Goal: Task Accomplishment & Management: Manage account settings

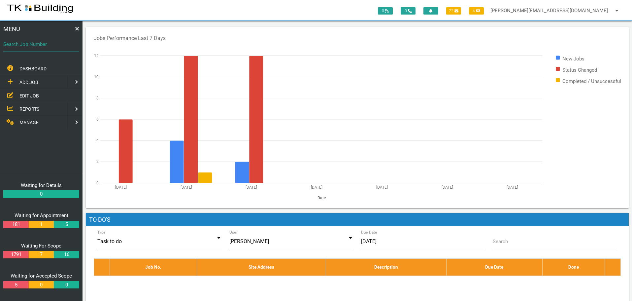
click at [42, 51] on input "Search Job Number" at bounding box center [41, 44] width 76 height 15
type input "28118"
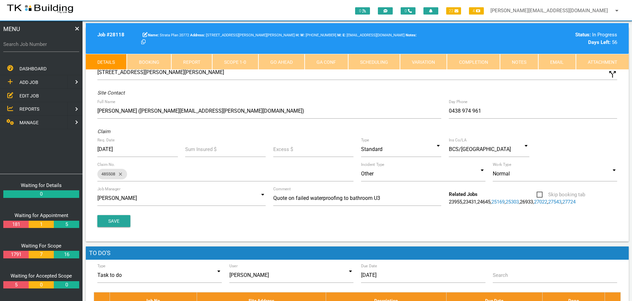
click at [525, 59] on link "Notes" at bounding box center [519, 62] width 38 height 16
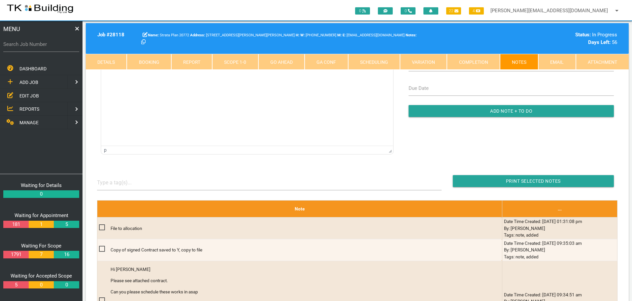
scroll to position [99, 0]
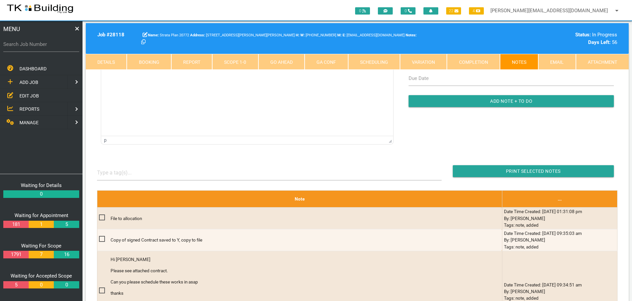
click at [33, 94] on span "EDIT JOB" at bounding box center [28, 95] width 19 height 5
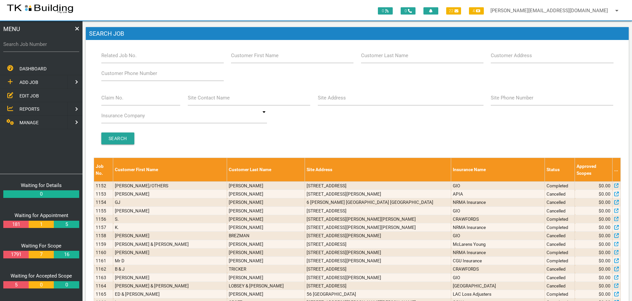
click at [344, 100] on label "Site Address" at bounding box center [332, 98] width 28 height 8
click at [344, 100] on input "Site Address" at bounding box center [401, 97] width 166 height 15
type input "123 Pacific"
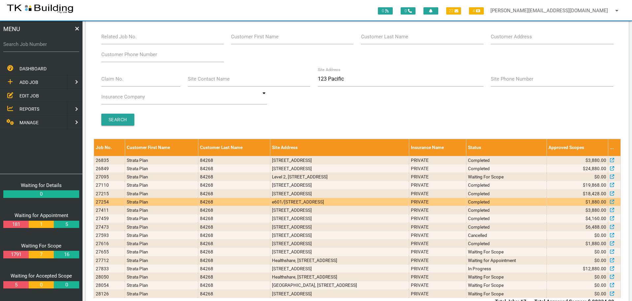
scroll to position [39, 0]
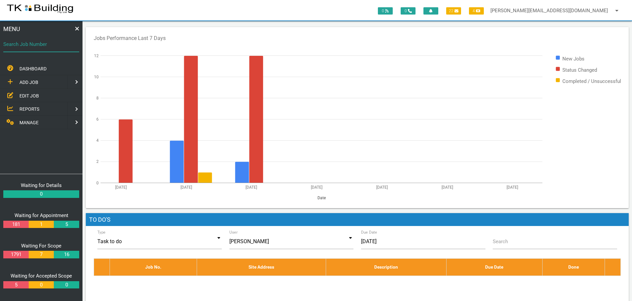
click at [43, 50] on input "Search Job Number" at bounding box center [41, 44] width 76 height 15
type input "28054"
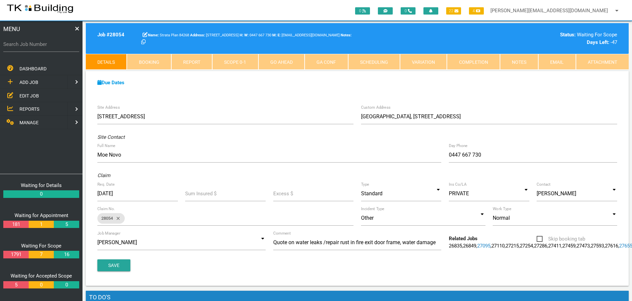
click at [32, 47] on label "Search Job Number" at bounding box center [41, 45] width 76 height 8
click at [32, 47] on input "Search Job Number" at bounding box center [41, 44] width 76 height 15
type input "28126"
click at [39, 45] on label "Search Job Number" at bounding box center [41, 45] width 76 height 8
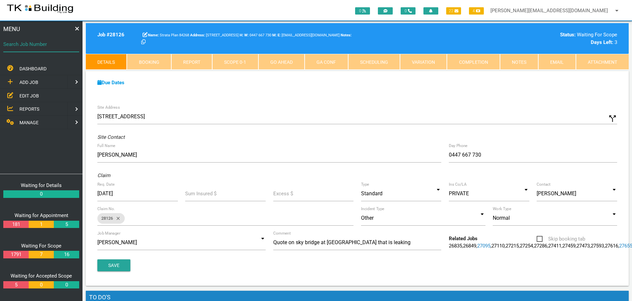
click at [39, 45] on input "Search Job Number" at bounding box center [41, 44] width 76 height 15
type input "27616"
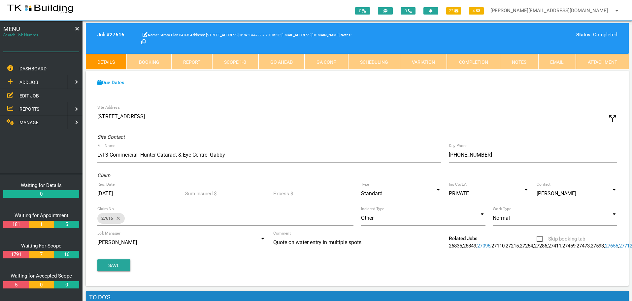
click at [45, 48] on input "Search Job Number" at bounding box center [41, 44] width 76 height 15
type input "27411"
click at [52, 47] on label "Search Job Number" at bounding box center [41, 45] width 76 height 8
click at [52, 47] on input "Search Job Number" at bounding box center [41, 44] width 76 height 15
type input "27459"
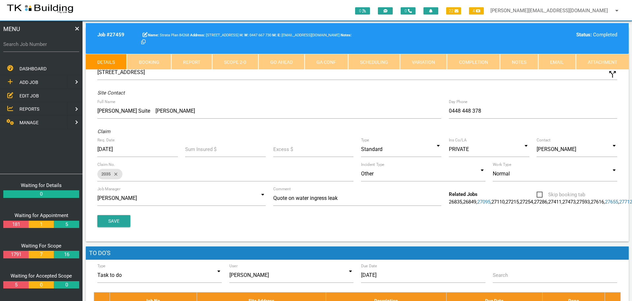
click at [231, 63] on link "Scope 2 - 0" at bounding box center [235, 62] width 46 height 16
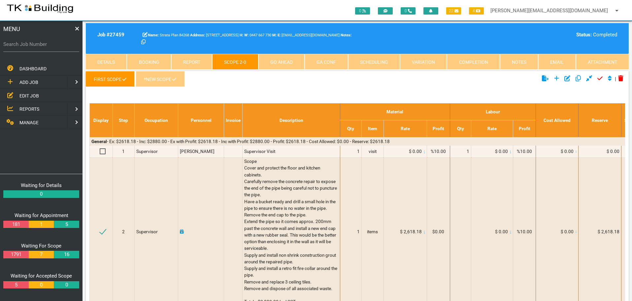
click at [172, 78] on icon at bounding box center [174, 79] width 4 height 5
click at [115, 57] on link "Details" at bounding box center [106, 62] width 41 height 16
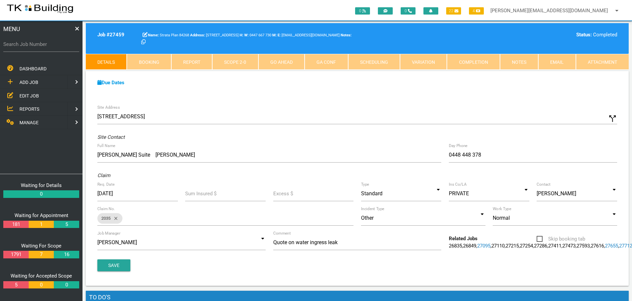
click at [519, 60] on link "Notes" at bounding box center [519, 62] width 38 height 16
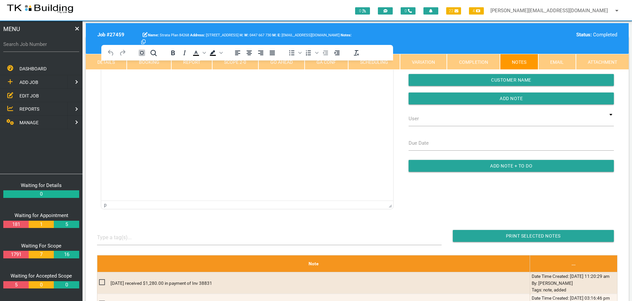
scroll to position [33, 0]
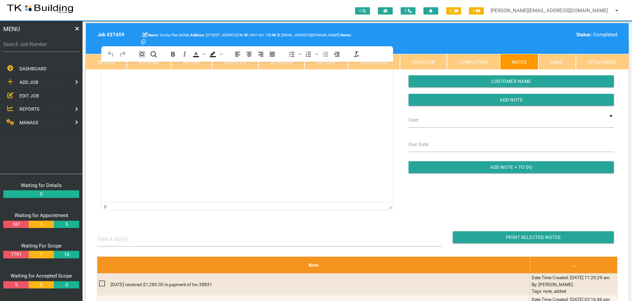
click at [236, 65] on link "Scope 2 - 0" at bounding box center [235, 62] width 46 height 16
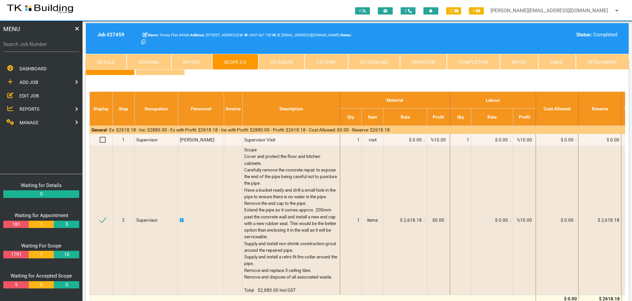
scroll to position [0, 0]
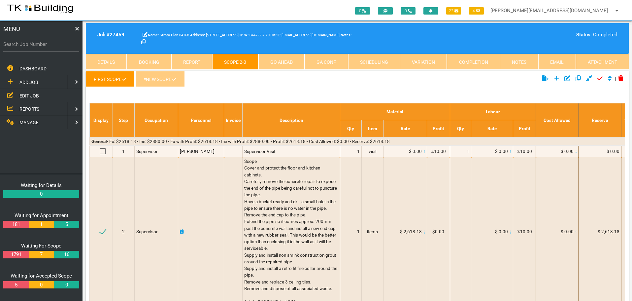
click at [165, 79] on link "*New Scope" at bounding box center [160, 79] width 49 height 16
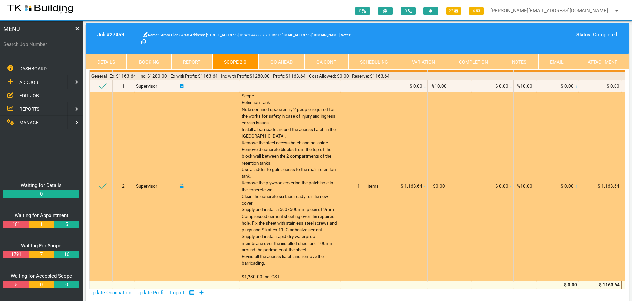
scroll to position [66, 0]
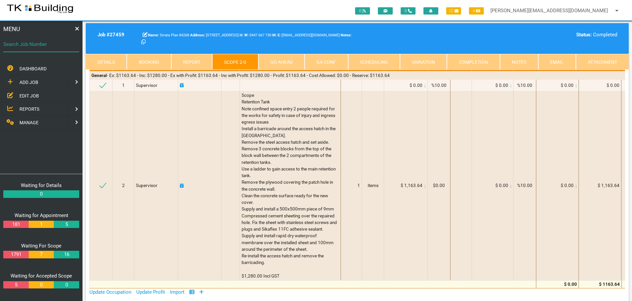
click at [41, 51] on input "Search Job Number" at bounding box center [41, 44] width 76 height 15
type input "27616"
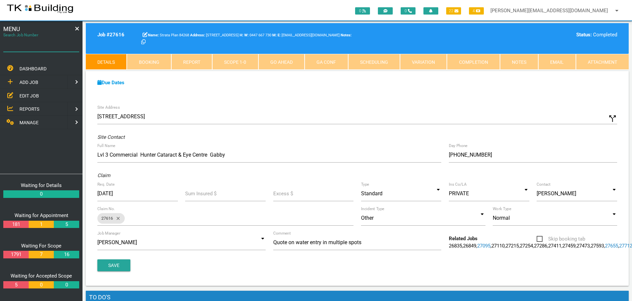
click at [48, 49] on input "Search Job Number" at bounding box center [41, 44] width 76 height 15
type input "28054"
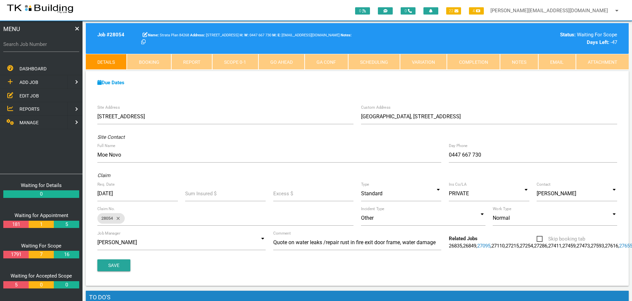
click at [527, 60] on link "Notes" at bounding box center [519, 62] width 38 height 16
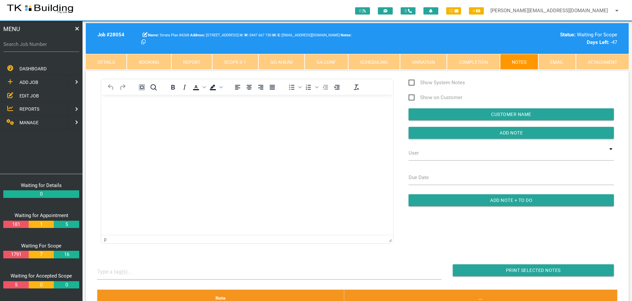
click at [153, 62] on link "Booking" at bounding box center [149, 62] width 44 height 16
select select "8"
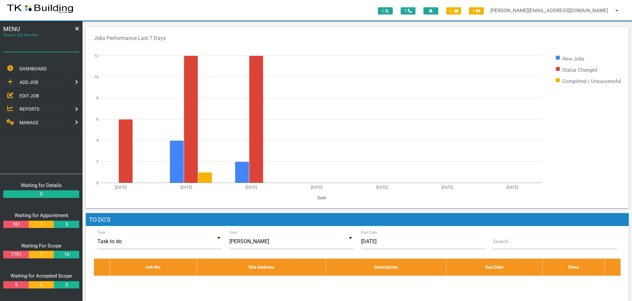
click at [41, 49] on input "Search Job Number" at bounding box center [41, 44] width 76 height 15
type input "27367"
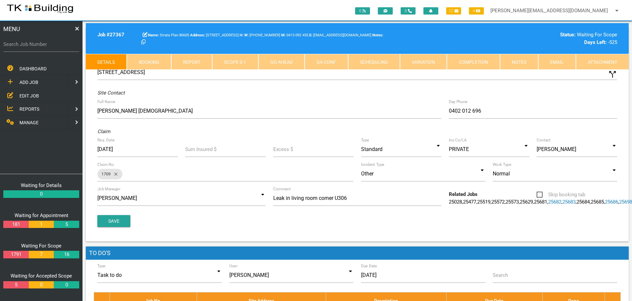
click at [510, 63] on link "Notes" at bounding box center [519, 62] width 38 height 16
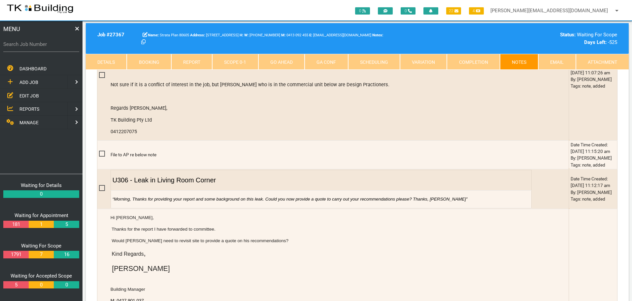
scroll to position [297, 0]
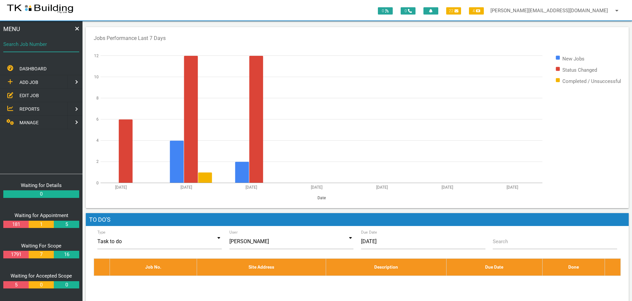
click at [36, 49] on input "Search Job Number" at bounding box center [41, 44] width 76 height 15
type input "28132"
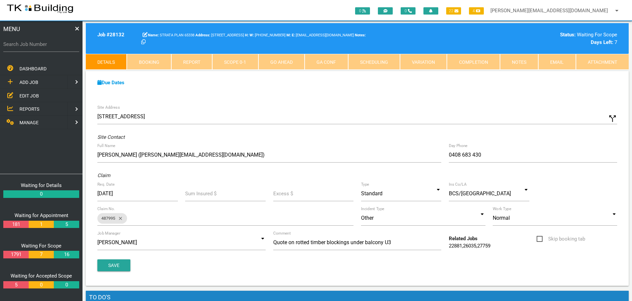
click at [516, 59] on link "Notes" at bounding box center [519, 62] width 38 height 16
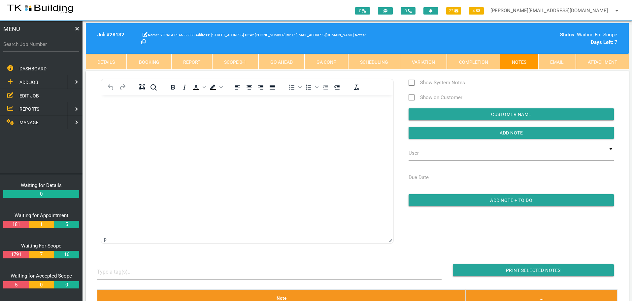
click at [147, 116] on body "Rich Text Area. Press ALT-0 for help." at bounding box center [247, 114] width 292 height 22
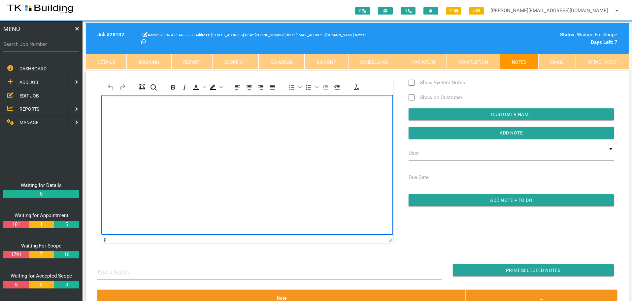
click at [109, 105] on body "Rich Text Area. Press ALT-0 for help." at bounding box center [247, 114] width 292 height 22
paste body "Rich Text Area. Press ALT-0 for help."
click at [111, 119] on p "Rich Text Area. Press ALT-0 for help." at bounding box center [247, 118] width 275 height 5
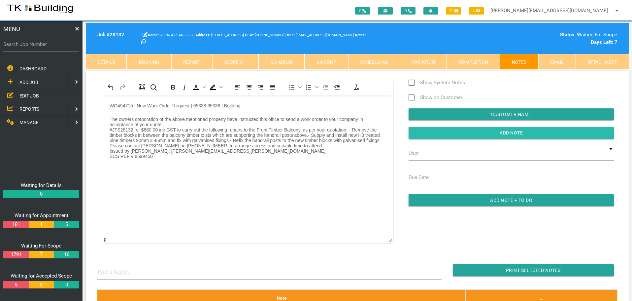
click at [463, 129] on input "button" at bounding box center [511, 133] width 205 height 12
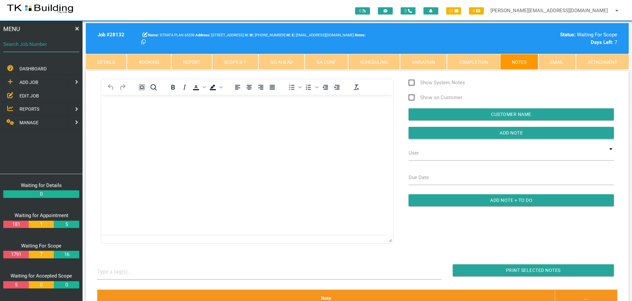
click at [40, 49] on input "Search Job Number" at bounding box center [41, 44] width 76 height 15
type input "27931"
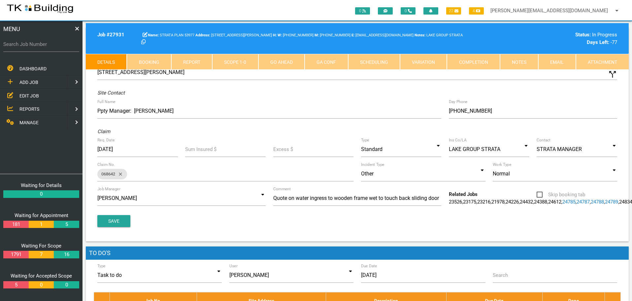
click at [517, 63] on link "Notes" at bounding box center [519, 62] width 38 height 16
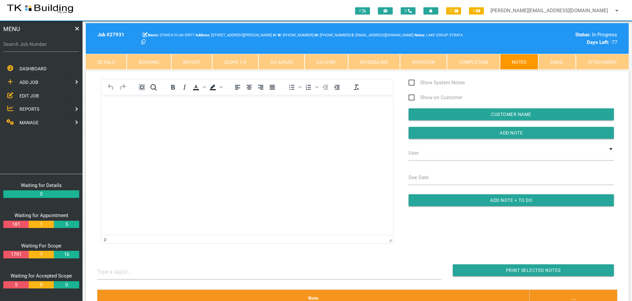
click at [111, 106] on p "Rich Text Area. Press ALT-0 for help." at bounding box center [247, 105] width 275 height 5
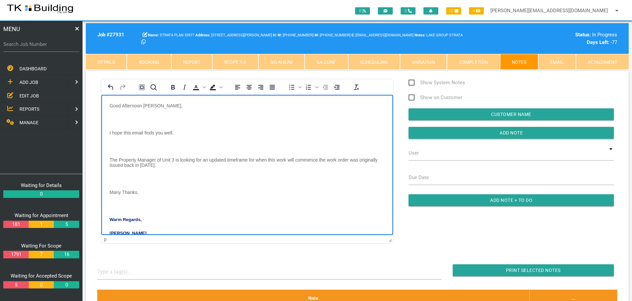
click at [118, 118] on p "Rich Text Area. Press ALT-0 for help." at bounding box center [247, 118] width 275 height 5
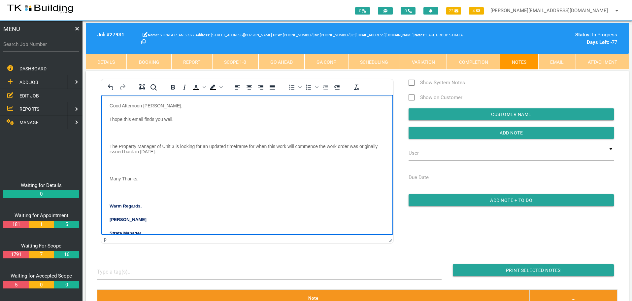
click at [116, 130] on p "Rich Text Area. Press ALT-0 for help." at bounding box center [247, 132] width 275 height 5
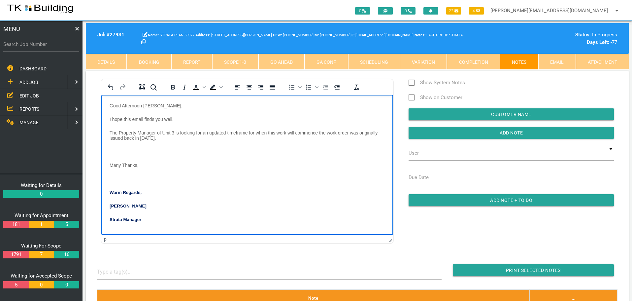
click at [116, 150] on p "Rich Text Area. Press ALT-0 for help." at bounding box center [247, 151] width 275 height 5
click at [118, 161] on body "Good Afternoon Sharon, I hope this email finds you well. The Property Manager o…" at bounding box center [247, 164] width 292 height 122
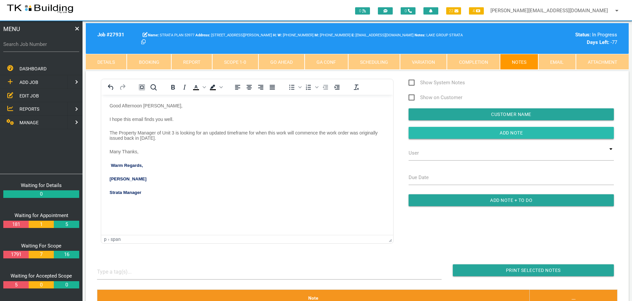
click at [467, 134] on input "button" at bounding box center [511, 133] width 205 height 12
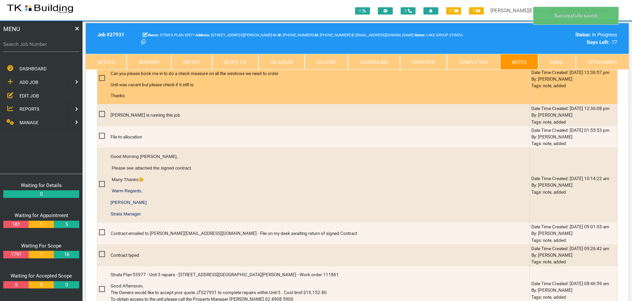
scroll to position [627, 0]
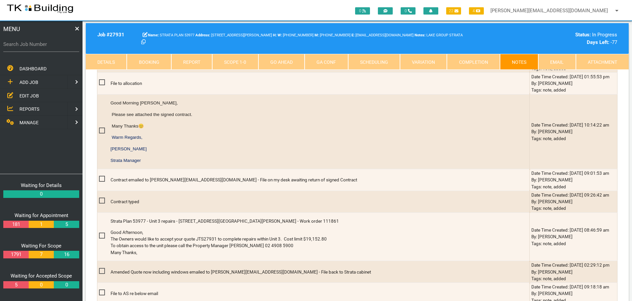
click at [28, 96] on span "EDIT JOB" at bounding box center [28, 95] width 19 height 5
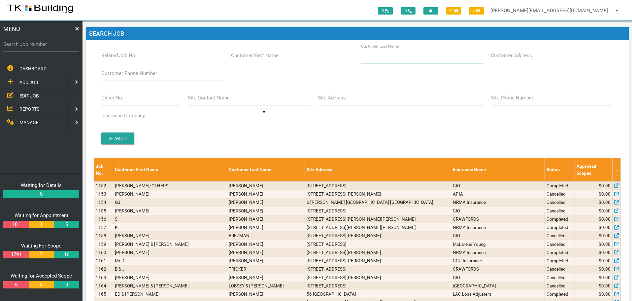
click at [425, 58] on input "Customer Last Name" at bounding box center [422, 55] width 122 height 15
type input "77166"
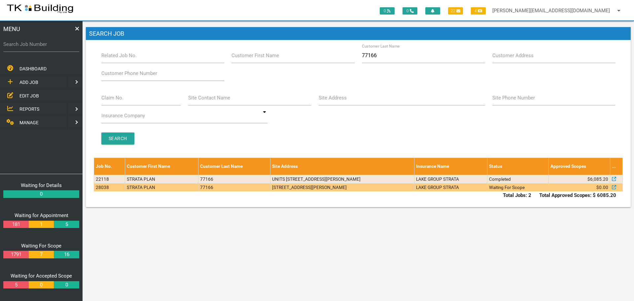
click at [399, 186] on td "1/24 Haig St, Belmont NSW 2280, Australia" at bounding box center [342, 187] width 144 height 8
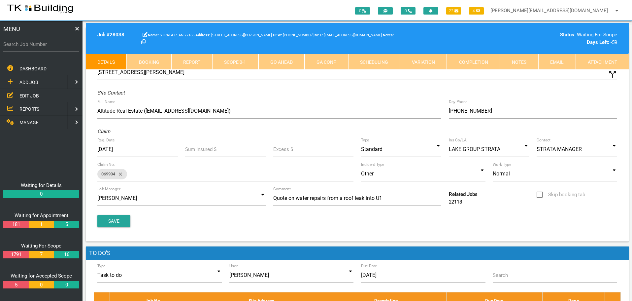
click at [520, 59] on link "Notes" at bounding box center [519, 62] width 38 height 16
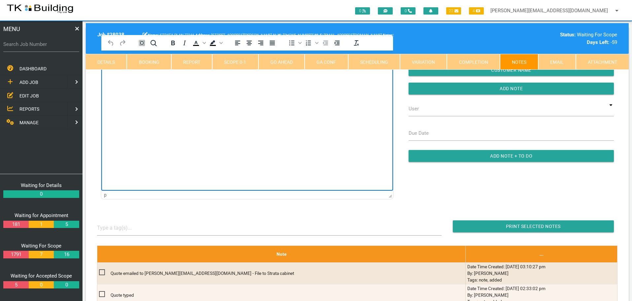
click at [130, 81] on html at bounding box center [247, 66] width 292 height 30
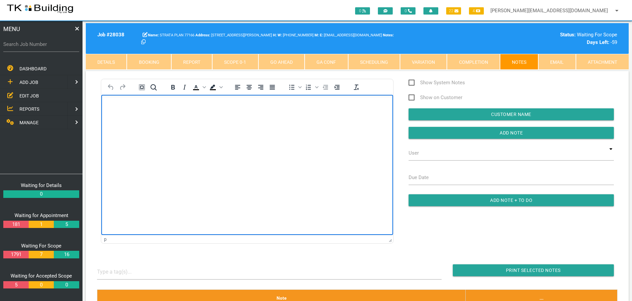
click at [107, 104] on body "Rich Text Area. Press ALT-0 for help." at bounding box center [247, 114] width 292 height 22
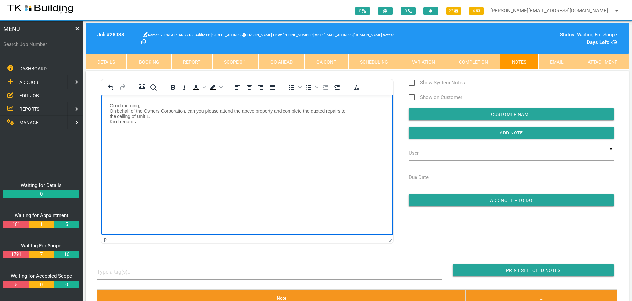
click at [111, 105] on p "Good morning, On behalf of the Owners Corporation, can you please attend the ab…" at bounding box center [247, 113] width 275 height 21
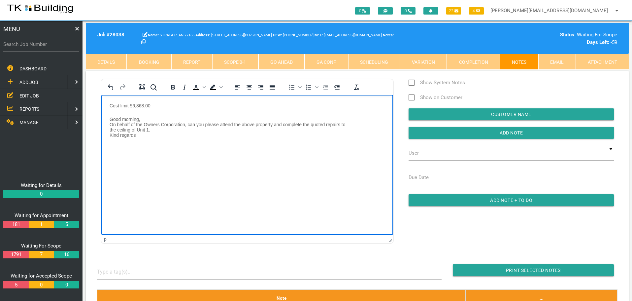
click at [111, 106] on p "Cost limit $6,868.00" at bounding box center [247, 105] width 275 height 5
paste body "Rich Text Area. Press ALT-0 for help."
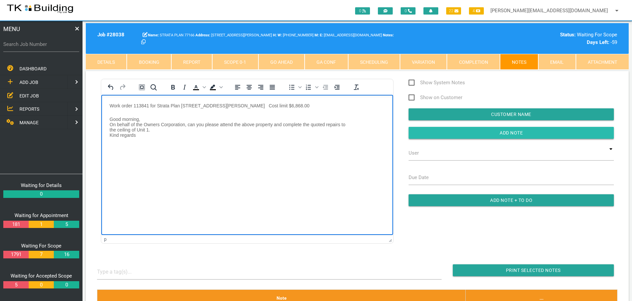
click at [421, 135] on input "Add Note" at bounding box center [511, 133] width 205 height 12
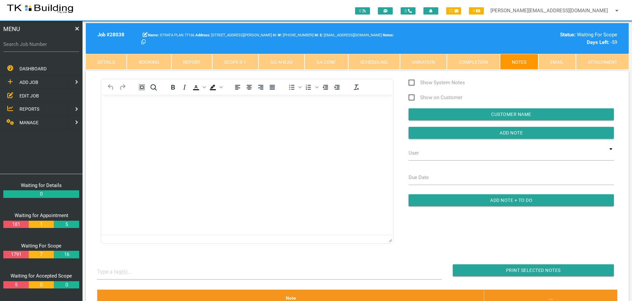
click at [38, 96] on span "EDIT JOB" at bounding box center [28, 95] width 19 height 5
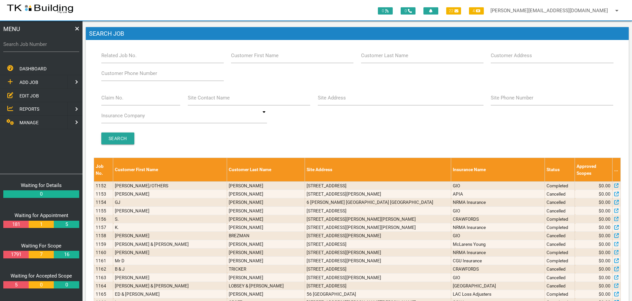
click at [120, 101] on label "Claim No." at bounding box center [112, 98] width 22 height 8
click at [120, 101] on input "Claim No." at bounding box center [140, 97] width 79 height 15
type input "071369"
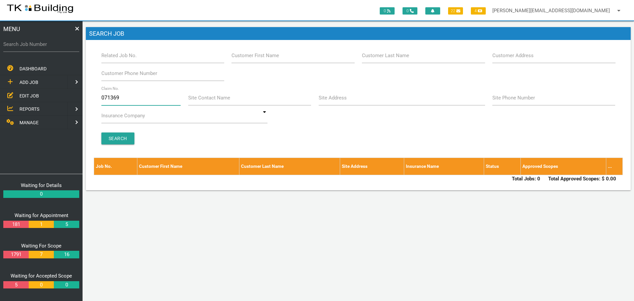
click at [122, 100] on input "071369" at bounding box center [141, 97] width 80 height 15
type input "0"
click at [436, 58] on input "Customer Last Name" at bounding box center [423, 55] width 123 height 15
type input "92696"
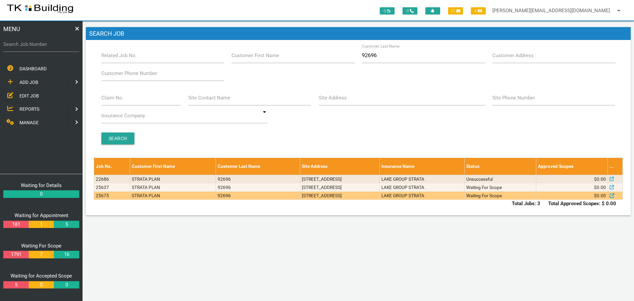
click at [379, 196] on td "10 Cowper Ave, Charlestown NSW 2290, Australia" at bounding box center [340, 195] width 80 height 8
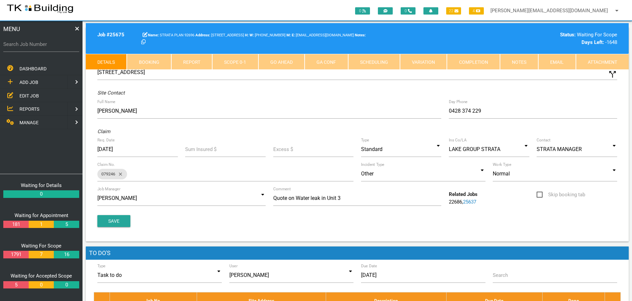
click at [517, 60] on link "Notes" at bounding box center [519, 62] width 38 height 16
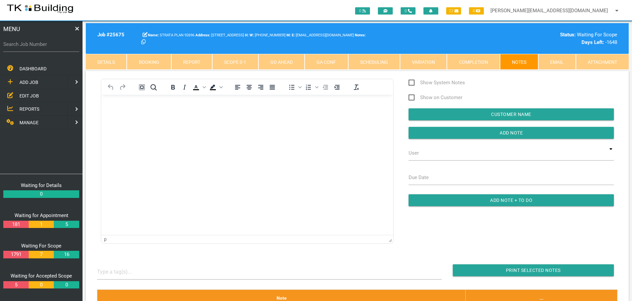
click at [115, 62] on link "Details" at bounding box center [106, 62] width 41 height 16
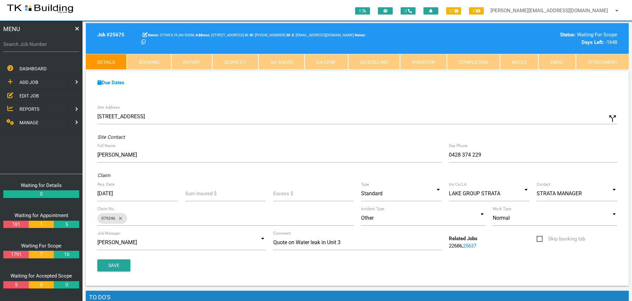
click at [33, 82] on span "ADD JOB" at bounding box center [28, 82] width 19 height 5
click at [25, 97] on span "EXISTING CUSTOMER" at bounding box center [41, 95] width 45 height 5
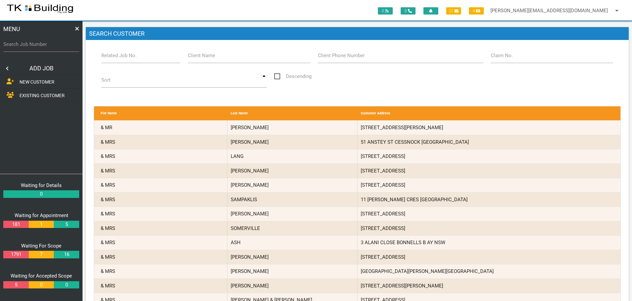
click at [128, 58] on label "Related Job No." at bounding box center [118, 56] width 35 height 8
click at [128, 58] on input "Related Job No." at bounding box center [140, 55] width 79 height 15
type input "25675"
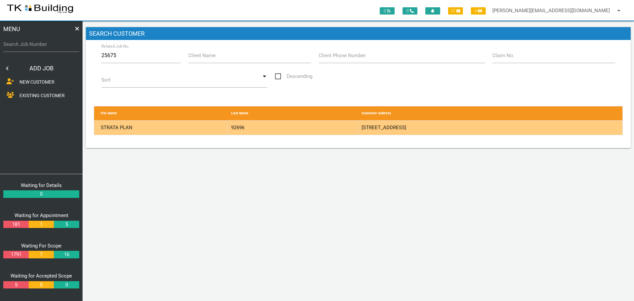
click at [323, 130] on div "92696" at bounding box center [293, 128] width 130 height 14
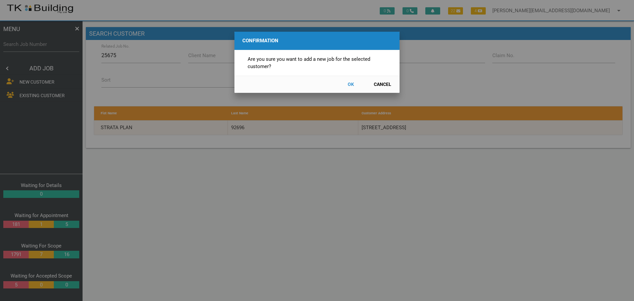
click at [353, 84] on button "OK" at bounding box center [350, 85] width 29 height 12
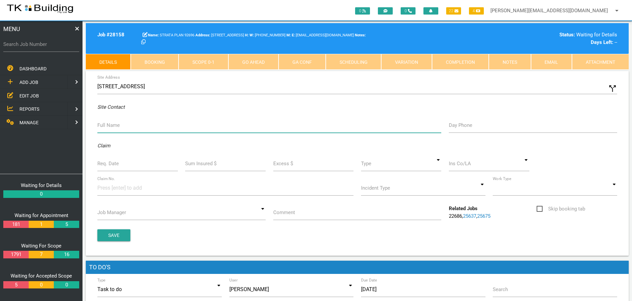
click at [127, 123] on input "Full Name" at bounding box center [269, 125] width 344 height 15
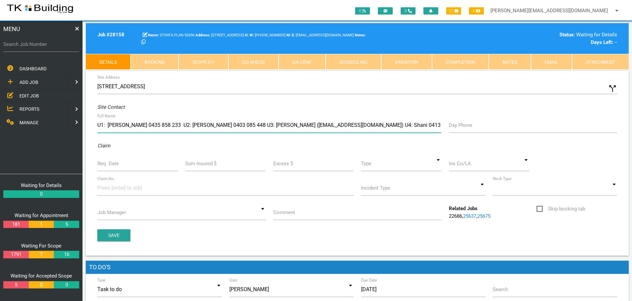
type input "U1: Anthony 0435 858 233 U2: Nidhi 0403 085 448 U3: Michelle (todd6924@gmail.co…"
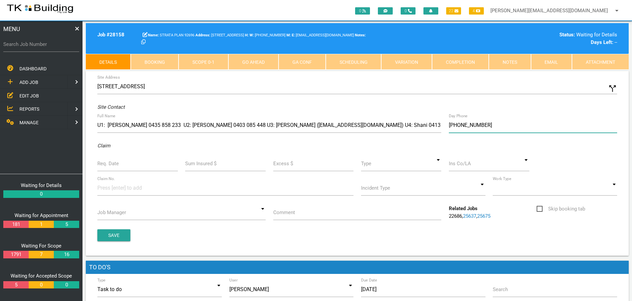
type input "(04) 7881 5210"
click at [106, 165] on label "Req. Date" at bounding box center [107, 164] width 21 height 8
click at [106, 165] on input "Req. Date" at bounding box center [137, 163] width 81 height 15
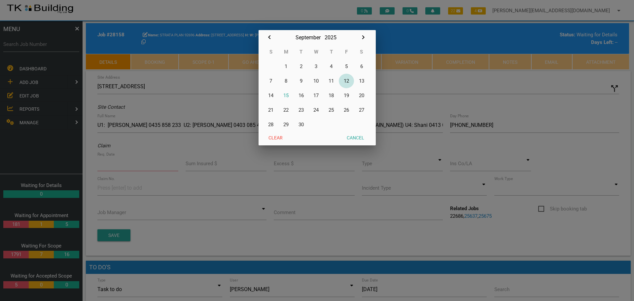
click at [347, 80] on button "12" at bounding box center [346, 81] width 15 height 15
type input "12/09/2025"
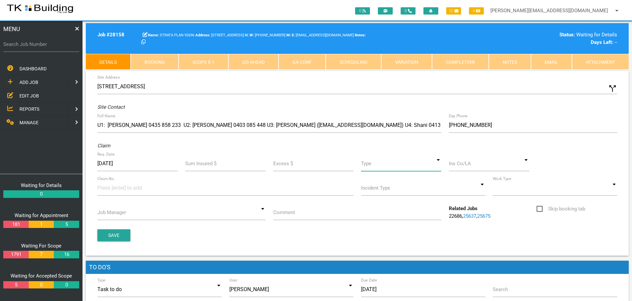
click at [437, 164] on input at bounding box center [401, 163] width 81 height 15
drag, startPoint x: 419, startPoint y: 194, endPoint x: 434, endPoint y: 183, distance: 19.0
click at [421, 192] on span "Standard" at bounding box center [401, 194] width 81 height 17
type input "Standard"
click at [458, 167] on input at bounding box center [489, 163] width 81 height 15
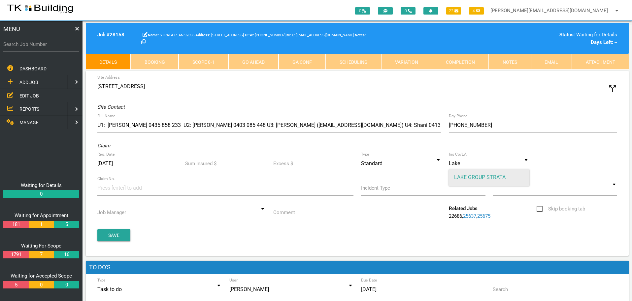
click at [486, 177] on span "LAKE GROUP STRATA" at bounding box center [489, 177] width 81 height 17
type input "LAKE GROUP STRATA"
click at [111, 186] on input at bounding box center [122, 187] width 50 height 15
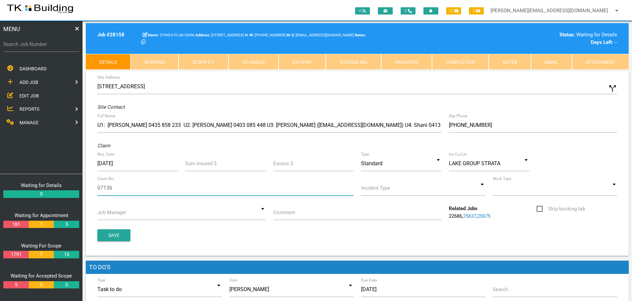
type input "071369"
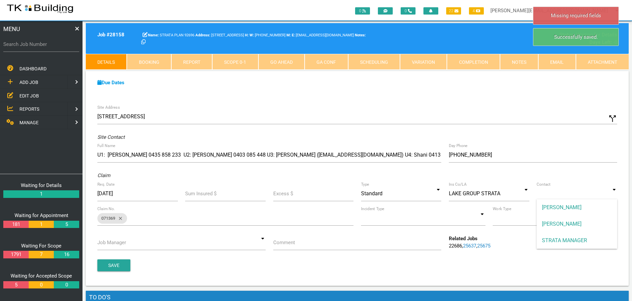
click at [613, 195] on input at bounding box center [577, 193] width 81 height 15
drag, startPoint x: 580, startPoint y: 239, endPoint x: 513, endPoint y: 233, distance: 67.2
click at [577, 241] on span "STRATA MANAGER" at bounding box center [577, 240] width 81 height 17
type input "STRATA MANAGER"
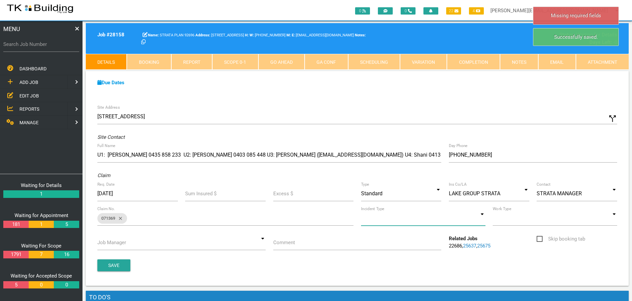
click at [481, 219] on input at bounding box center [423, 217] width 124 height 15
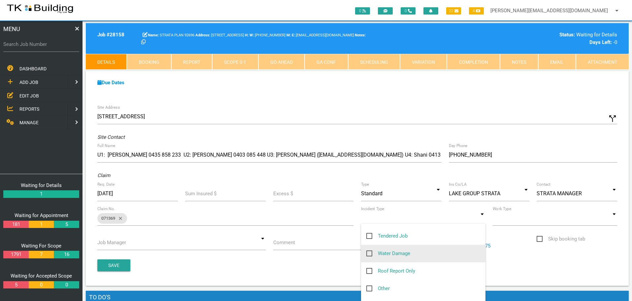
scroll to position [66, 0]
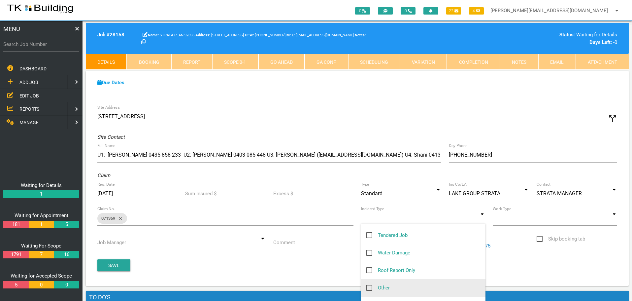
click at [367, 288] on span "Other" at bounding box center [377, 288] width 23 height 8
click at [367, 288] on input "Other" at bounding box center [368, 286] width 4 height 4
checkbox input "true"
type input "Other"
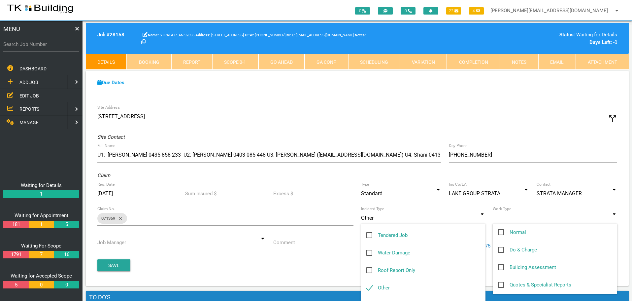
click at [613, 220] on input at bounding box center [555, 217] width 124 height 15
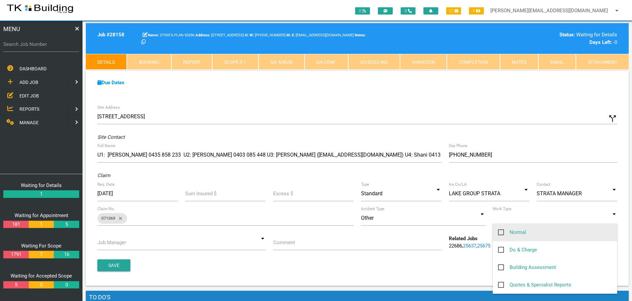
click at [500, 231] on span "Normal" at bounding box center [512, 232] width 28 height 8
click at [500, 231] on input "Normal" at bounding box center [500, 230] width 4 height 4
checkbox input "true"
type input "Normal"
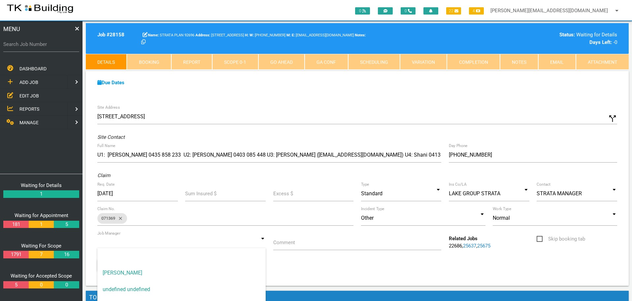
click at [261, 244] on input at bounding box center [181, 242] width 168 height 15
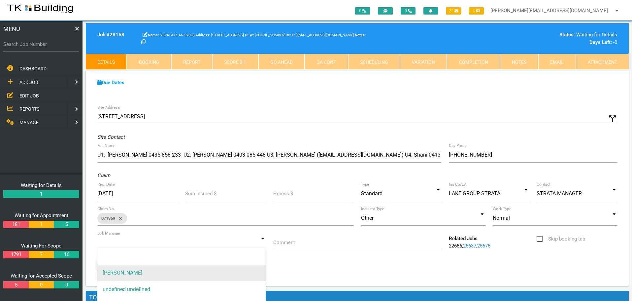
click at [234, 268] on span "[PERSON_NAME]" at bounding box center [181, 272] width 168 height 17
type input "[PERSON_NAME]"
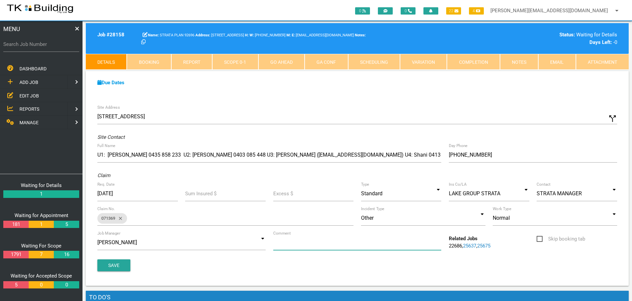
click at [311, 245] on input "Comment" at bounding box center [357, 242] width 168 height 15
type input "Quote on water ingress to U5 & U2 & also check all other units"
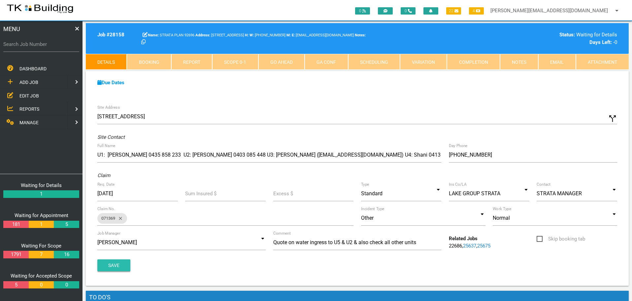
click at [112, 266] on button "Save" at bounding box center [113, 265] width 33 height 12
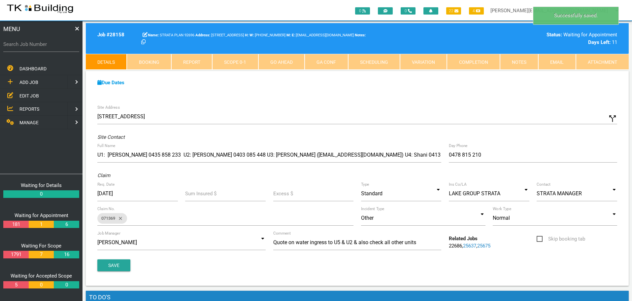
click at [521, 64] on link "Notes" at bounding box center [519, 62] width 38 height 16
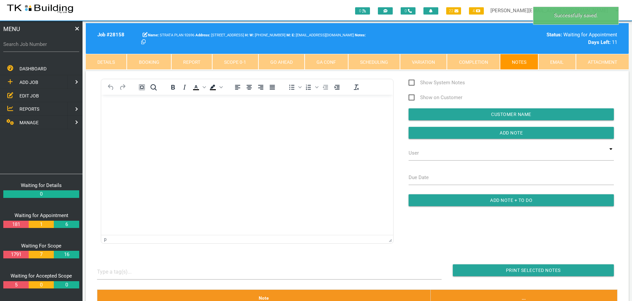
scroll to position [0, 0]
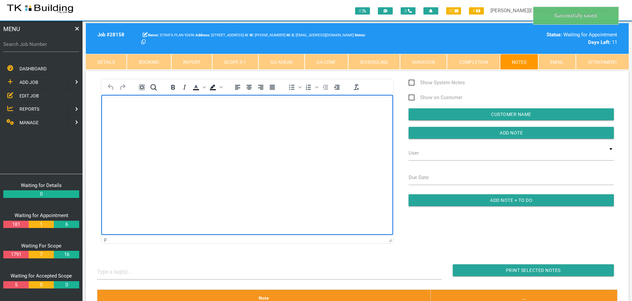
click at [108, 100] on html at bounding box center [247, 109] width 292 height 30
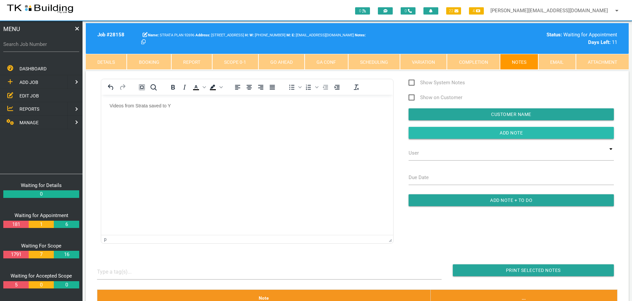
click at [471, 134] on input "button" at bounding box center [511, 133] width 205 height 12
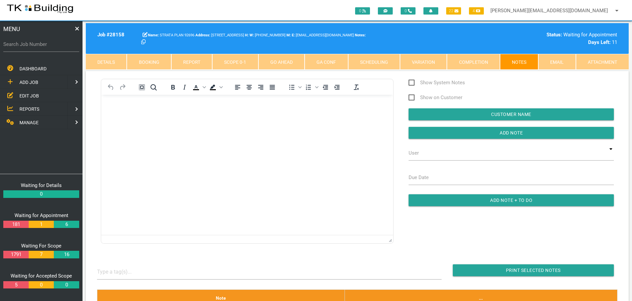
drag, startPoint x: 27, startPoint y: 96, endPoint x: 30, endPoint y: 99, distance: 4.7
click at [27, 96] on span "EDIT JOB" at bounding box center [28, 95] width 19 height 5
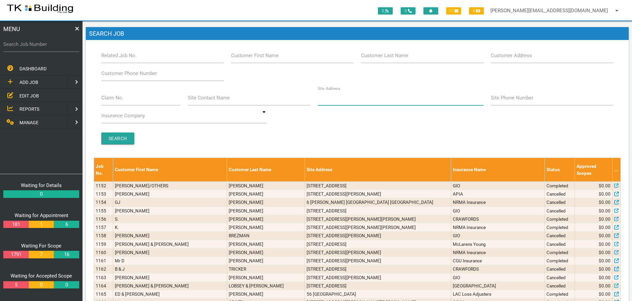
click at [340, 104] on input "Site Address" at bounding box center [401, 97] width 166 height 15
type input "24 Bolton"
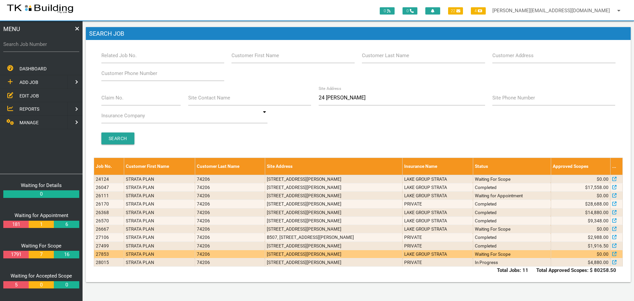
click at [342, 255] on td "N803, 24 Bolton St, Newcastle NSW 2300" at bounding box center [333, 254] width 137 height 8
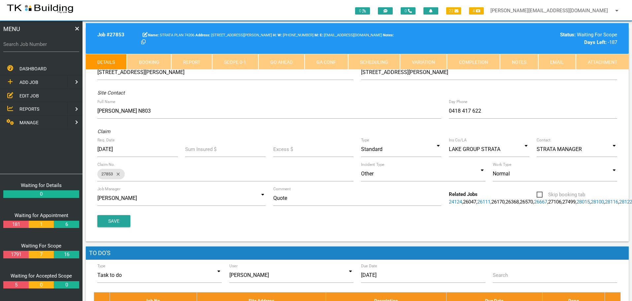
click at [515, 61] on link "Notes" at bounding box center [519, 62] width 38 height 16
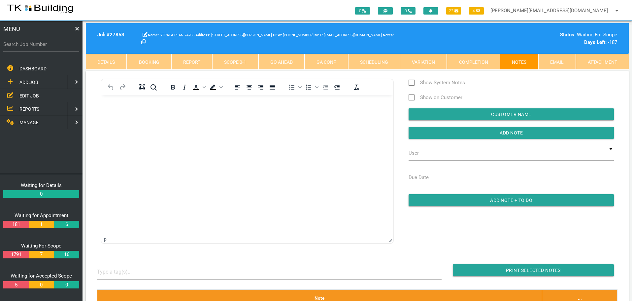
click at [145, 118] on body "Rich Text Area. Press ALT-0 for help." at bounding box center [247, 114] width 292 height 22
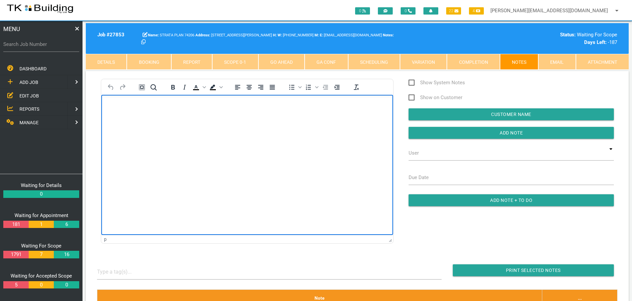
click at [116, 110] on body "Rich Text Area. Press ALT-0 for help." at bounding box center [247, 114] width 292 height 22
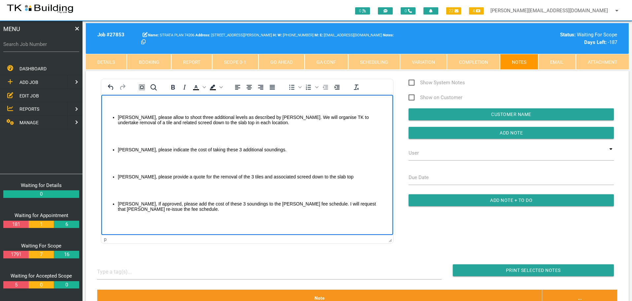
scroll to position [13, 0]
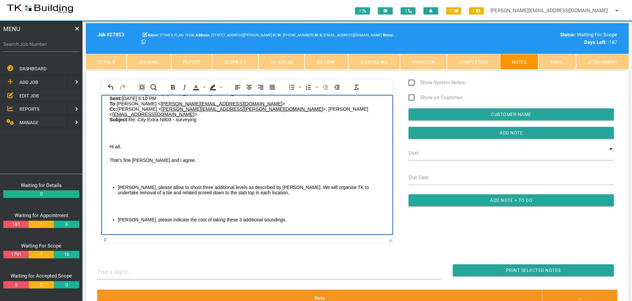
click at [115, 127] on body "From: Darrell Bland < darrell_veryversatile@outlook.com > Sent: Thursday, 11 Se…" at bounding box center [247, 221] width 292 height 262
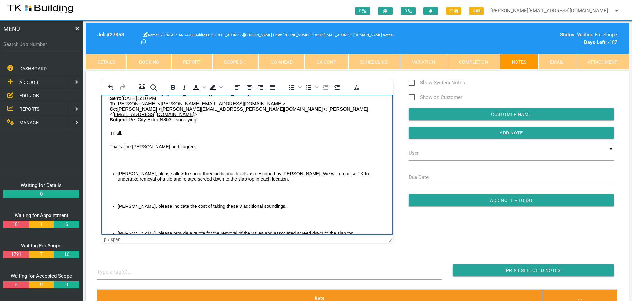
click at [111, 154] on body "From: Darrell Bland < darrell_veryversatile@outlook.com > Sent: Thursday, 11 Se…" at bounding box center [247, 214] width 292 height 248
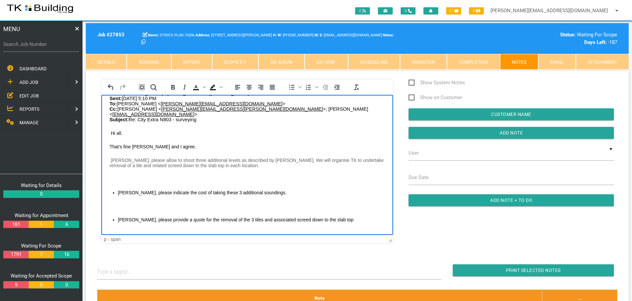
click at [113, 176] on p "Rich Text Area. Press ALT-0 for help." at bounding box center [247, 178] width 275 height 5
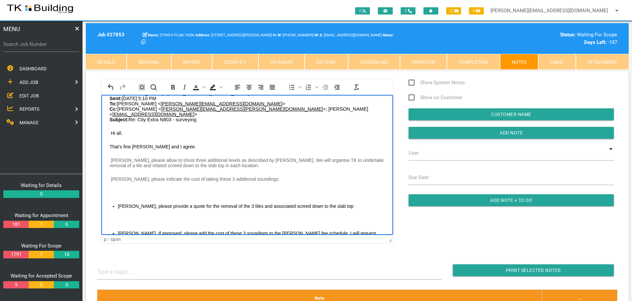
click at [116, 187] on body "From: Darrell Bland < darrell_veryversatile@outlook.com > Sent: Thursday, 11 Se…" at bounding box center [247, 200] width 292 height 221
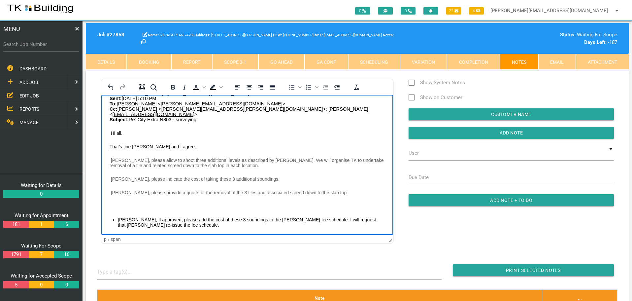
click at [114, 203] on p "Rich Text Area. Press ALT-0 for help." at bounding box center [247, 205] width 275 height 5
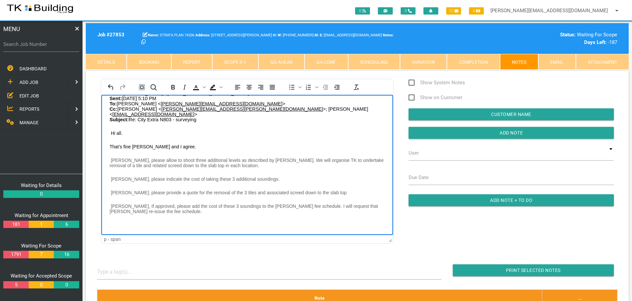
click at [114, 222] on p "Rich Text Area. Press ALT-0 for help." at bounding box center [247, 224] width 275 height 5
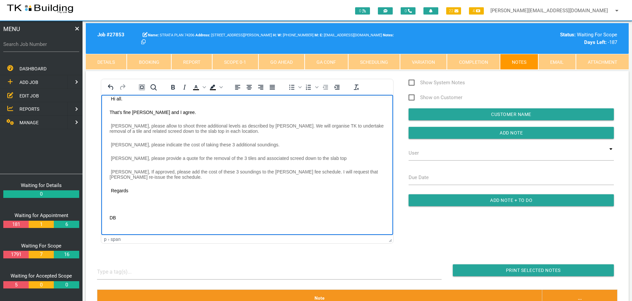
click at [115, 198] on body "From: Darrell Bland < darrell_veryversatile@outlook.com > Sent: Thursday, 11 Se…" at bounding box center [247, 146] width 292 height 181
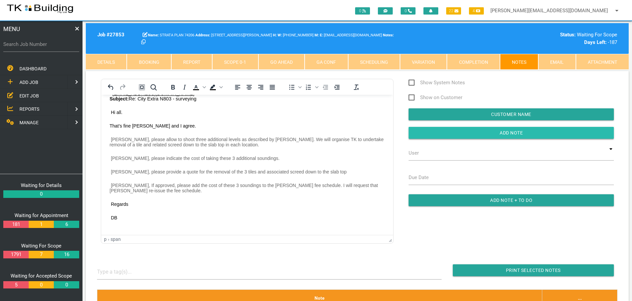
click at [429, 135] on input "button" at bounding box center [511, 133] width 205 height 12
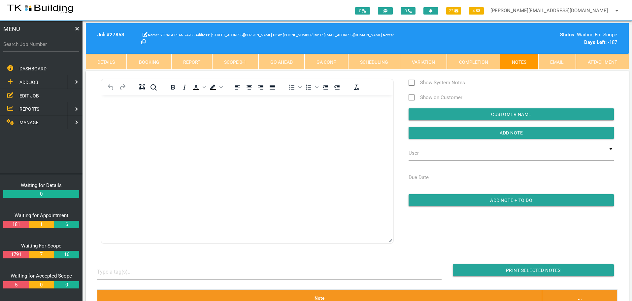
scroll to position [198, 0]
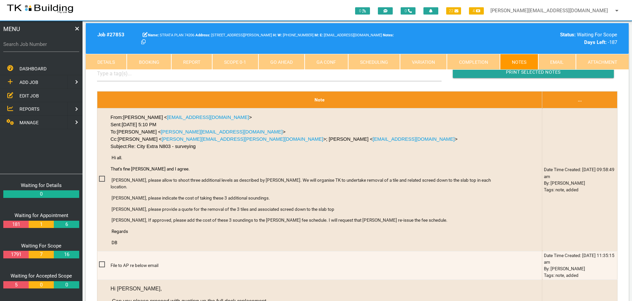
click at [26, 95] on span "EDIT JOB" at bounding box center [28, 95] width 19 height 5
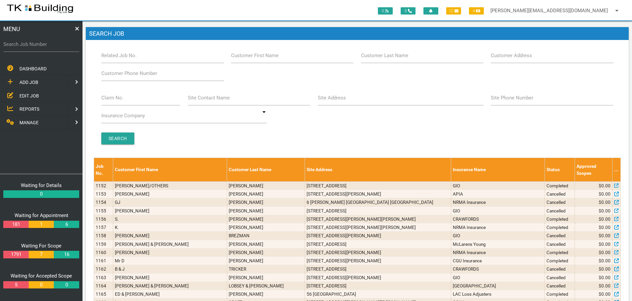
click at [397, 56] on label "Customer Last Name" at bounding box center [384, 56] width 47 height 8
click at [397, 56] on input "Customer Last Name" at bounding box center [422, 55] width 122 height 15
type input "70028"
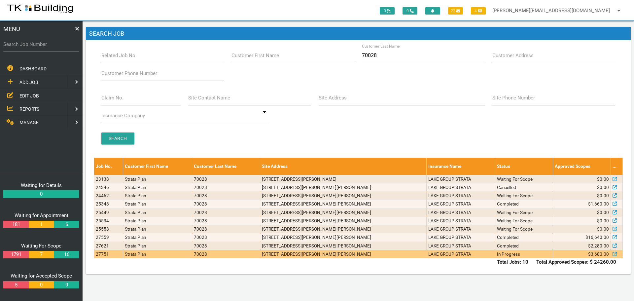
click at [470, 254] on td "LAKE GROUP STRATA" at bounding box center [460, 254] width 69 height 8
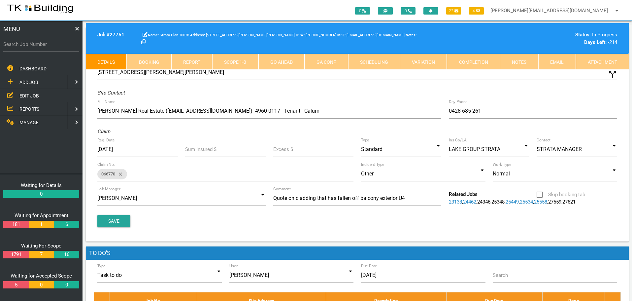
click at [527, 62] on link "Notes" at bounding box center [519, 62] width 38 height 16
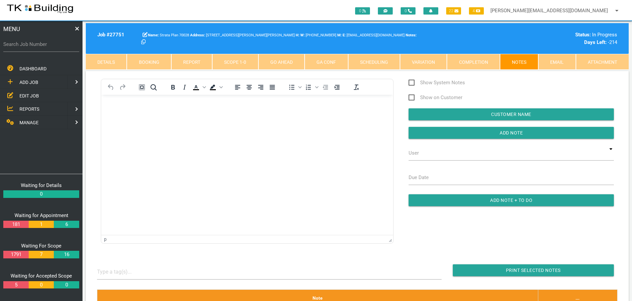
click at [118, 105] on p "Rich Text Area. Press ALT-0 for help." at bounding box center [247, 105] width 275 height 5
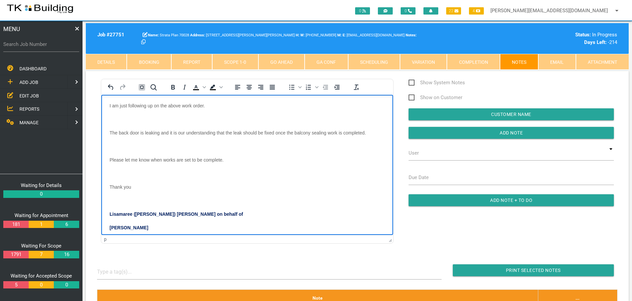
click at [114, 116] on p "Rich Text Area. Press ALT-0 for help." at bounding box center [247, 118] width 275 height 5
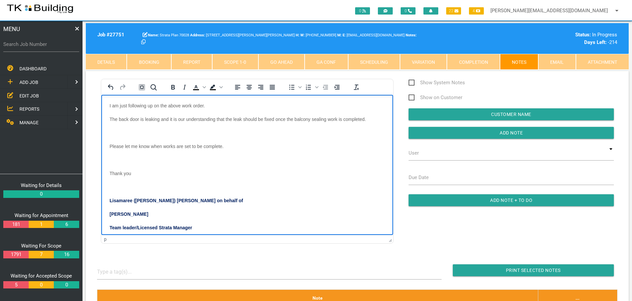
click at [114, 130] on p "Rich Text Area. Press ALT-0 for help." at bounding box center [247, 132] width 275 height 5
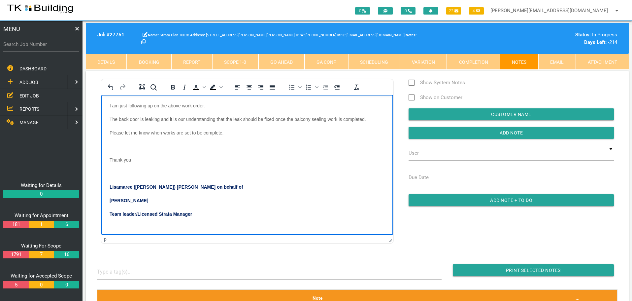
click at [109, 142] on body "I am just following up on the above work order. The back door is leaking and it…" at bounding box center [247, 168] width 292 height 130
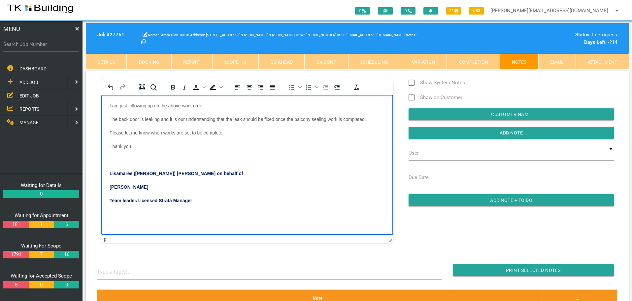
click at [119, 160] on p "Rich Text Area. Press ALT-0 for help." at bounding box center [247, 159] width 275 height 5
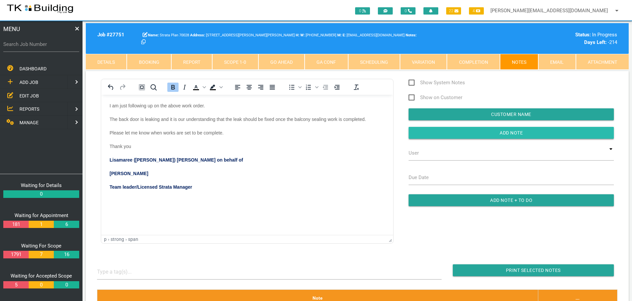
click at [428, 136] on input "button" at bounding box center [511, 133] width 205 height 12
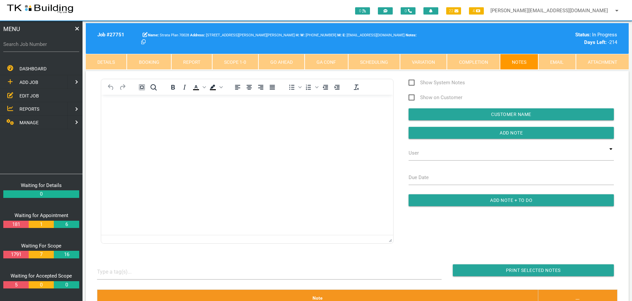
click at [34, 107] on span "REPORTS" at bounding box center [29, 108] width 20 height 5
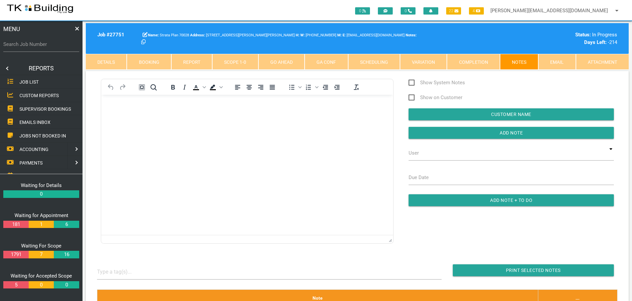
click at [34, 107] on span "SUPERVISOR BOOKINGS" at bounding box center [45, 108] width 52 height 5
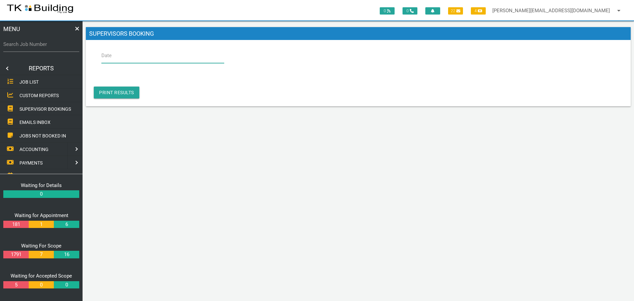
click at [133, 53] on input "Date" at bounding box center [162, 55] width 123 height 15
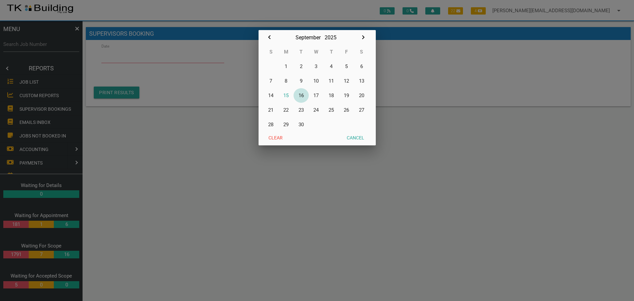
click at [303, 95] on button "16" at bounding box center [301, 95] width 15 height 15
type input "16/09/2025"
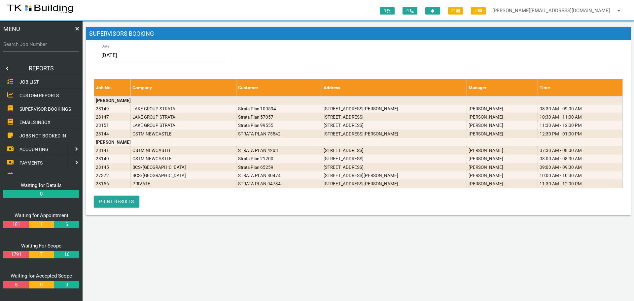
click at [7, 68] on link at bounding box center [6, 68] width 13 height 13
click at [29, 109] on span "REPORTS" at bounding box center [29, 108] width 20 height 5
click at [29, 109] on span "SUPERVISOR BOOKINGS" at bounding box center [45, 108] width 52 height 5
click at [129, 202] on link "Print Results" at bounding box center [117, 201] width 46 height 12
click at [42, 49] on input "Search Job Number" at bounding box center [41, 44] width 76 height 15
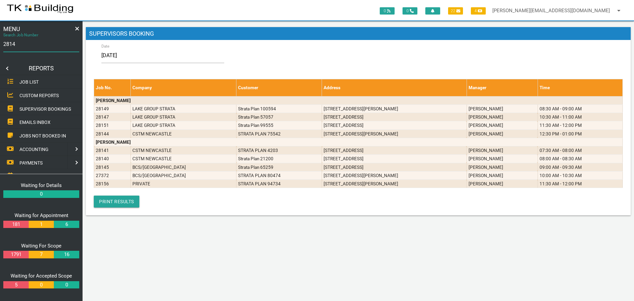
type input "28149"
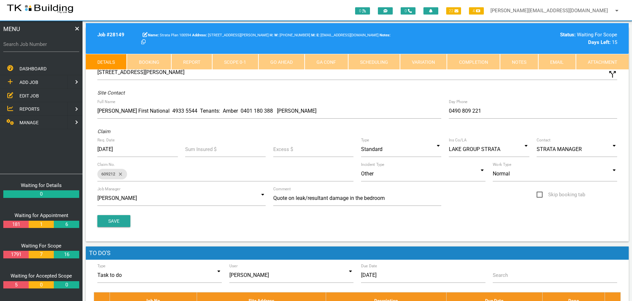
click at [143, 60] on link "Booking" at bounding box center [149, 62] width 44 height 16
select select "8"
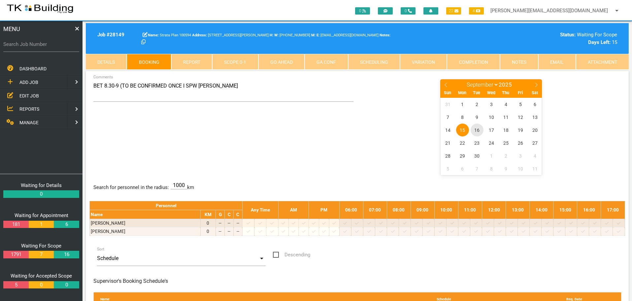
click at [477, 130] on span "16" at bounding box center [477, 129] width 13 height 13
drag, startPoint x: 119, startPoint y: 86, endPoint x: 132, endPoint y: 83, distance: 13.6
click at [120, 86] on textarea "BET 8.30-9 (TO BE CONFIRMED ONCE I SPW ISIAH" at bounding box center [223, 90] width 260 height 23
click at [103, 85] on textarea "BET 8.30-9(TO BE CONFIRMED ONCE I SPW ISIAH" at bounding box center [223, 90] width 260 height 23
click at [103, 87] on textarea "8.30-9(TO BE CONFIRMED ONCE I SPW ISIAH" at bounding box center [223, 90] width 260 height 23
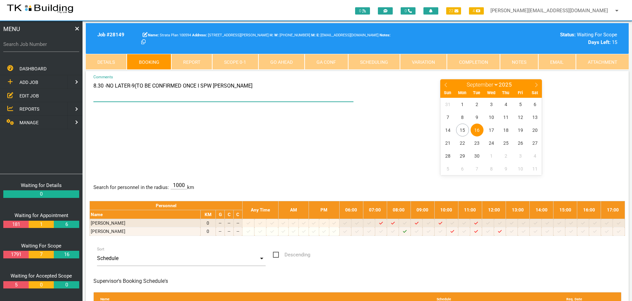
click at [106, 86] on textarea "8.30 -NO LATER-9(TO BE CONFIRMED ONCE I SPW ISIAH" at bounding box center [223, 90] width 260 height 23
click at [132, 84] on textarea "8.30 - NO LATER-9(TO BE CONFIRMED ONCE I SPW ISIAH" at bounding box center [223, 90] width 260 height 23
type textarea "8.30 - NO LATER AS SHE HAS TO LEAVE FOR WORK AMBER'S NO IF NEEDED 0401 180 388"
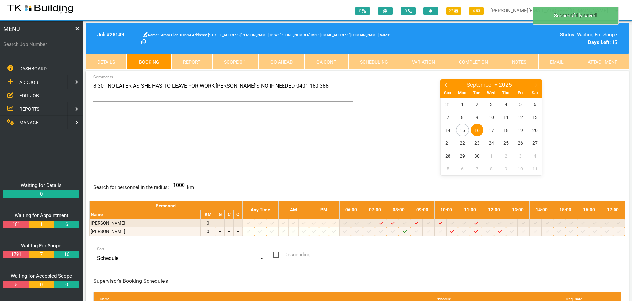
click at [335, 134] on div "8.30 - NO LATER AS SHE HAS TO LEAVE FOR WORK AMBER'S NO IF NEEDED 0401 180 388 …" at bounding box center [357, 127] width 536 height 96
click at [25, 96] on span "EDIT JOB" at bounding box center [28, 95] width 19 height 5
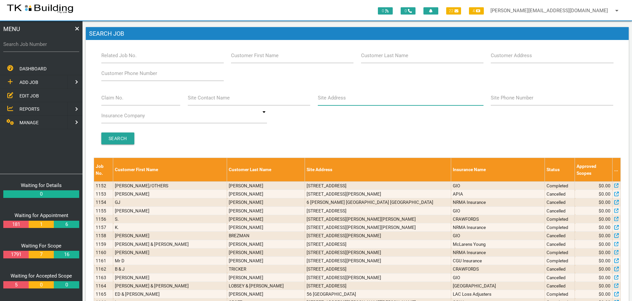
click at [364, 101] on input "Site Address" at bounding box center [401, 97] width 166 height 15
type input "5 mARGARET"
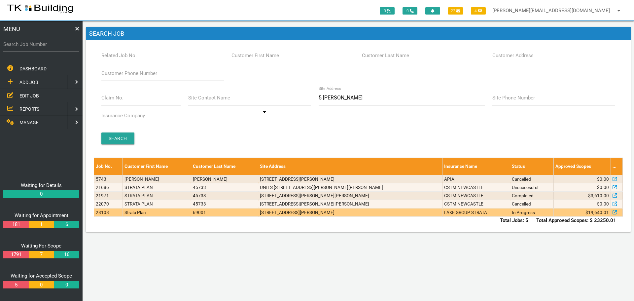
click at [380, 213] on td "1/5 Margaret St, Warners Bay NSW 2282, Australia" at bounding box center [350, 212] width 184 height 8
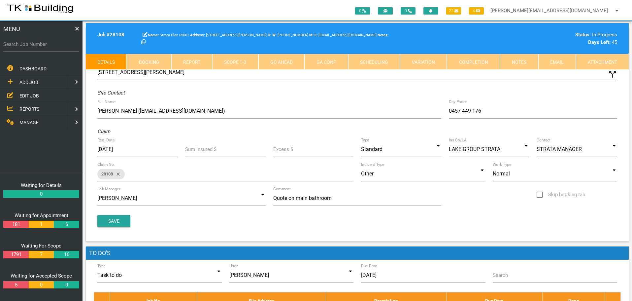
click at [512, 60] on link "Notes" at bounding box center [519, 62] width 38 height 16
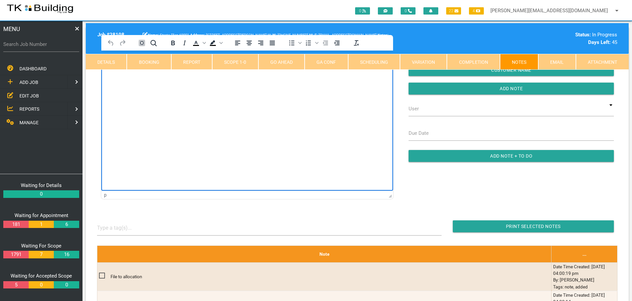
click at [136, 81] on html at bounding box center [247, 66] width 292 height 30
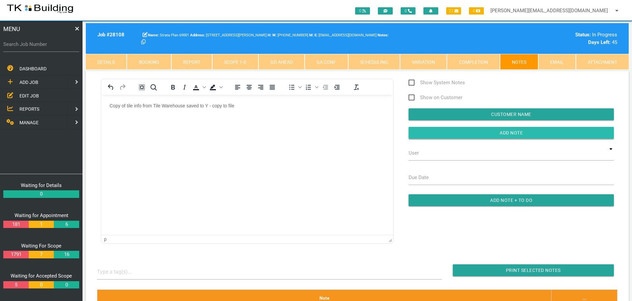
click at [521, 135] on input "button" at bounding box center [511, 133] width 205 height 12
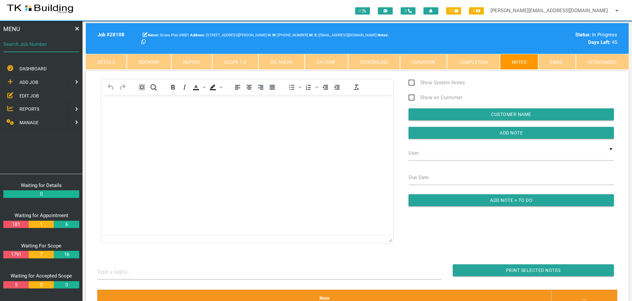
drag, startPoint x: 48, startPoint y: 50, endPoint x: 43, endPoint y: 50, distance: 4.6
click at [47, 50] on input "Search Job Number" at bounding box center [41, 44] width 76 height 15
type input "26766"
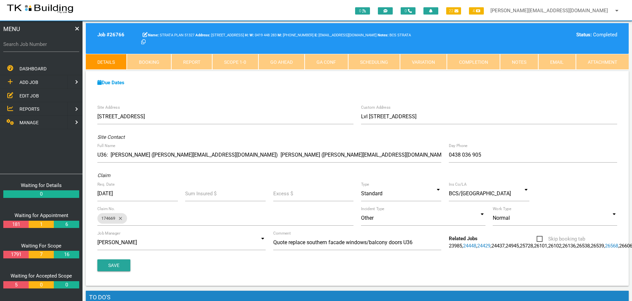
click at [146, 60] on link "Booking" at bounding box center [149, 62] width 44 height 16
select select "8"
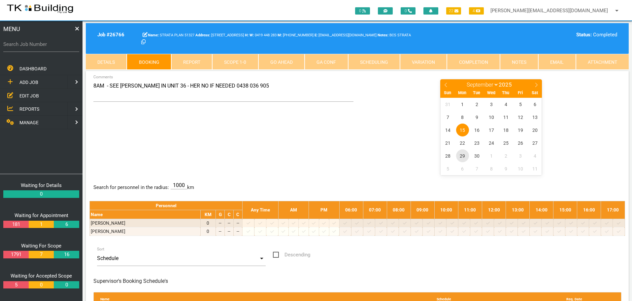
click at [464, 157] on span "29" at bounding box center [462, 155] width 13 height 13
click at [114, 66] on link "Details" at bounding box center [106, 62] width 41 height 16
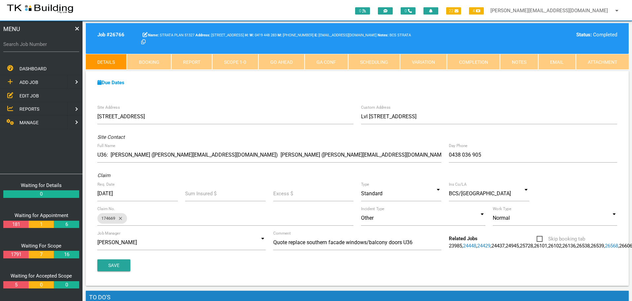
click at [156, 62] on link "Booking" at bounding box center [149, 62] width 44 height 16
select select "8"
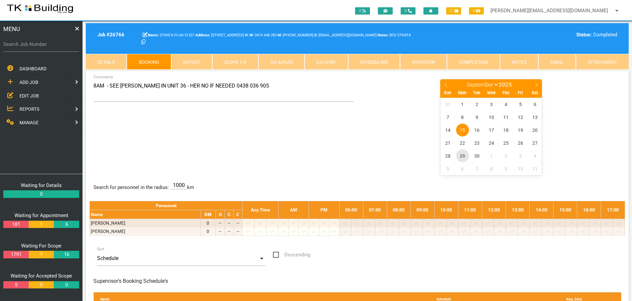
click at [464, 155] on span "29" at bounding box center [462, 155] width 13 height 13
click at [93, 85] on textarea "8AM - SEE TRISH IN UNIT 36 - HER NO IF NEEDED 0438 036 905" at bounding box center [223, 90] width 260 height 23
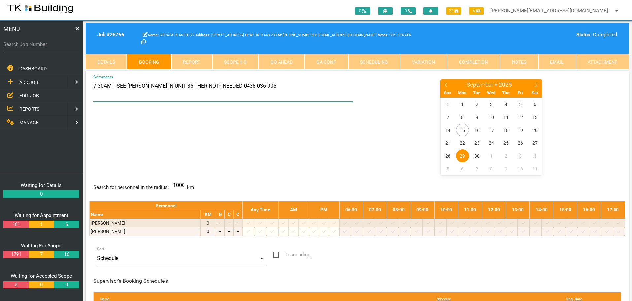
type textarea "7.30AM - SEE TRISH IN UNIT 36 - HER NO IF NEEDED 0438 036 905"
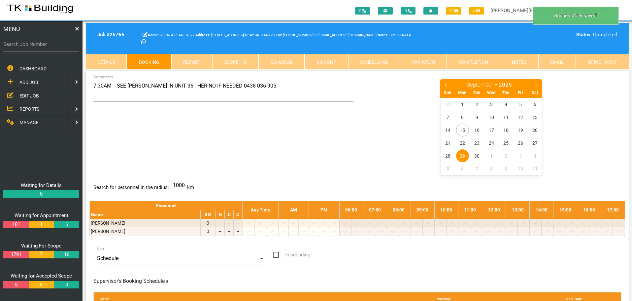
click at [331, 127] on div "7.30AM - SEE TRISH IN UNIT 36 - HER NO IF NEEDED 0438 036 905 Comments January …" at bounding box center [357, 127] width 536 height 96
click at [513, 60] on link "Notes" at bounding box center [519, 62] width 38 height 16
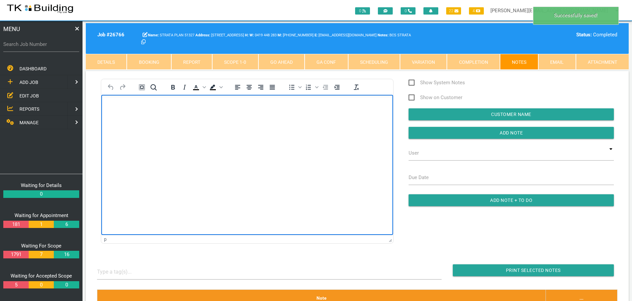
click at [121, 108] on body "Rich Text Area. Press ALT-0 for help." at bounding box center [247, 114] width 292 height 22
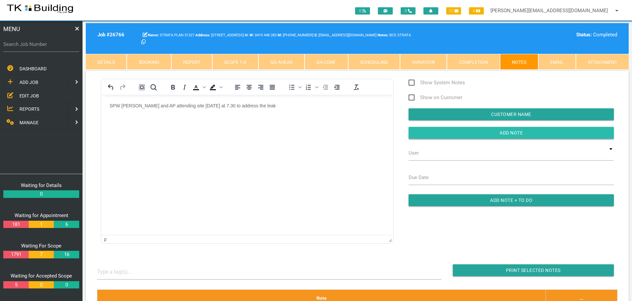
click at [433, 136] on input "button" at bounding box center [511, 133] width 205 height 12
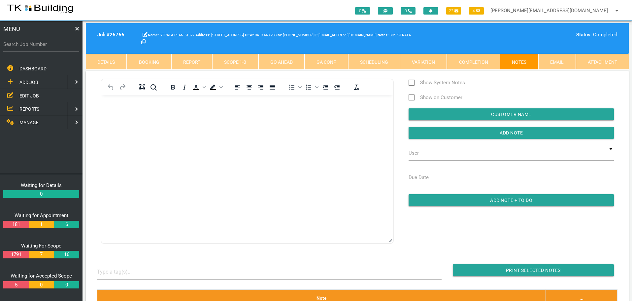
click at [25, 48] on label "Search Job Number" at bounding box center [41, 45] width 76 height 8
click at [25, 48] on input "Search Job Number" at bounding box center [41, 44] width 76 height 15
type input "12990"
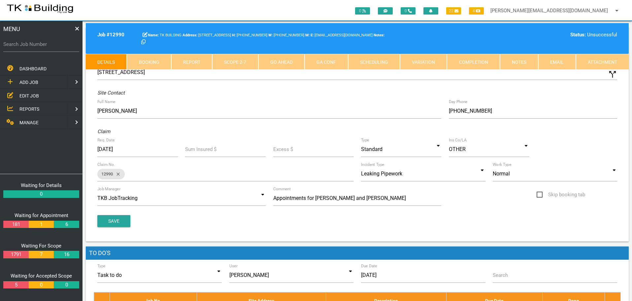
click at [151, 62] on link "Booking" at bounding box center [149, 62] width 44 height 16
select select "8"
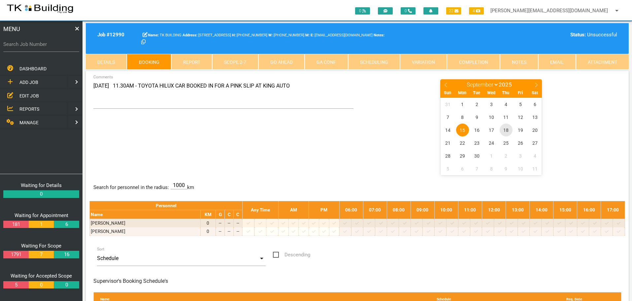
click at [505, 133] on span "18" at bounding box center [506, 129] width 13 height 13
click at [507, 129] on span "18" at bounding box center [506, 129] width 13 height 13
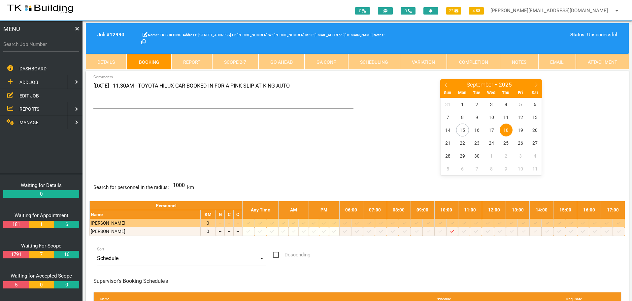
click at [383, 223] on icon at bounding box center [381, 223] width 4 height 4
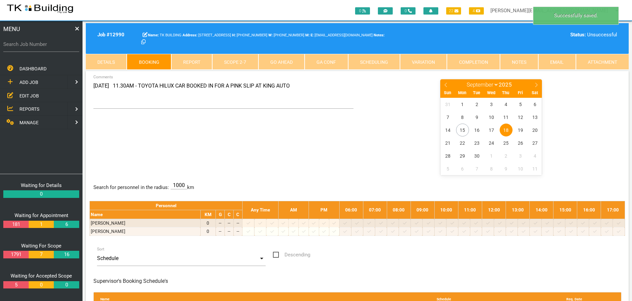
click at [506, 128] on span "18" at bounding box center [506, 129] width 13 height 13
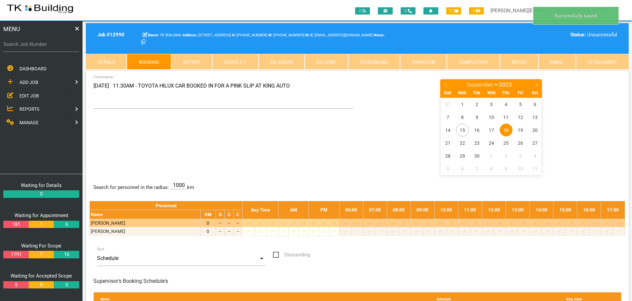
click at [383, 223] on icon at bounding box center [381, 223] width 4 height 3
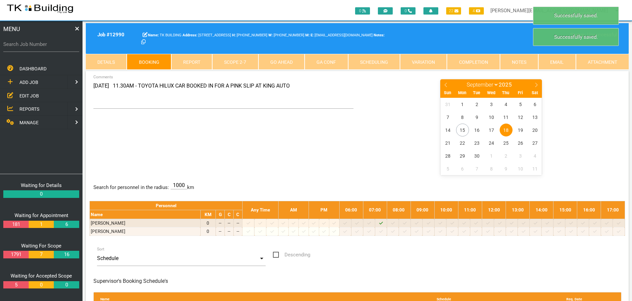
click at [505, 129] on span "18" at bounding box center [506, 129] width 13 height 13
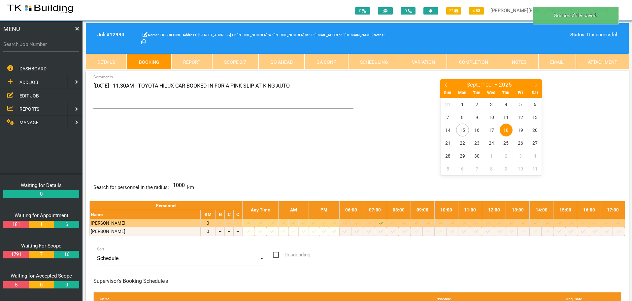
click at [395, 223] on icon at bounding box center [393, 223] width 4 height 4
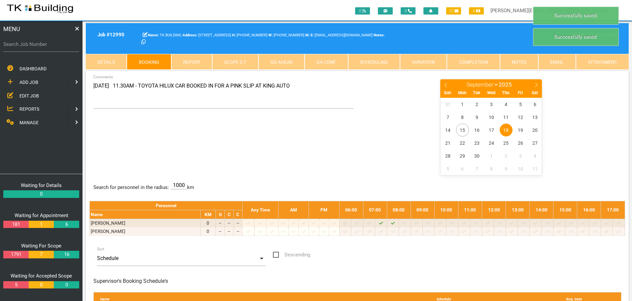
click at [505, 129] on span "18" at bounding box center [506, 129] width 13 height 13
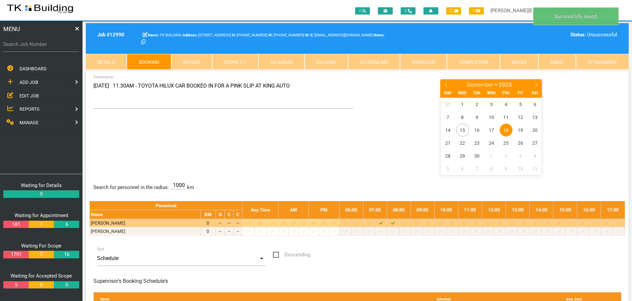
click at [407, 223] on icon at bounding box center [405, 223] width 4 height 4
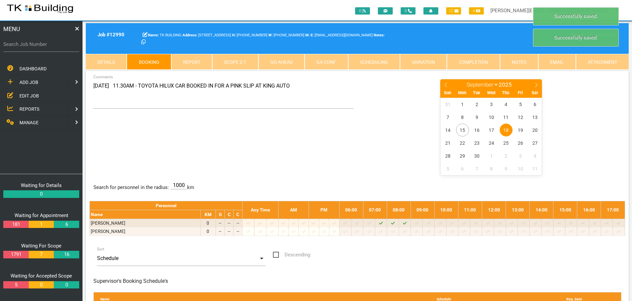
click at [508, 129] on span "18" at bounding box center [506, 129] width 13 height 13
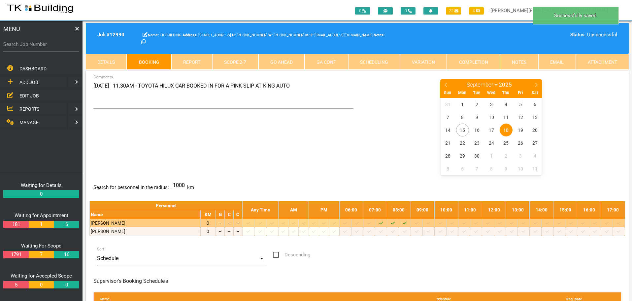
click at [419, 222] on icon at bounding box center [417, 223] width 4 height 4
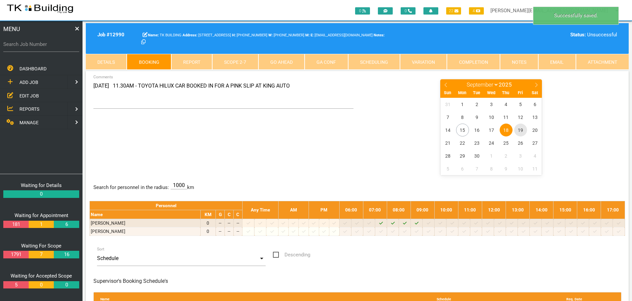
click at [522, 127] on span "19" at bounding box center [520, 129] width 13 height 13
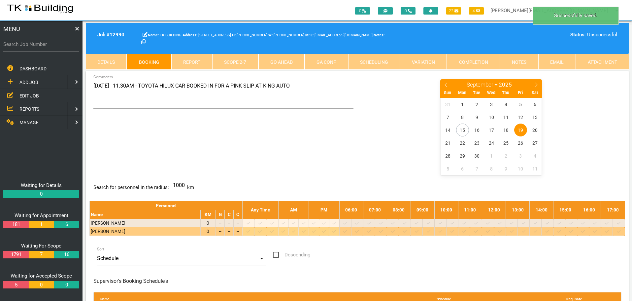
click at [383, 230] on icon at bounding box center [381, 231] width 4 height 4
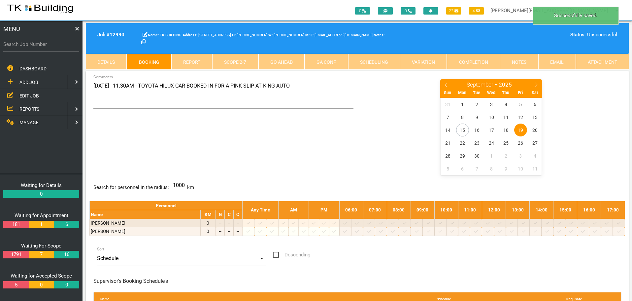
click at [522, 130] on span "19" at bounding box center [520, 129] width 13 height 13
click at [521, 130] on span "19" at bounding box center [520, 129] width 13 height 13
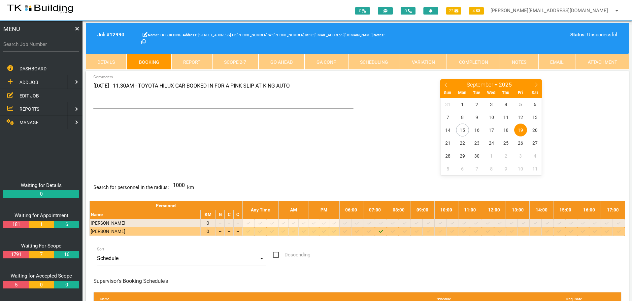
click at [395, 231] on icon at bounding box center [393, 231] width 4 height 4
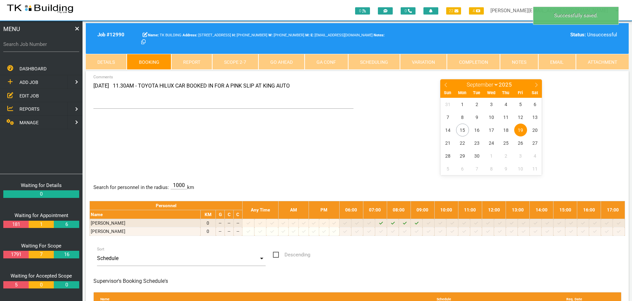
click at [522, 129] on span "19" at bounding box center [520, 129] width 13 height 13
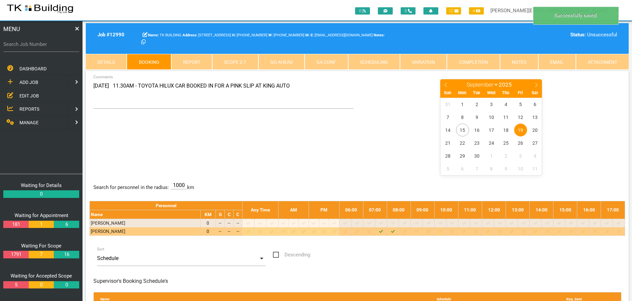
click at [407, 232] on icon at bounding box center [405, 231] width 4 height 3
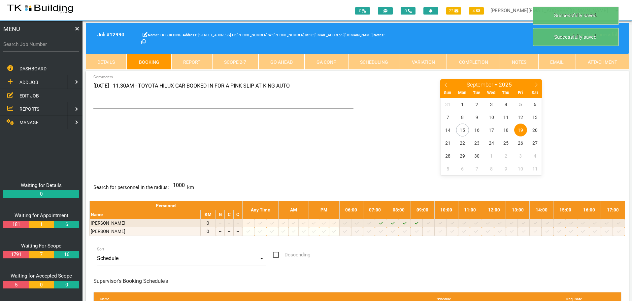
click at [520, 130] on span "19" at bounding box center [520, 129] width 13 height 13
click at [520, 129] on span "19" at bounding box center [520, 129] width 13 height 13
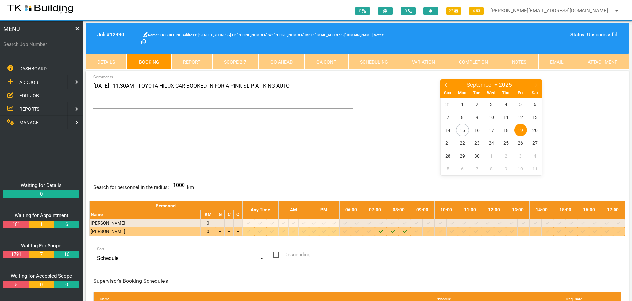
click at [419, 232] on icon at bounding box center [417, 231] width 4 height 3
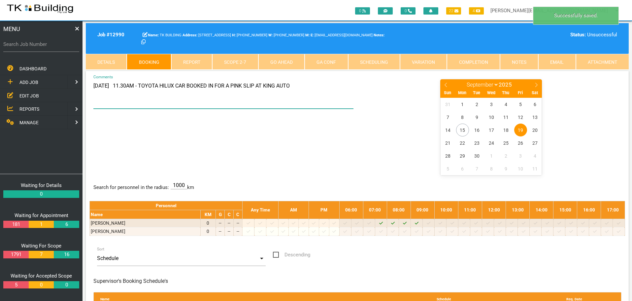
drag, startPoint x: 94, startPoint y: 87, endPoint x: 299, endPoint y: 87, distance: 204.4
click at [299, 87] on textarea "14/8 11.30AM - TOYOTA HILUX CAR BOOKED IN FOR A PINK SLIP AT KING AUTO" at bounding box center [223, 94] width 260 height 30
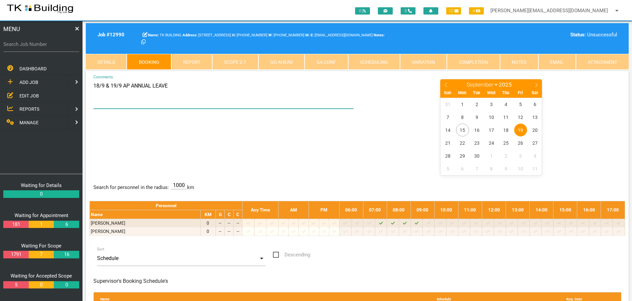
type textarea "18/9 & 19/9 AP ANNUAL LEAVE"
click at [343, 138] on div "18/9 & 19/9 AP ANNUAL LEAVE Comments January February March April May June July…" at bounding box center [357, 127] width 536 height 96
click at [27, 96] on span "EDIT JOB" at bounding box center [28, 95] width 19 height 5
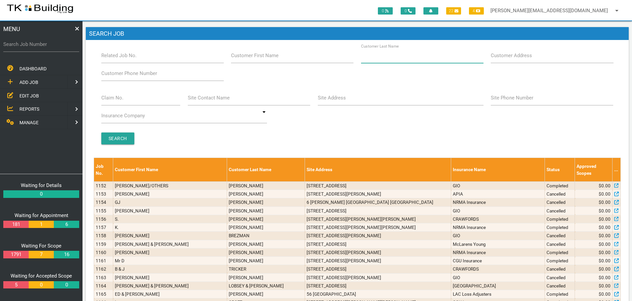
click at [418, 57] on input "Customer Last Name" at bounding box center [422, 55] width 122 height 15
type input "92713"
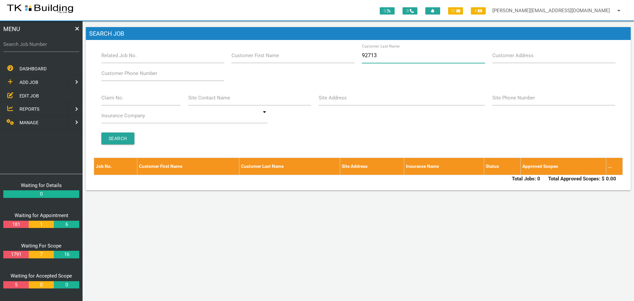
click at [392, 56] on input "92713" at bounding box center [423, 55] width 123 height 15
type input "9"
click at [25, 95] on span "EDIT JOB" at bounding box center [28, 95] width 19 height 5
click at [357, 103] on input "Site Address" at bounding box center [402, 97] width 166 height 15
type input "10 Churnwood"
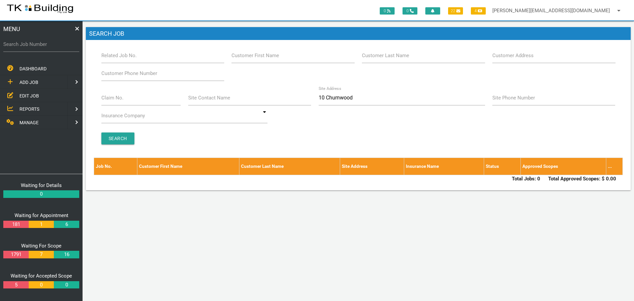
click at [30, 83] on span "ADD JOB" at bounding box center [28, 82] width 19 height 5
click at [29, 97] on span "EXISTING CUSTOMER" at bounding box center [41, 95] width 45 height 5
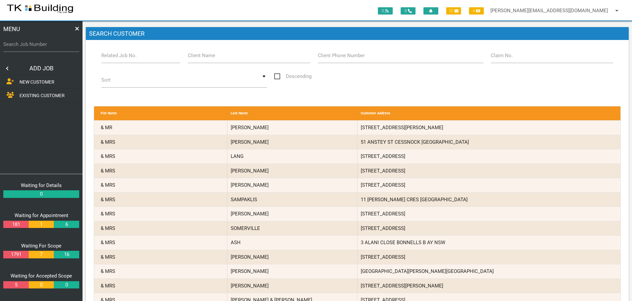
click at [38, 79] on span "NEW CUSTOMER" at bounding box center [36, 81] width 35 height 5
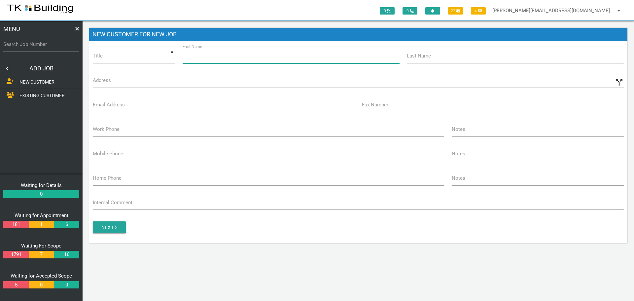
click at [209, 58] on input "First Name" at bounding box center [291, 55] width 217 height 15
type input "Strata Plan"
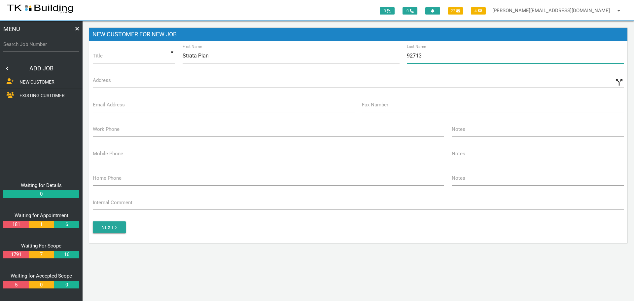
type input "92713"
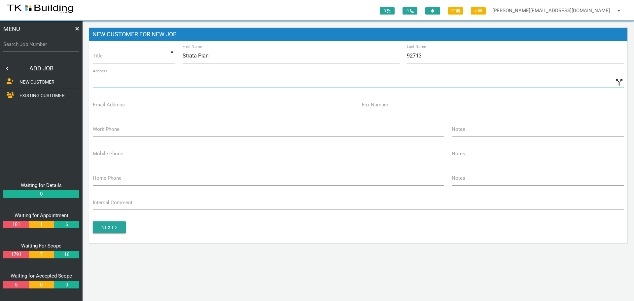
click at [113, 82] on input "Address" at bounding box center [358, 80] width 531 height 15
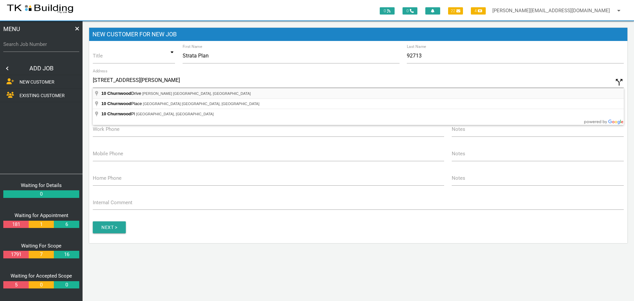
type input "10 Churnwood Dr, Fletcher NSW 2287, Australia"
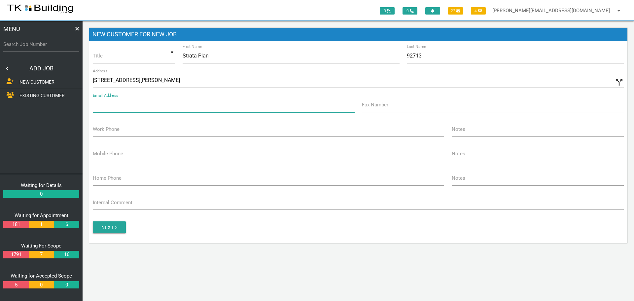
click at [117, 109] on input "Email Address" at bounding box center [224, 104] width 262 height 15
type input "[EMAIL_ADDRESS][DOMAIN_NAME]"
type input "[PHONE_NUMBER]"
click at [104, 130] on label "Work Phone" at bounding box center [106, 129] width 27 height 8
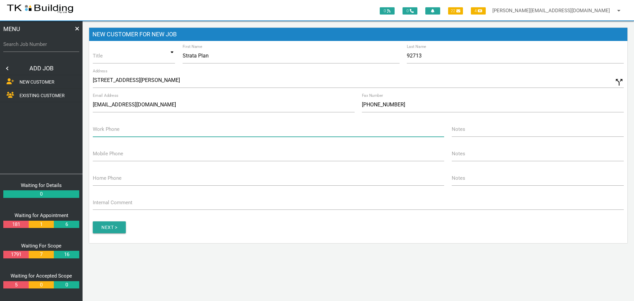
click at [104, 130] on input "Work Phone" at bounding box center [268, 128] width 351 height 15
type input "[PHONE_NUMBER]"
click at [404, 105] on input "[PHONE_NUMBER]" at bounding box center [493, 104] width 262 height 15
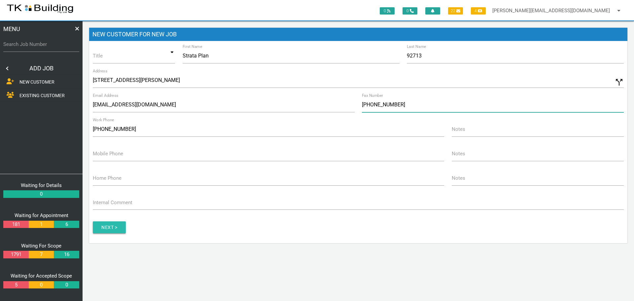
type input "(02) 4942 3243"
click at [117, 222] on input "Next >" at bounding box center [109, 227] width 33 height 12
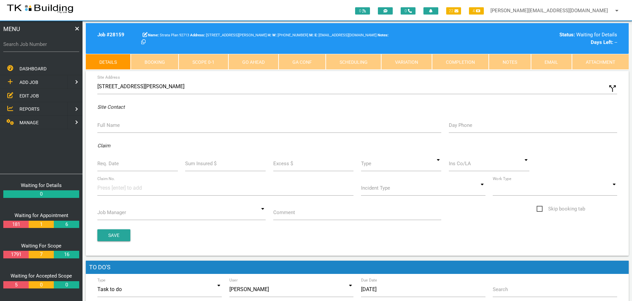
click at [104, 125] on label "Full Name" at bounding box center [108, 125] width 22 height 8
click at [104, 125] on input "Full Name" at bounding box center [269, 125] width 344 height 15
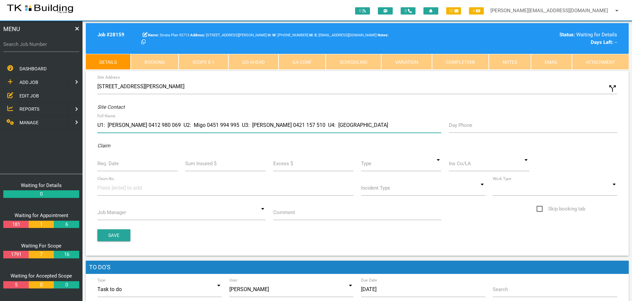
type input "U1: Ben Smith 0412 980 069 U2: Migo 0451 994 995 U3: Christine 0421 157 510 U4:…"
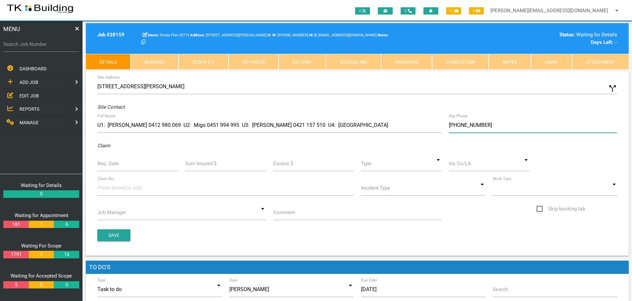
type input "(04) 3988 5012"
click at [121, 166] on input "Req. Date" at bounding box center [137, 163] width 81 height 15
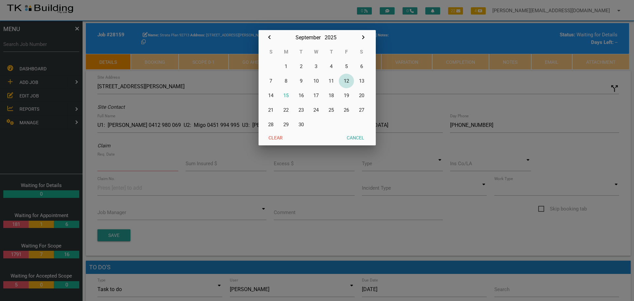
click at [345, 81] on button "12" at bounding box center [346, 81] width 15 height 15
type input "12/09/2025"
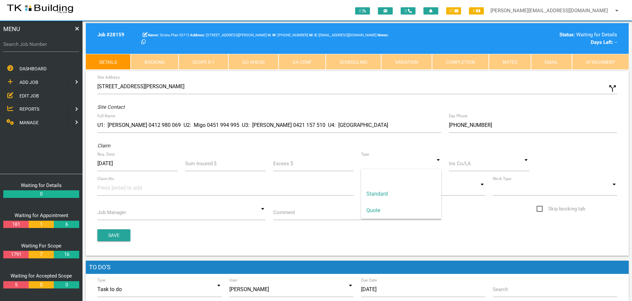
click at [438, 166] on input at bounding box center [401, 163] width 81 height 15
click at [415, 193] on span "Standard" at bounding box center [401, 194] width 81 height 17
type input "Standard"
click at [466, 164] on input at bounding box center [489, 163] width 81 height 15
click at [464, 174] on span "LAKE GROUP STRATA" at bounding box center [489, 177] width 81 height 17
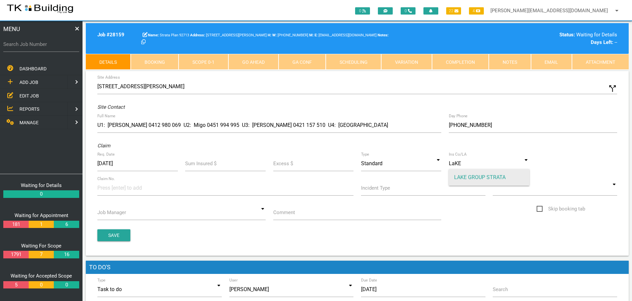
type input "LAKE GROUP STRATA"
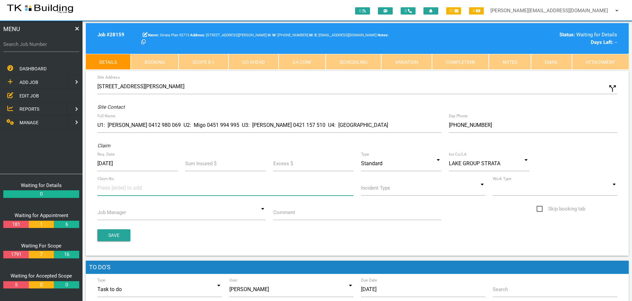
click at [102, 191] on input at bounding box center [122, 187] width 50 height 15
type input "071371"
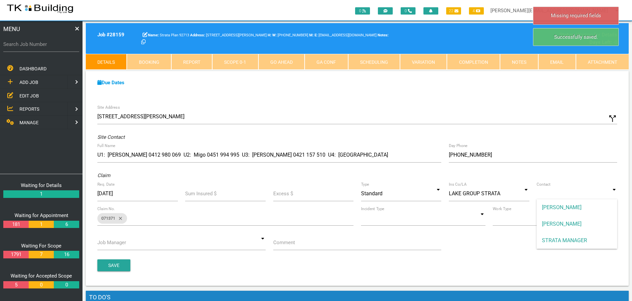
click at [617, 194] on input at bounding box center [577, 193] width 81 height 15
drag, startPoint x: 590, startPoint y: 239, endPoint x: 586, endPoint y: 241, distance: 5.2
click at [590, 239] on span "STRATA MANAGER" at bounding box center [577, 240] width 81 height 17
type input "STRATA MANAGER"
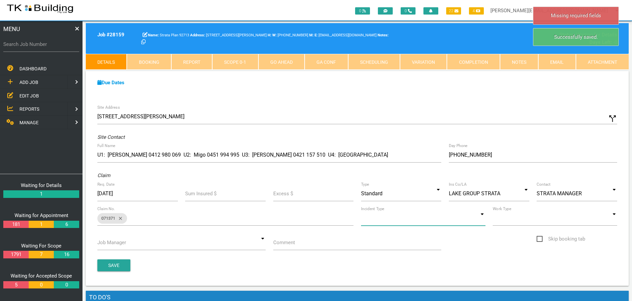
click at [480, 220] on input at bounding box center [423, 217] width 124 height 15
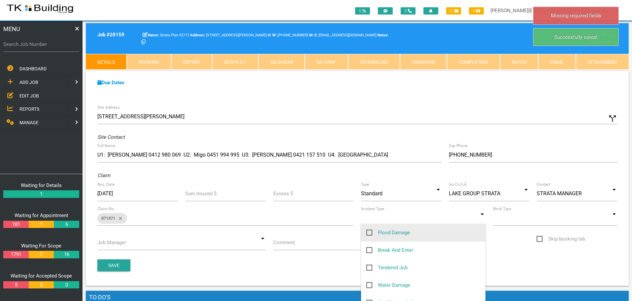
scroll to position [99, 0]
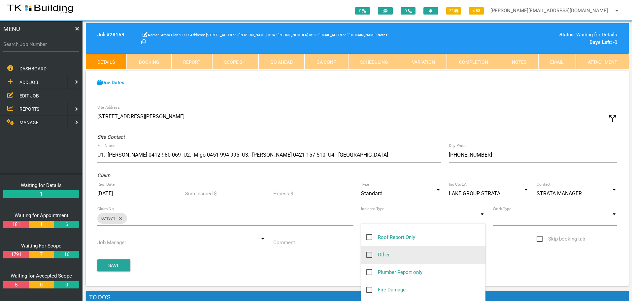
click at [370, 254] on span "Other" at bounding box center [377, 255] width 23 height 8
click at [370, 254] on input "Other" at bounding box center [368, 253] width 4 height 4
checkbox input "true"
type input "Other"
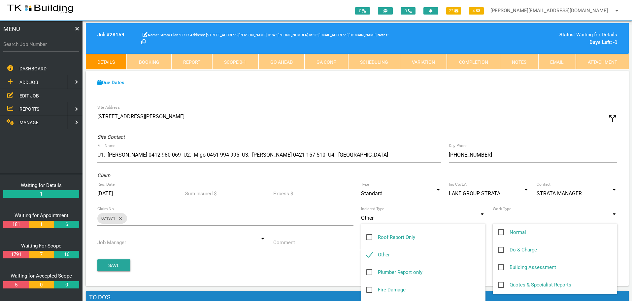
click at [615, 220] on input at bounding box center [555, 217] width 124 height 15
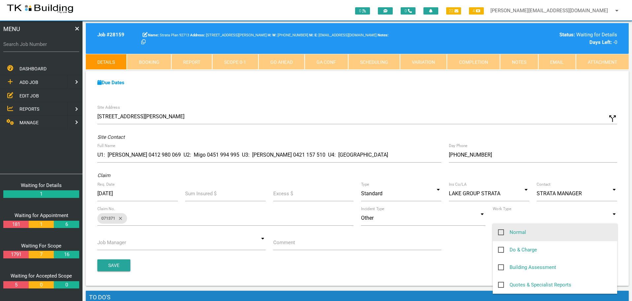
click at [501, 233] on span "Normal" at bounding box center [512, 232] width 28 height 8
click at [501, 232] on input "Normal" at bounding box center [500, 230] width 4 height 4
checkbox input "true"
type input "Normal"
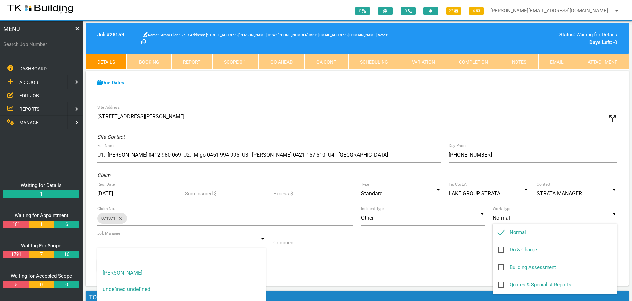
click at [263, 243] on input at bounding box center [181, 242] width 168 height 15
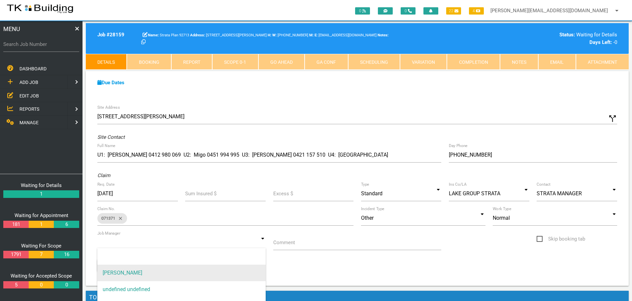
click at [221, 268] on span "[PERSON_NAME]" at bounding box center [181, 272] width 168 height 17
type input "[PERSON_NAME]"
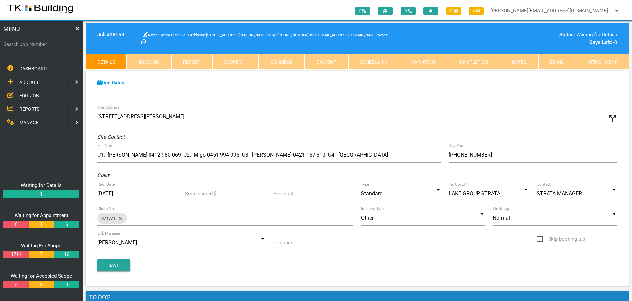
click at [300, 247] on input "Comment" at bounding box center [357, 242] width 168 height 15
type input "Quote on water ingress from upper level balconies"
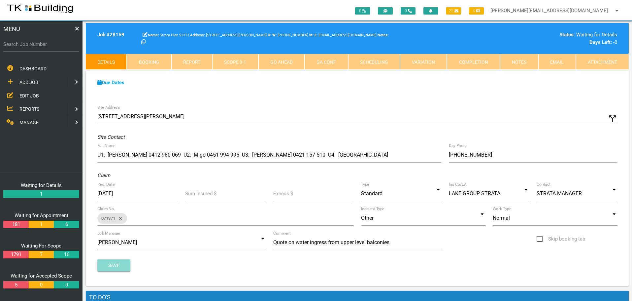
click at [105, 266] on button "Save" at bounding box center [113, 265] width 33 height 12
click at [526, 61] on link "Notes" at bounding box center [519, 62] width 38 height 16
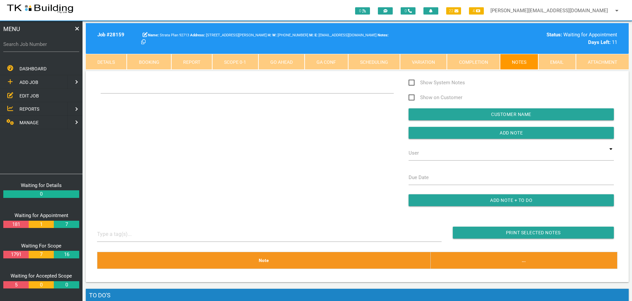
click at [115, 109] on div "Show System Notes Show on Customer Customer Name Add Note User TKB JobTracking …" at bounding box center [357, 146] width 528 height 134
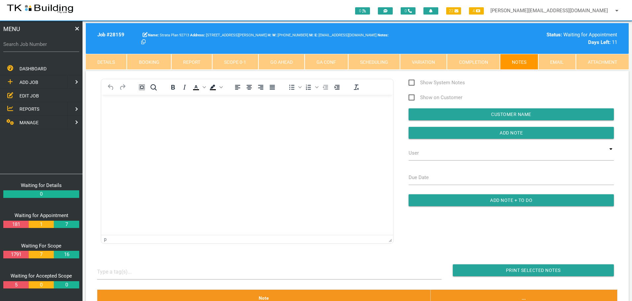
scroll to position [0, 0]
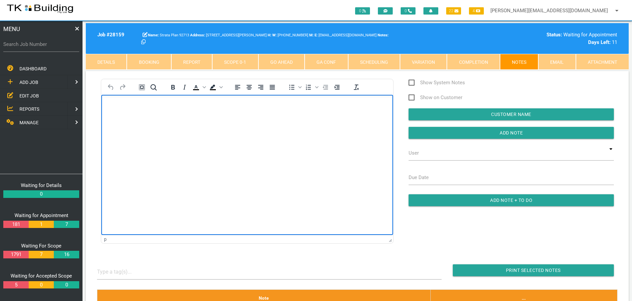
click at [115, 109] on body "Rich Text Area. Press ALT-0 for help." at bounding box center [247, 114] width 292 height 22
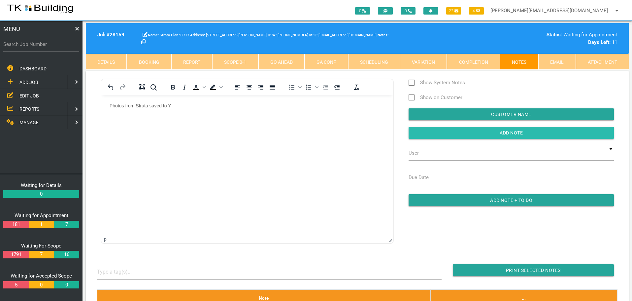
click at [436, 133] on input "button" at bounding box center [511, 133] width 205 height 12
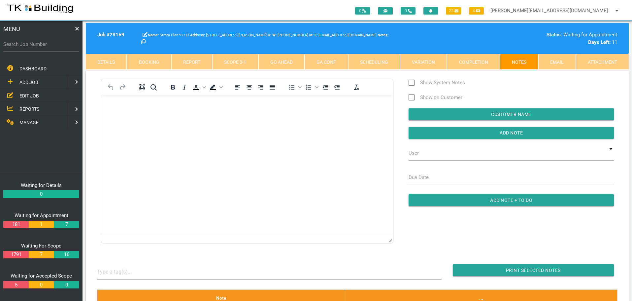
click at [39, 48] on label "Search Job Number" at bounding box center [41, 45] width 76 height 8
click at [39, 48] on input "Search Job Number" at bounding box center [41, 44] width 76 height 15
type input "27859"
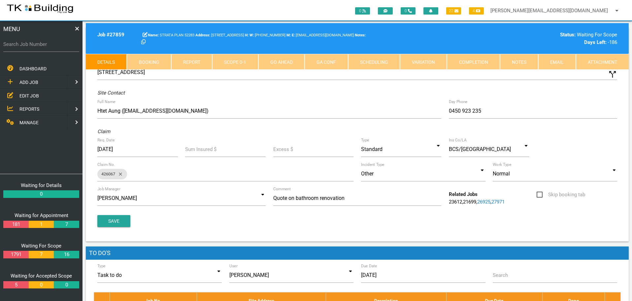
click at [524, 61] on link "Notes" at bounding box center [519, 62] width 38 height 16
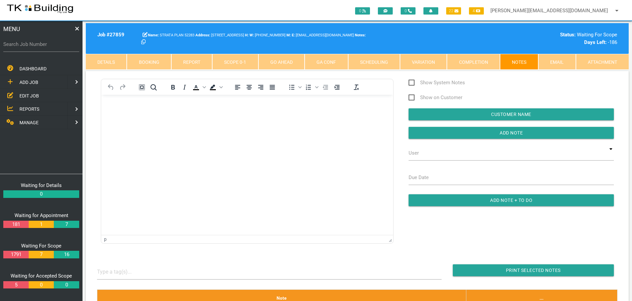
click at [135, 124] on html at bounding box center [247, 109] width 292 height 30
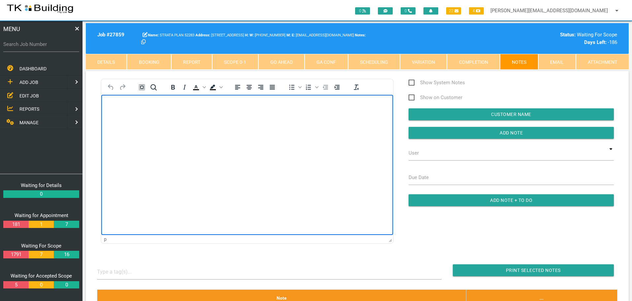
click at [116, 111] on body "Rich Text Area. Press ALT-0 for help." at bounding box center [247, 114] width 292 height 22
paste body "Rich Text Area. Press ALT-0 for help."
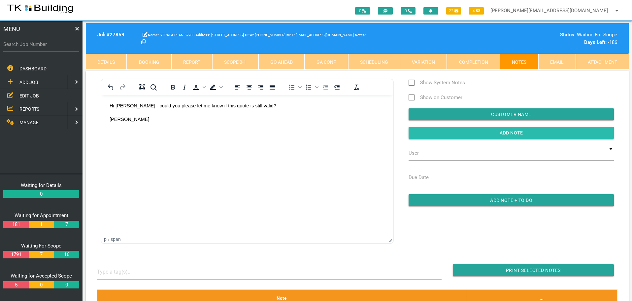
click at [430, 136] on input "button" at bounding box center [511, 133] width 205 height 12
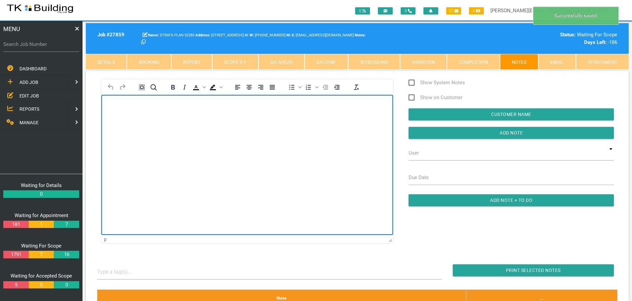
click at [126, 110] on body "Rich Text Area. Press ALT-0 for help." at bounding box center [247, 114] width 292 height 22
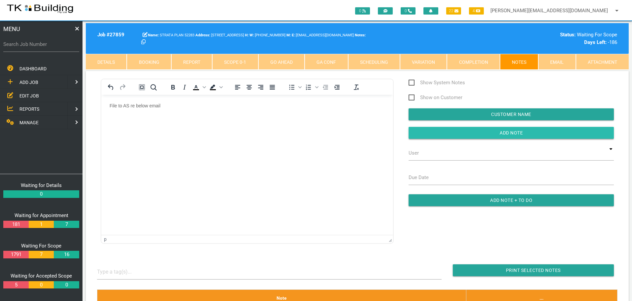
click at [426, 136] on input "button" at bounding box center [511, 133] width 205 height 12
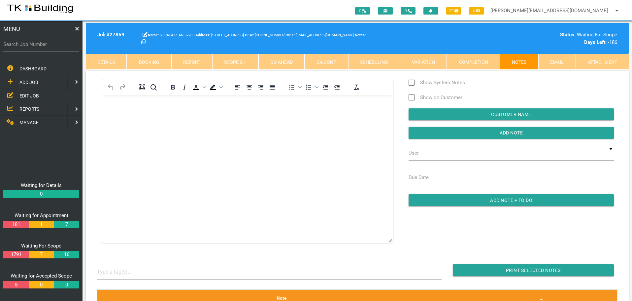
drag, startPoint x: 23, startPoint y: 95, endPoint x: 28, endPoint y: 94, distance: 4.5
click at [23, 95] on span "EDIT JOB" at bounding box center [28, 95] width 19 height 5
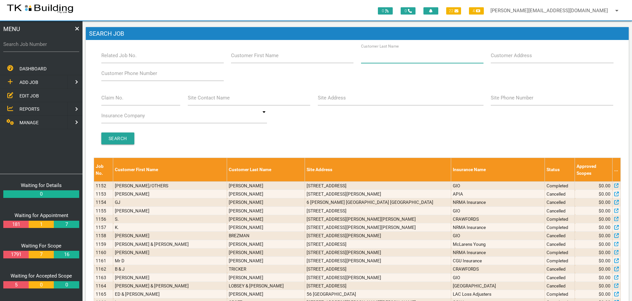
click at [376, 60] on input "Customer Last Name" at bounding box center [422, 55] width 122 height 15
type input "79839"
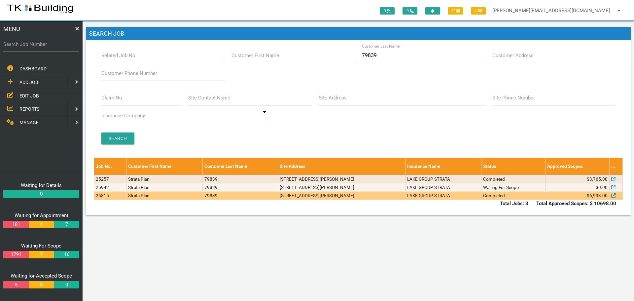
click at [362, 198] on td "1/36 Winsor St, Merewether NSW 2291, Australia" at bounding box center [341, 195] width 127 height 8
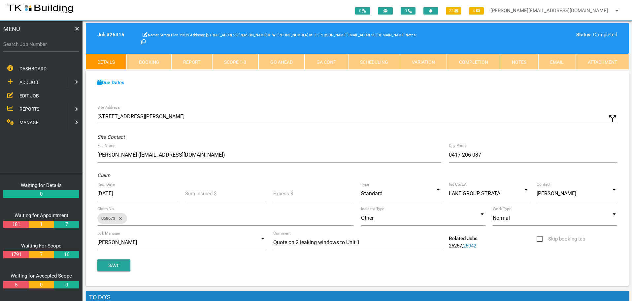
click at [233, 65] on link "Scope 1 - 0" at bounding box center [235, 62] width 46 height 16
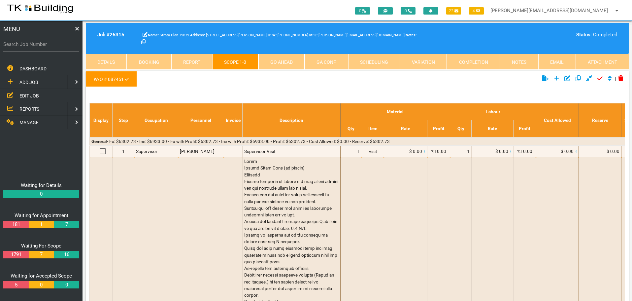
click at [102, 58] on link "Details" at bounding box center [106, 62] width 41 height 16
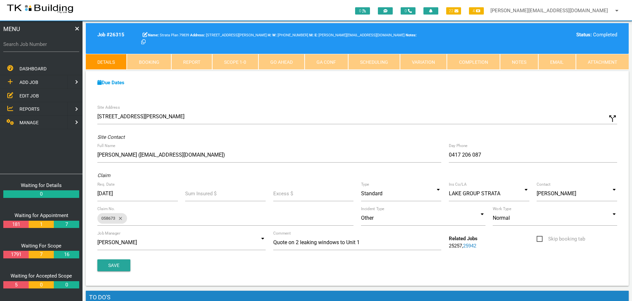
click at [35, 82] on span "ADD JOB" at bounding box center [28, 82] width 19 height 5
click at [39, 96] on span "EXISTING CUSTOMER" at bounding box center [41, 95] width 45 height 5
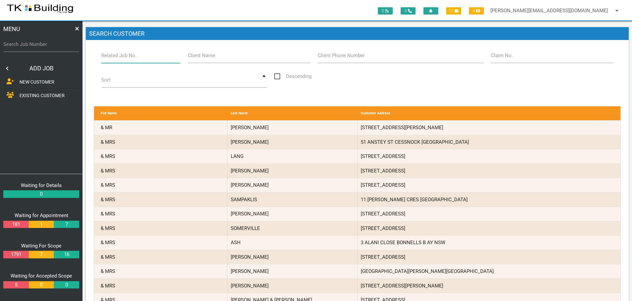
click at [144, 58] on input "Related Job No." at bounding box center [140, 55] width 79 height 15
type input "26315"
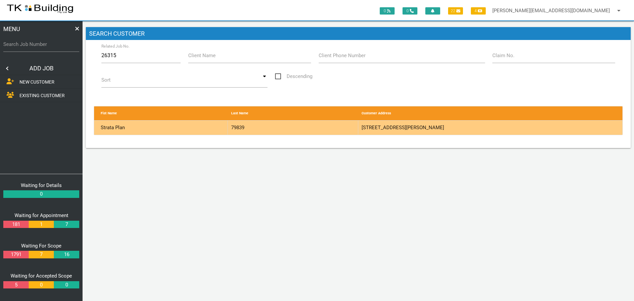
click at [341, 127] on div "79839" at bounding box center [293, 128] width 130 height 14
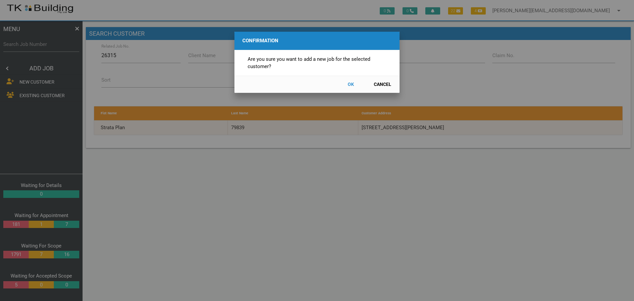
click at [350, 85] on button "OK" at bounding box center [350, 85] width 29 height 12
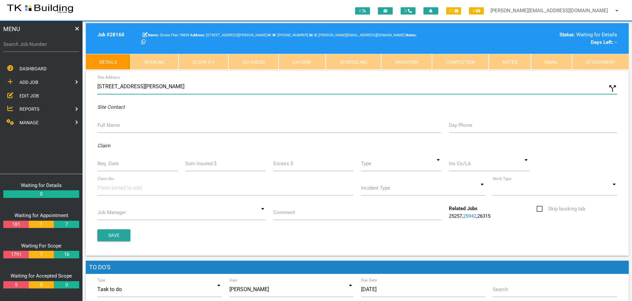
click at [97, 86] on input "36 Winsor St, Merewether NSW 2291, Australia" at bounding box center [357, 86] width 520 height 15
type input "1/36 Winsor St, Merewether NSW 2291, Australia"
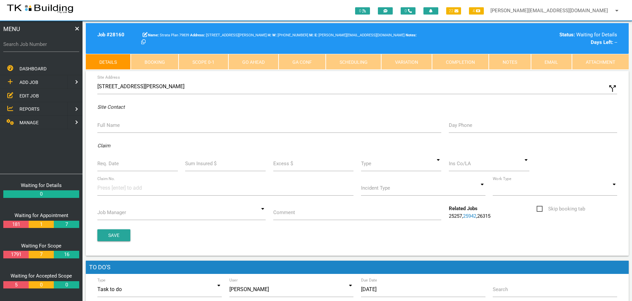
click at [112, 126] on label "Full Name" at bounding box center [108, 125] width 22 height 8
click at [112, 126] on input "Full Name" at bounding box center [269, 125] width 344 height 15
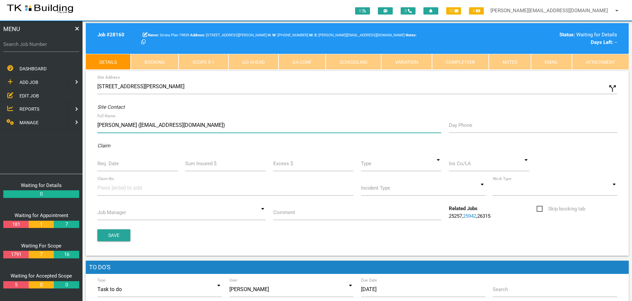
type input "Tamara (terrybryden@bigpond.com)"
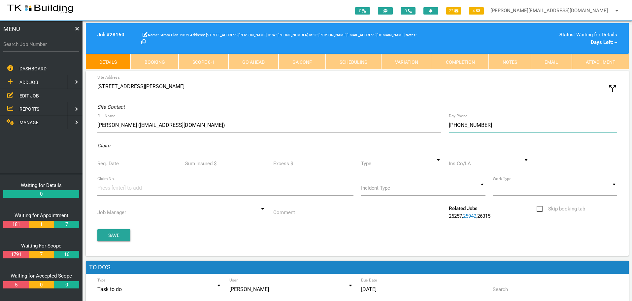
type input "(04) 1720 6087"
click at [118, 165] on label "Req. Date" at bounding box center [107, 164] width 21 height 8
click at [118, 165] on input "Req. Date" at bounding box center [137, 163] width 81 height 15
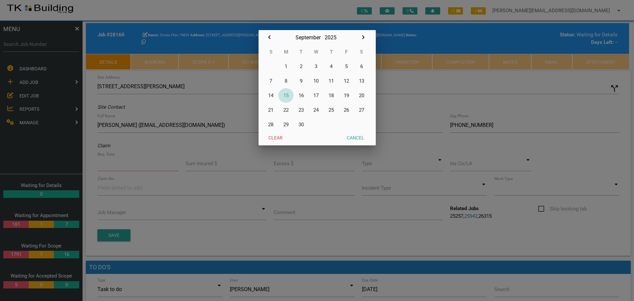
click at [287, 96] on button "15" at bounding box center [285, 95] width 15 height 15
type input "[DATE]"
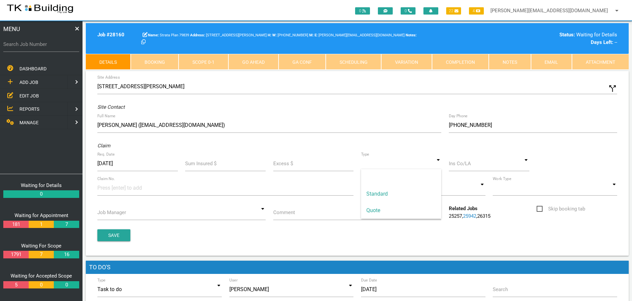
click at [435, 165] on input at bounding box center [401, 163] width 81 height 15
drag, startPoint x: 411, startPoint y: 193, endPoint x: 439, endPoint y: 178, distance: 31.3
click at [414, 191] on span "Standard" at bounding box center [401, 194] width 81 height 17
type input "Standard"
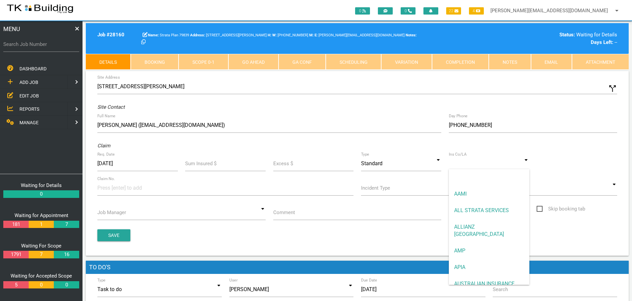
click at [457, 168] on input at bounding box center [489, 163] width 81 height 15
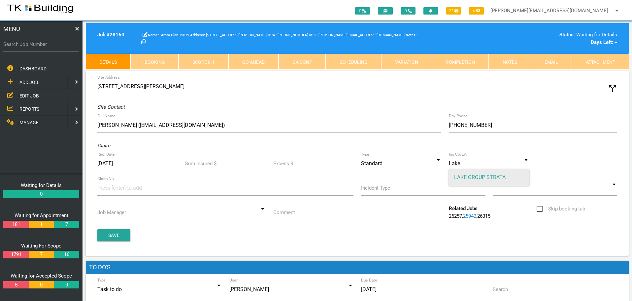
click at [458, 177] on span "LAKE GROUP STRATA" at bounding box center [489, 177] width 81 height 17
type input "LAKE GROUP STRATA"
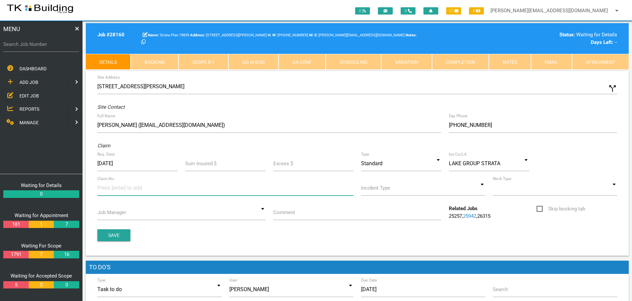
click at [108, 191] on input at bounding box center [122, 187] width 50 height 15
type input "071403"
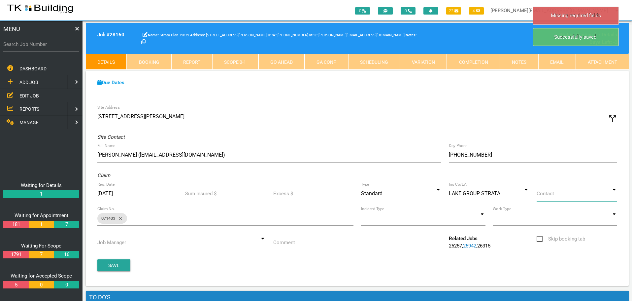
click at [617, 195] on input at bounding box center [577, 193] width 81 height 15
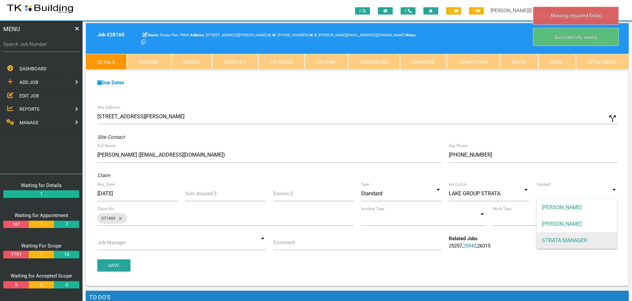
click at [600, 241] on span "STRATA MANAGER" at bounding box center [577, 240] width 81 height 17
type input "STRATA MANAGER"
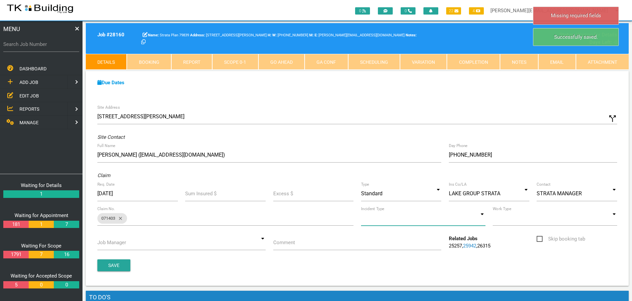
click at [481, 220] on input at bounding box center [423, 217] width 124 height 15
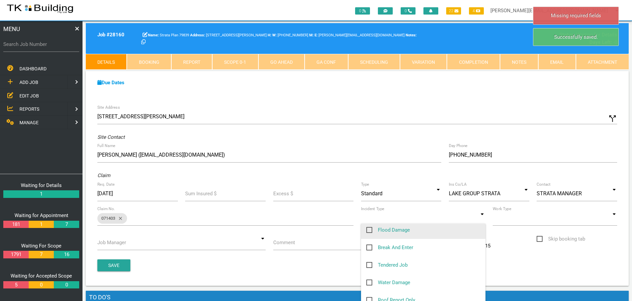
scroll to position [66, 0]
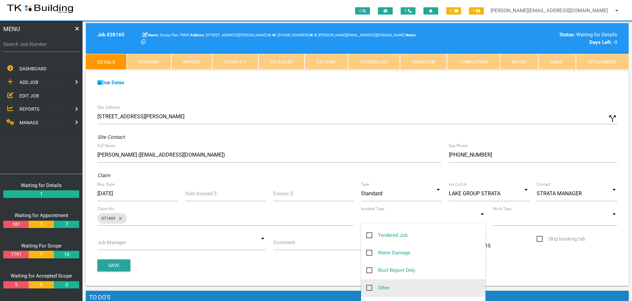
click at [369, 289] on span "Other" at bounding box center [377, 288] width 23 height 8
click at [369, 288] on input "Other" at bounding box center [368, 286] width 4 height 4
checkbox input "true"
type input "Other"
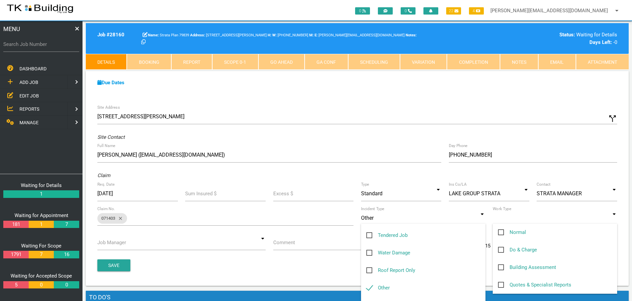
click at [614, 220] on input at bounding box center [555, 217] width 124 height 15
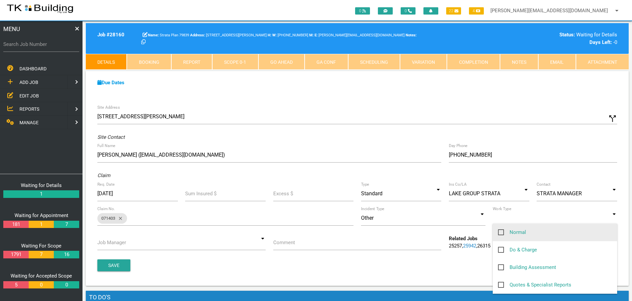
click at [503, 232] on span "Normal" at bounding box center [512, 232] width 28 height 8
click at [502, 232] on input "Normal" at bounding box center [500, 230] width 4 height 4
checkbox input "true"
type input "Normal"
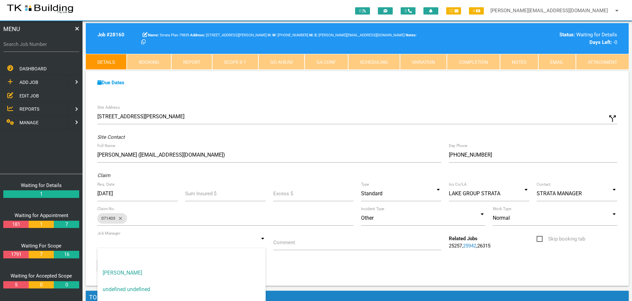
click at [264, 245] on input at bounding box center [181, 242] width 168 height 15
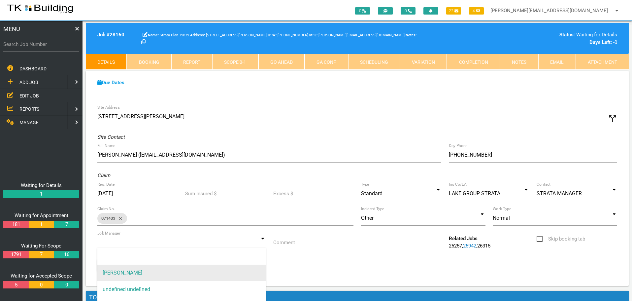
drag, startPoint x: 236, startPoint y: 271, endPoint x: 249, endPoint y: 261, distance: 15.3
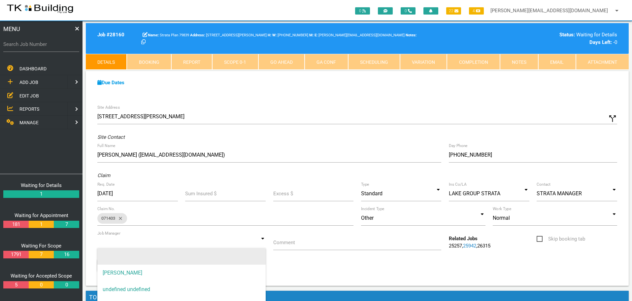
click at [237, 270] on span "[PERSON_NAME]" at bounding box center [181, 272] width 168 height 17
type input "[PERSON_NAME]"
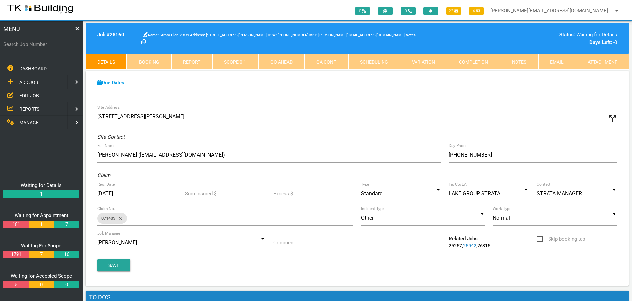
click at [303, 246] on input "Comment" at bounding box center [357, 242] width 168 height 15
type input "Quote on U1 balcony leaking into garage below"
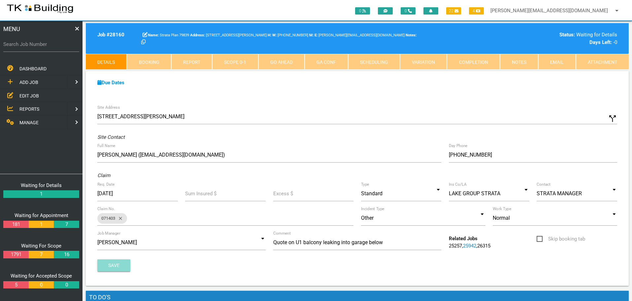
click at [115, 266] on button "Save" at bounding box center [113, 265] width 33 height 12
click at [527, 61] on link "Notes" at bounding box center [519, 62] width 38 height 16
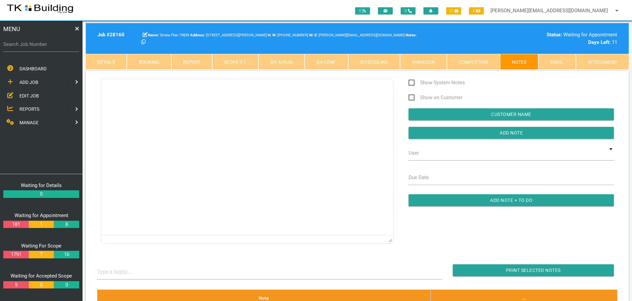
scroll to position [0, 0]
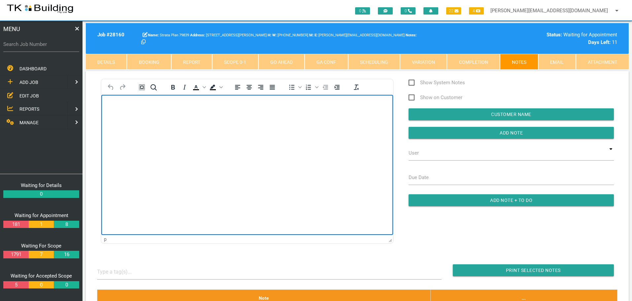
click at [120, 107] on p "Rich Text Area. Press ALT-0 for help." at bounding box center [247, 105] width 275 height 5
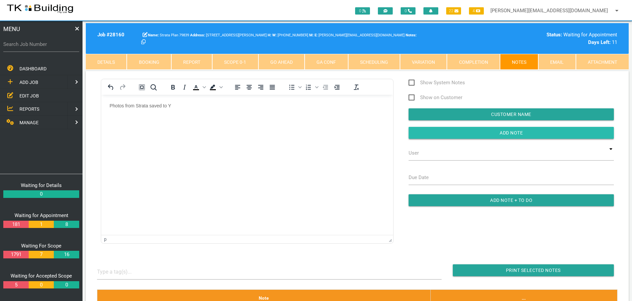
click at [461, 134] on input "button" at bounding box center [511, 133] width 205 height 12
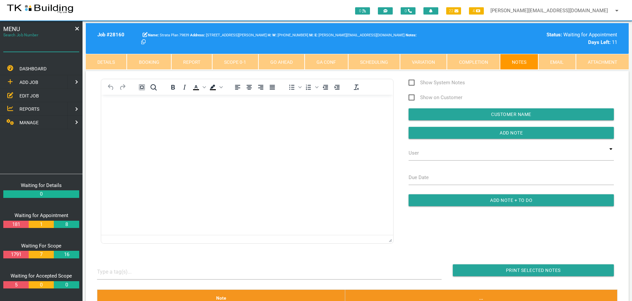
click at [39, 49] on input "Search Job Number" at bounding box center [41, 44] width 76 height 15
type input "28118"
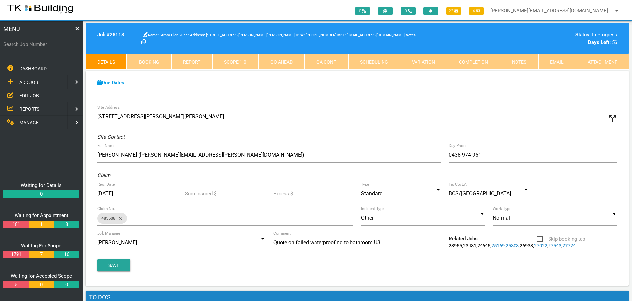
click at [157, 63] on link "Booking" at bounding box center [149, 62] width 44 height 16
select select "8"
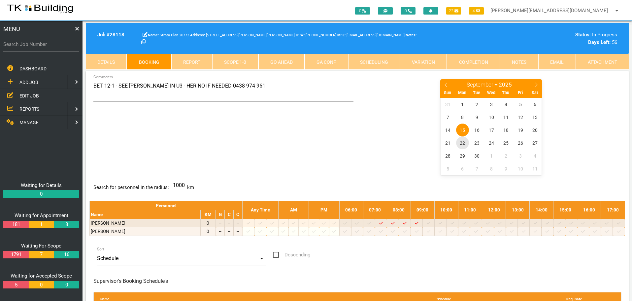
click at [461, 143] on span "22" at bounding box center [462, 142] width 13 height 13
click at [35, 49] on input "Search Job Number" at bounding box center [41, 44] width 76 height 15
type input "27915"
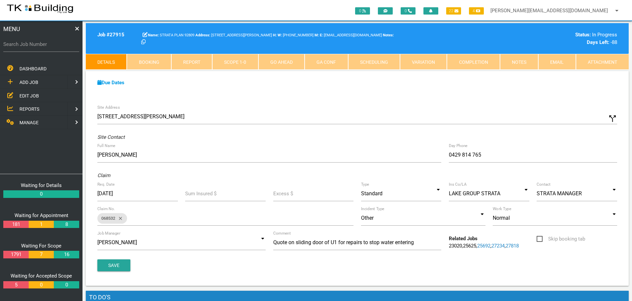
click at [156, 63] on link "Booking" at bounding box center [149, 62] width 44 height 16
select select "8"
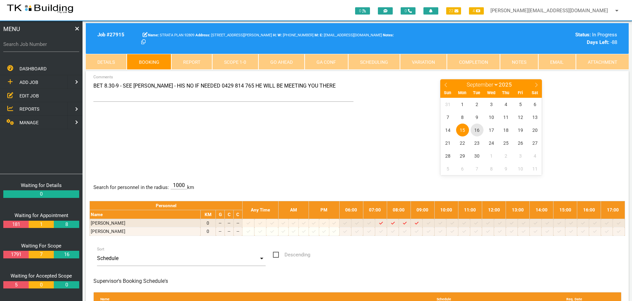
click at [476, 131] on span "16" at bounding box center [477, 129] width 13 height 13
click at [32, 108] on span "REPORTS" at bounding box center [29, 108] width 20 height 5
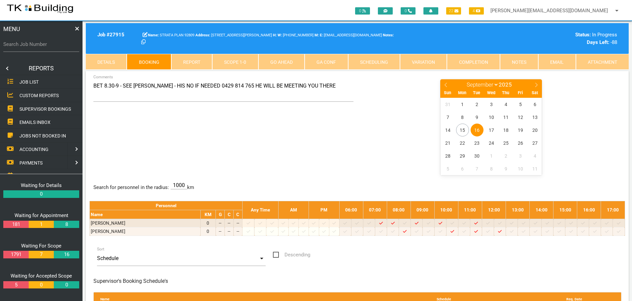
click at [32, 108] on span "SUPERVISOR BOOKINGS" at bounding box center [45, 108] width 52 height 5
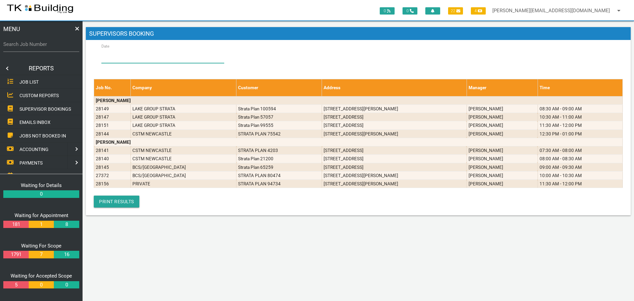
click at [128, 56] on input "Date" at bounding box center [162, 55] width 123 height 15
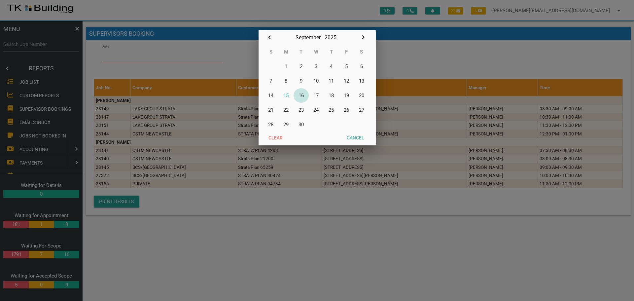
click at [301, 96] on button "16" at bounding box center [301, 95] width 15 height 15
type input "16/09/2025"
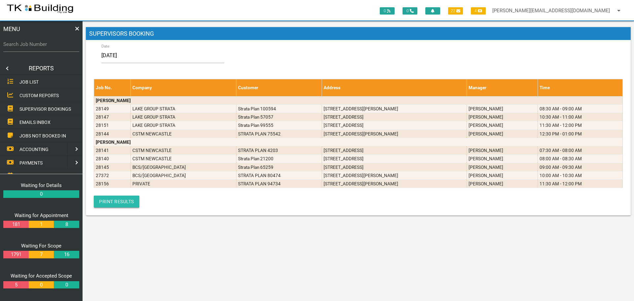
click at [125, 201] on link "Print Results" at bounding box center [117, 201] width 46 height 12
click at [49, 47] on label "Search Job Number" at bounding box center [41, 45] width 76 height 8
click at [49, 47] on input "Search Job Number" at bounding box center [41, 44] width 76 height 15
type input "27915"
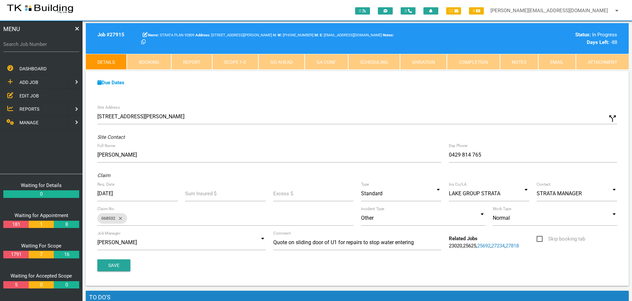
click at [146, 58] on link "Booking" at bounding box center [149, 62] width 44 height 16
select select "8"
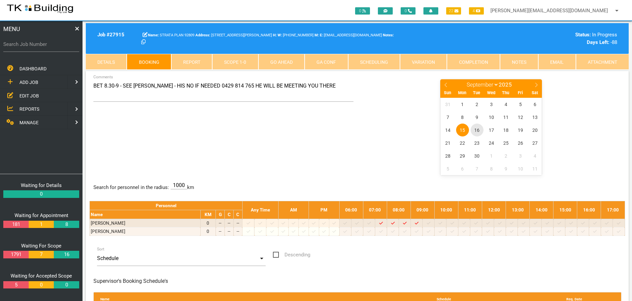
click at [477, 129] on span "16" at bounding box center [477, 129] width 13 height 13
click at [518, 65] on link "Notes" at bounding box center [519, 62] width 38 height 16
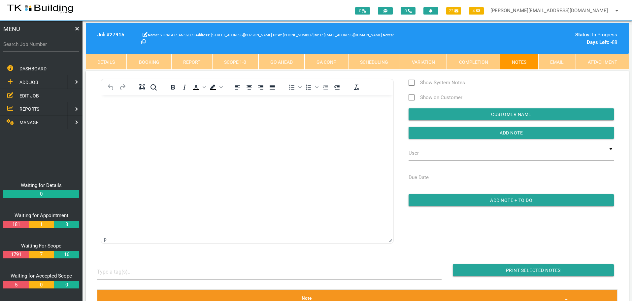
click at [109, 104] on body "Rich Text Area. Press ALT-0 for help." at bounding box center [247, 114] width 292 height 22
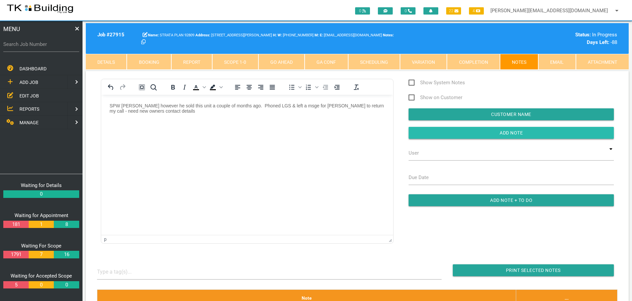
click at [430, 134] on input "button" at bounding box center [511, 133] width 205 height 12
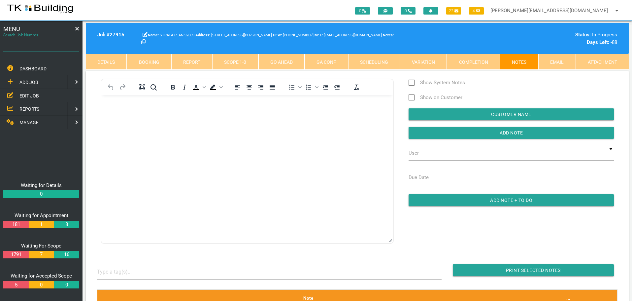
click at [45, 48] on input "Search Job Number" at bounding box center [41, 44] width 76 height 15
type input "27954"
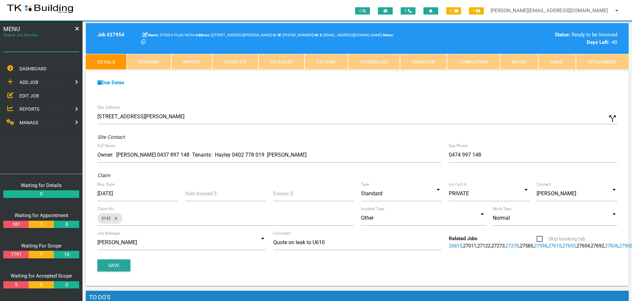
click at [55, 48] on input "Search Job Number" at bounding box center [41, 44] width 76 height 15
type input "27915"
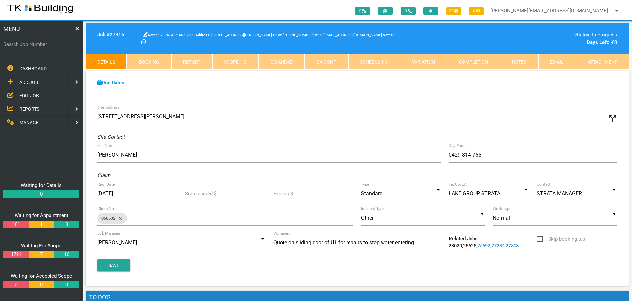
click at [28, 95] on span "EDIT JOB" at bounding box center [28, 95] width 19 height 5
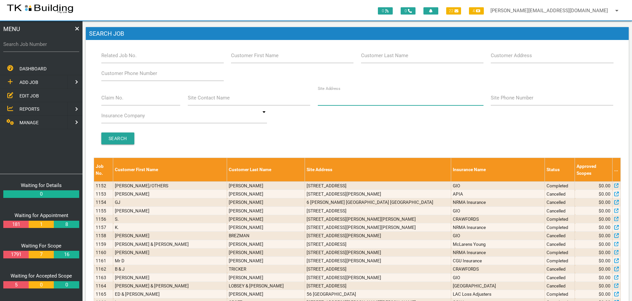
click at [350, 99] on input "Site Address" at bounding box center [401, 97] width 166 height 15
type input "37 kitchener"
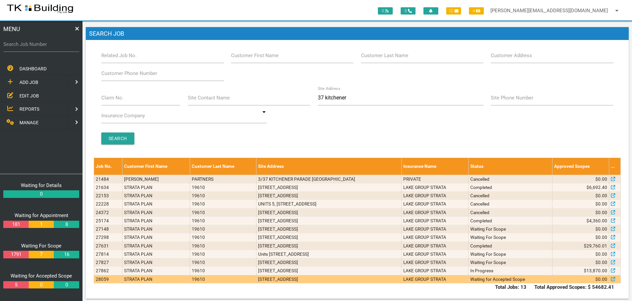
click at [362, 280] on td "3/37 Kitchener Parade, The Hill NSW 2300, Australia" at bounding box center [329, 279] width 145 height 8
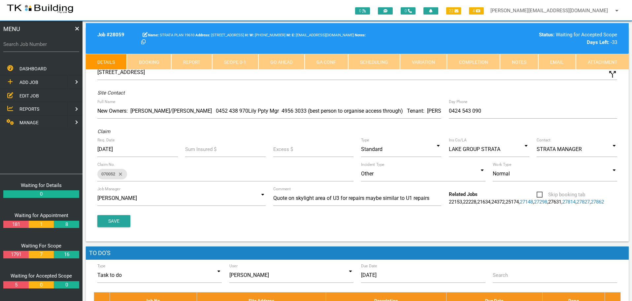
click at [520, 64] on link "Notes" at bounding box center [519, 62] width 38 height 16
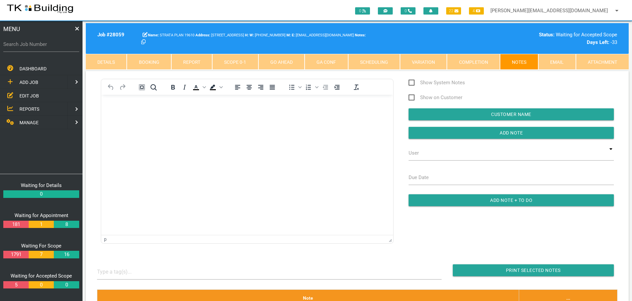
click at [239, 124] on html at bounding box center [247, 109] width 292 height 30
click at [116, 62] on link "Details" at bounding box center [106, 62] width 41 height 16
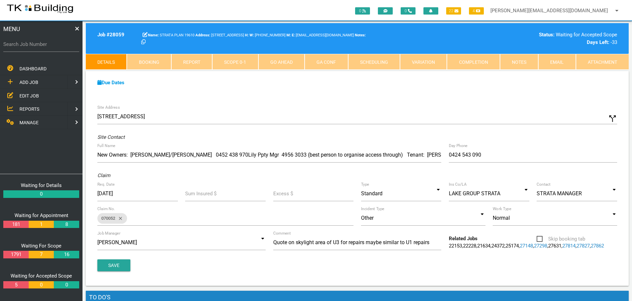
click at [161, 62] on link "Booking" at bounding box center [149, 62] width 44 height 16
select select "8"
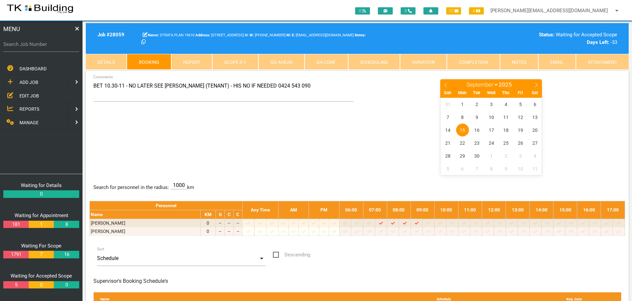
click at [520, 59] on link "Notes" at bounding box center [519, 62] width 38 height 16
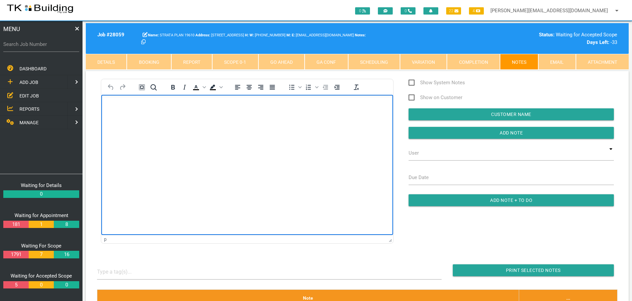
click at [123, 107] on p "Rich Text Area. Press ALT-0 for help." at bounding box center [247, 105] width 275 height 5
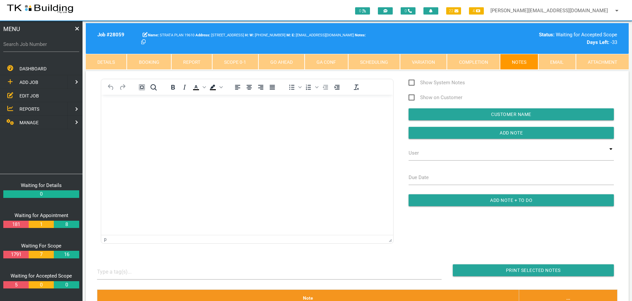
click at [94, 60] on link "Details" at bounding box center [106, 62] width 41 height 16
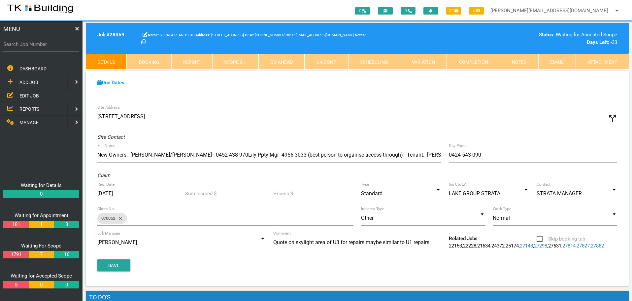
click at [42, 48] on label "Search Job Number" at bounding box center [41, 45] width 76 height 8
click at [42, 48] on input "Search Job Number" at bounding box center [41, 44] width 76 height 15
type input "27954"
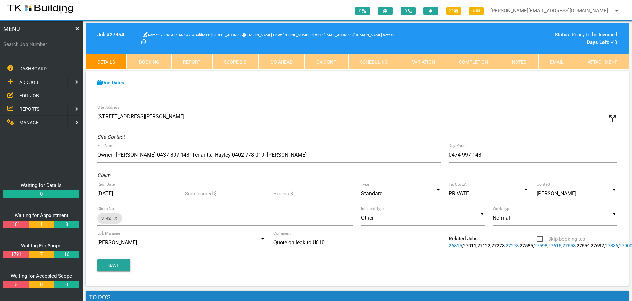
click at [154, 62] on link "Booking" at bounding box center [149, 62] width 44 height 16
select select "8"
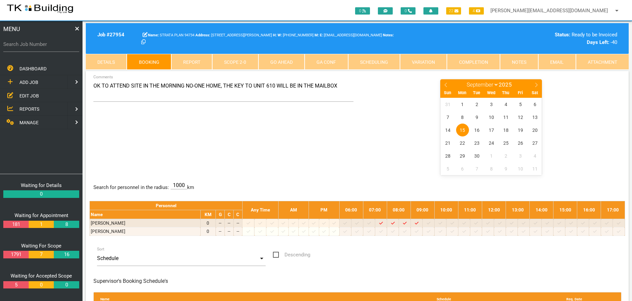
click at [510, 59] on link "Notes" at bounding box center [519, 62] width 38 height 16
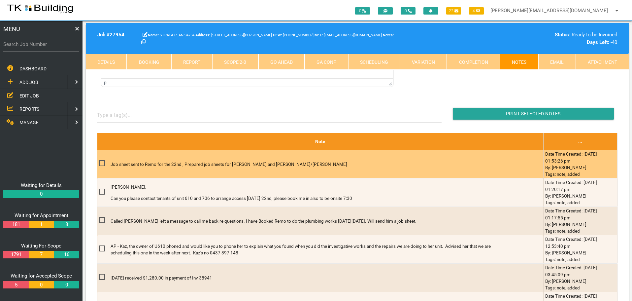
scroll to position [178, 0]
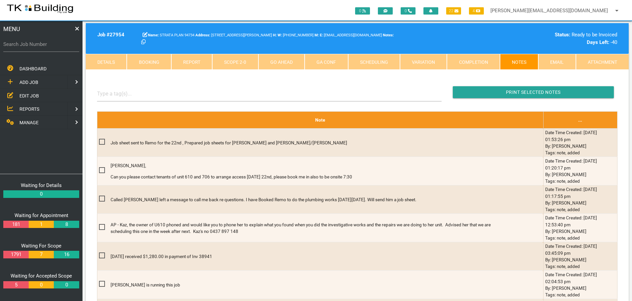
click at [31, 93] on span "EDIT JOB" at bounding box center [28, 95] width 19 height 5
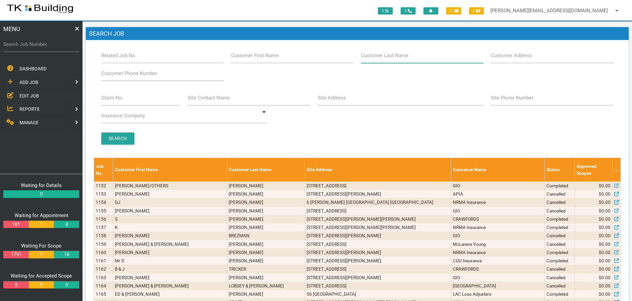
click at [417, 56] on input "Customer Last Name" at bounding box center [422, 55] width 122 height 15
type input "94734"
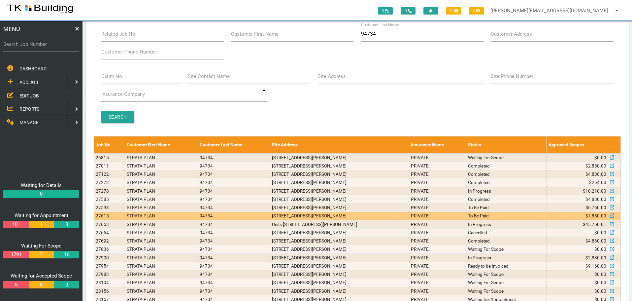
scroll to position [48, 0]
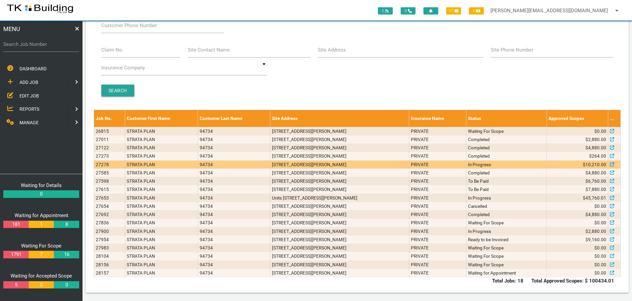
click at [305, 166] on td "706/6 Charles St, Charlestown NSW 2290, Australia" at bounding box center [339, 164] width 139 height 8
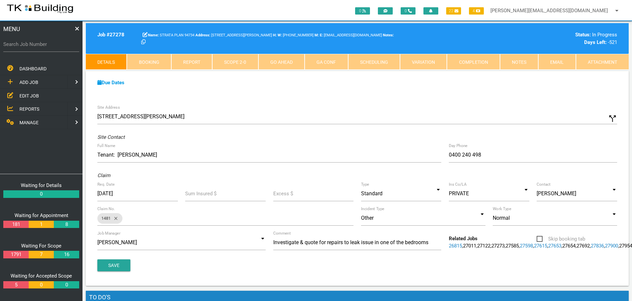
click at [241, 64] on link "Scope 2 - 0" at bounding box center [235, 62] width 46 height 16
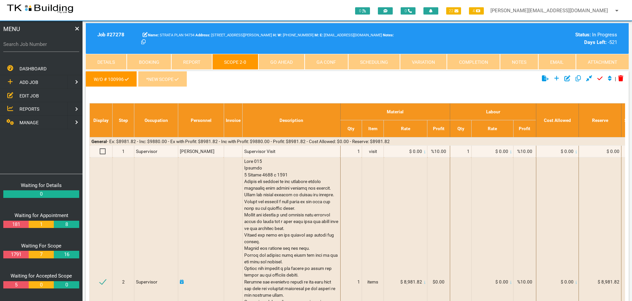
click at [164, 79] on link "*New Scope" at bounding box center [162, 79] width 49 height 16
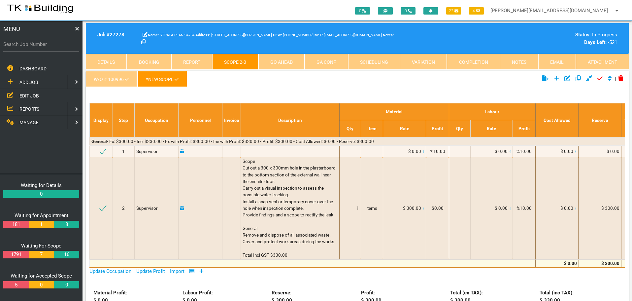
click at [114, 80] on link "W/O # 100996" at bounding box center [111, 79] width 51 height 16
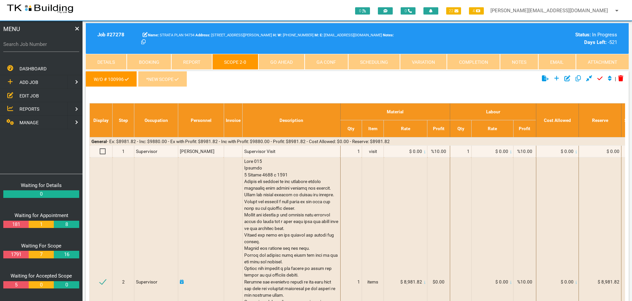
click at [514, 62] on link "Notes" at bounding box center [519, 62] width 38 height 16
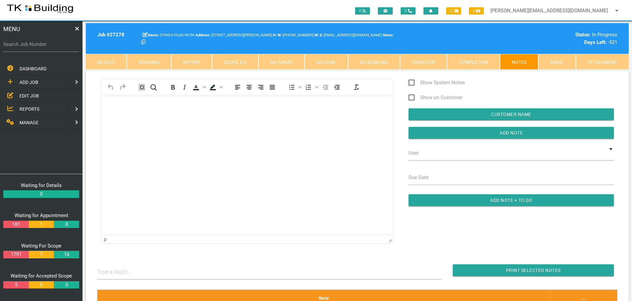
click at [475, 61] on link "Completion" at bounding box center [473, 62] width 53 height 16
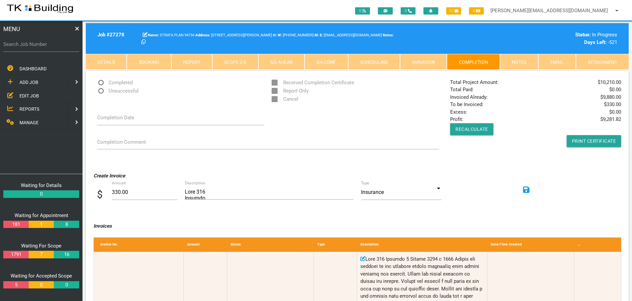
click at [136, 58] on link "Booking" at bounding box center [149, 62] width 44 height 16
select select "8"
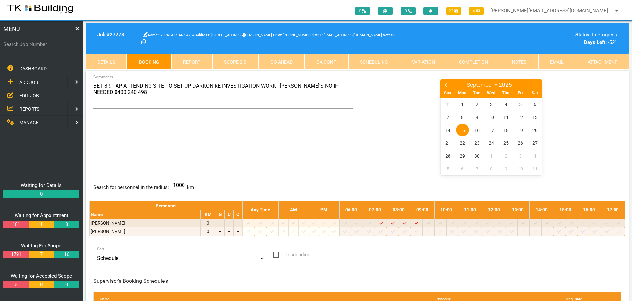
click at [197, 143] on div "BET 8-9 - AP ATTENDING SITE TO SET UP DARKON RE INVESTIGATION WORK - ALEX'S NO …" at bounding box center [357, 127] width 536 height 96
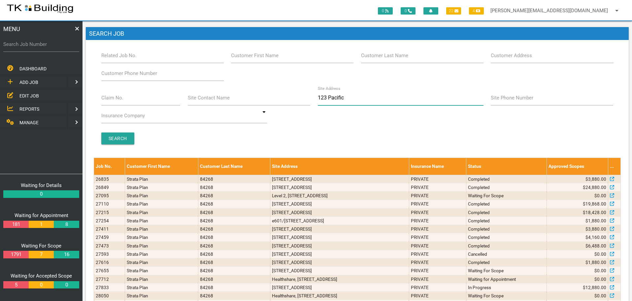
click at [356, 98] on input "123 Pacific" at bounding box center [401, 97] width 166 height 15
type input "1"
click at [398, 59] on label "Customer Last Name" at bounding box center [384, 56] width 47 height 8
click at [398, 59] on input "Customer Last Name" at bounding box center [422, 55] width 122 height 15
type input "78765"
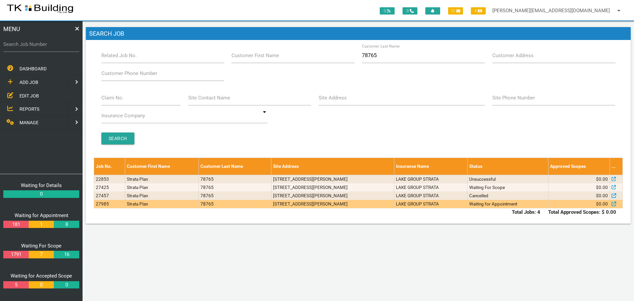
click at [422, 207] on td "LAKE GROUP STRATA" at bounding box center [430, 204] width 73 height 8
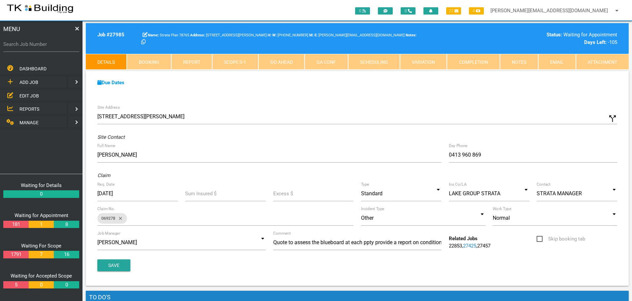
click at [46, 48] on label "Search Job Number" at bounding box center [41, 45] width 76 height 8
click at [46, 48] on input "Search Job Number" at bounding box center [41, 44] width 76 height 15
type input "27915"
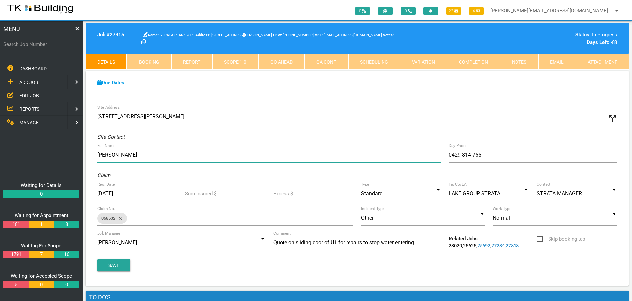
click at [123, 158] on input "[PERSON_NAME]" at bounding box center [269, 154] width 344 height 15
type input "C"
click at [131, 154] on input "New Owners: Tracy" at bounding box center [269, 154] width 344 height 15
type input "New Owners: Geoff/Tracy"
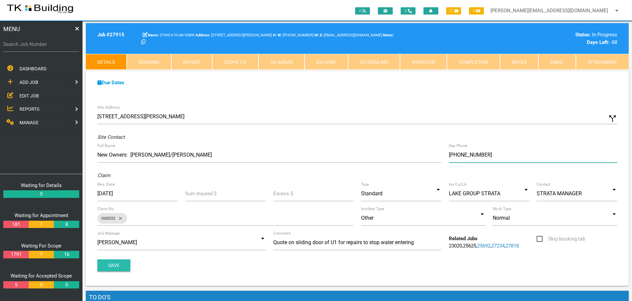
type input "(04) 0724 5700"
click at [121, 262] on button "Save" at bounding box center [113, 265] width 33 height 12
click at [106, 265] on button "Save" at bounding box center [113, 265] width 33 height 12
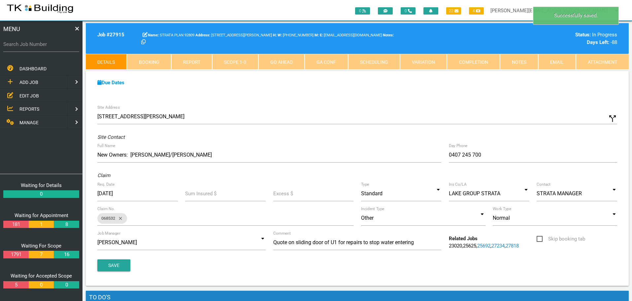
click at [35, 48] on label "Search Job Number" at bounding box center [41, 45] width 76 height 8
click at [35, 48] on input "Search Job Number" at bounding box center [41, 44] width 76 height 15
type input "28118"
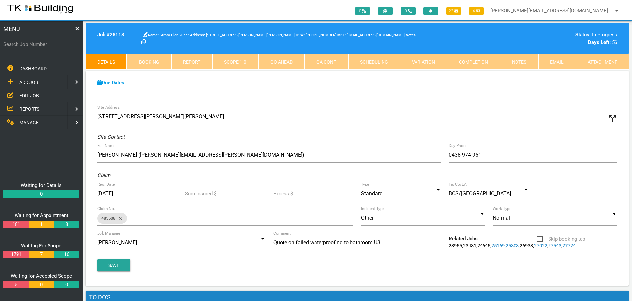
click at [510, 62] on link "Notes" at bounding box center [519, 62] width 38 height 16
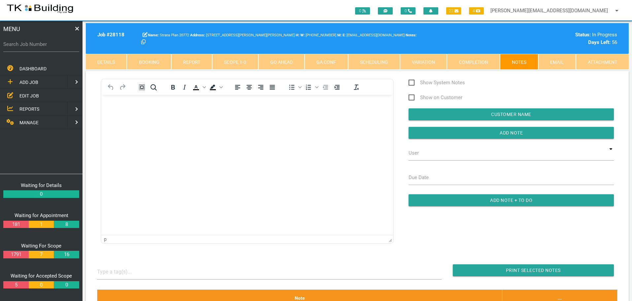
click at [119, 107] on p "Rich Text Area. Press ALT-0 for help." at bounding box center [247, 105] width 275 height 5
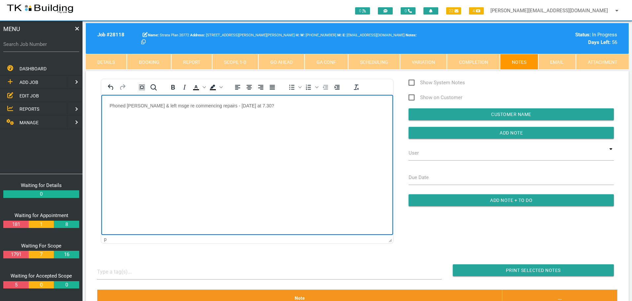
click at [162, 104] on p "Phoned Sam & left msge re commencing repairs - Monday 22/9 at 7.30?" at bounding box center [247, 105] width 275 height 5
click at [249, 105] on p "Phoned Sam & left msge for her to return my call can we commencing repairs - Mo…" at bounding box center [247, 105] width 275 height 5
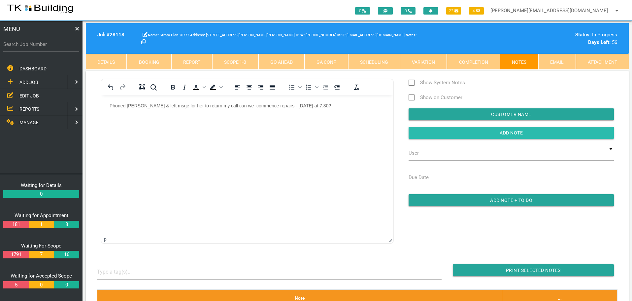
click at [460, 136] on input "button" at bounding box center [511, 133] width 205 height 12
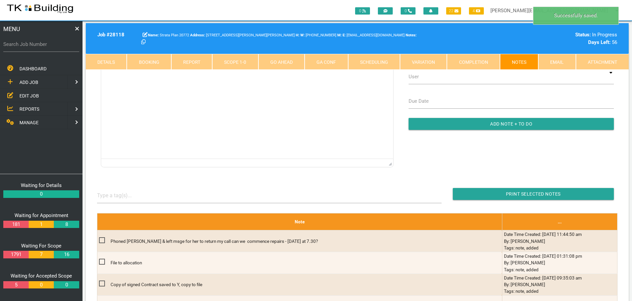
scroll to position [99, 0]
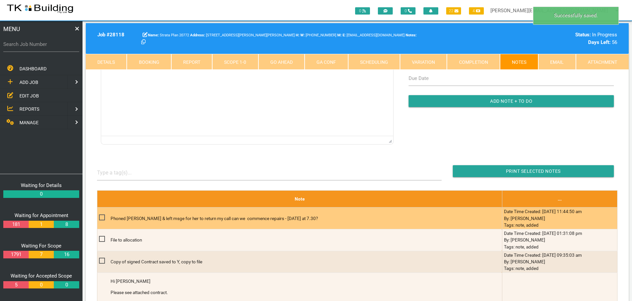
click at [102, 217] on span at bounding box center [105, 217] width 12 height 8
click at [102, 217] on input "checkbox" at bounding box center [101, 215] width 4 height 4
checkbox input "true"
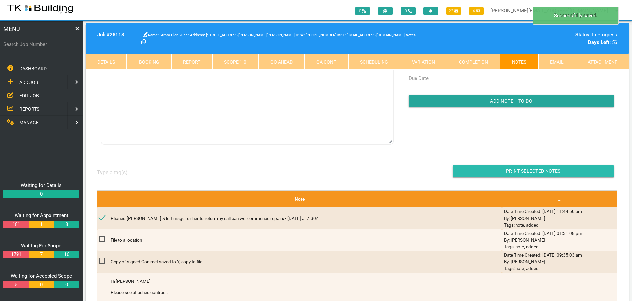
click at [481, 174] on input "Print Selected Notes" at bounding box center [533, 171] width 161 height 12
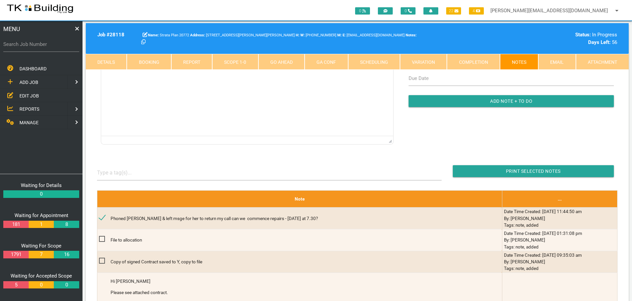
click at [45, 48] on label "Search Job Number" at bounding box center [41, 45] width 76 height 8
click at [45, 48] on input "Search Job Number" at bounding box center [41, 44] width 76 height 15
type input "27915"
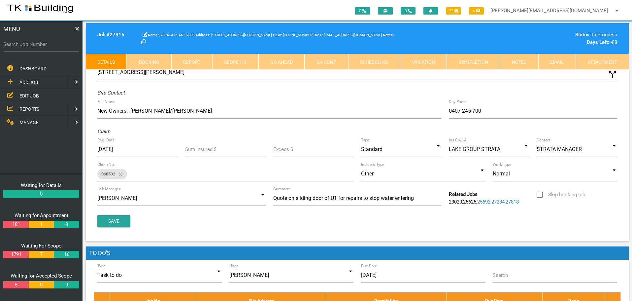
click at [151, 61] on link "Booking" at bounding box center [149, 62] width 44 height 16
select select "8"
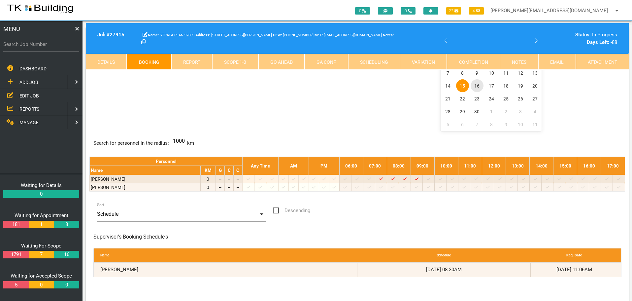
click at [477, 87] on span "16" at bounding box center [477, 85] width 13 height 13
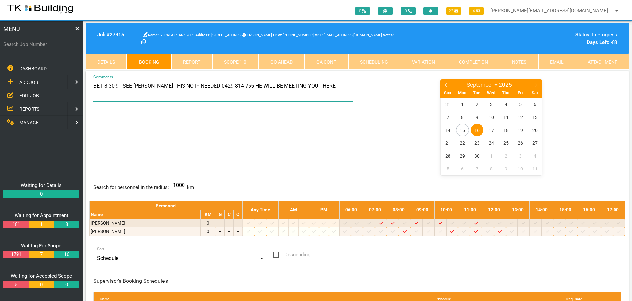
drag, startPoint x: 123, startPoint y: 85, endPoint x: 368, endPoint y: 105, distance: 246.1
click at [368, 105] on div "BET 8.30-9 - SEE CHRIS - HIS NO IF NEEDED 0429 814 765 HE WILL BE MEETING YOU T…" at bounding box center [357, 127] width 536 height 96
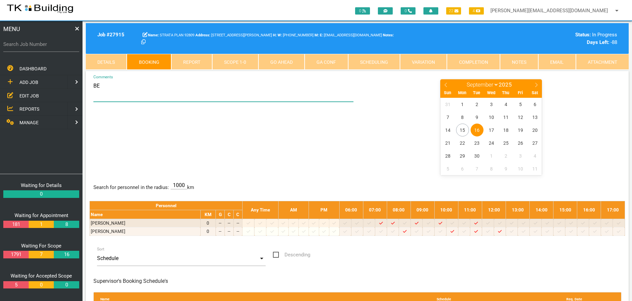
type textarea "B"
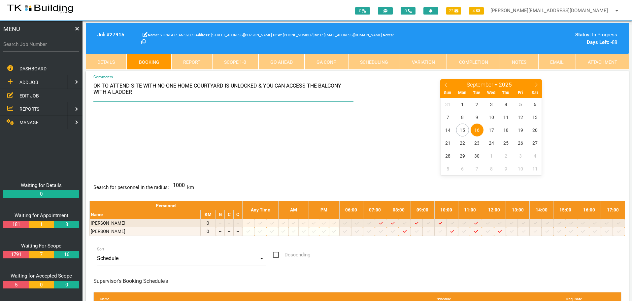
type textarea "OK TO ATTEND SITE WITH NO-ONE HOME COURTYARD IS UNLOCKED & YOU CAN ACCESS THE B…"
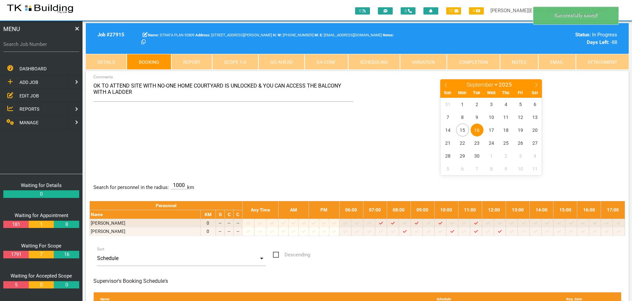
click at [335, 149] on div "OK TO ATTEND SITE WITH NO-ONE HOME COURTYARD IS UNLOCKED & YOU CAN ACCESS THE B…" at bounding box center [357, 127] width 536 height 96
click at [517, 62] on link "Notes" at bounding box center [519, 62] width 38 height 16
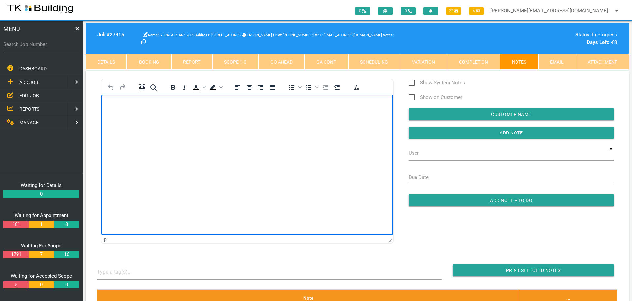
click at [115, 106] on p "Rich Text Area. Press ALT-0 for help." at bounding box center [247, 105] width 275 height 5
click at [318, 104] on p "New Owners: Geoff/Tracy 0407 245 700. She advised that we will be unable to do …" at bounding box center [247, 108] width 275 height 11
click at [140, 113] on p "New Owners: Geoff/Tracy 0407 245 700. She advised that we will be unable to do …" at bounding box center [247, 108] width 275 height 11
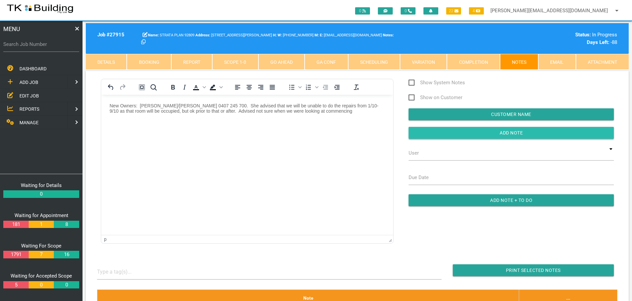
click at [460, 133] on input "button" at bounding box center [511, 133] width 205 height 12
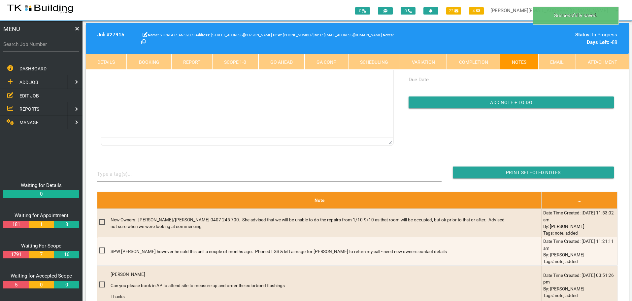
scroll to position [99, 0]
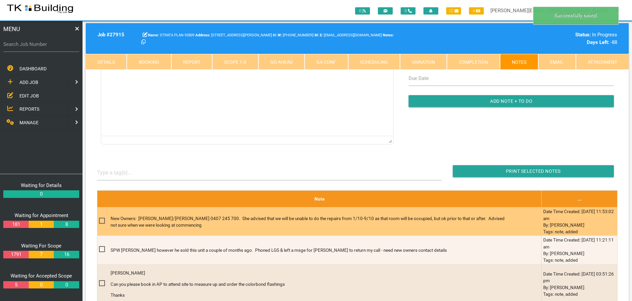
click at [103, 221] on span at bounding box center [105, 221] width 12 height 8
click at [103, 221] on input "checkbox" at bounding box center [101, 219] width 4 height 4
checkbox input "true"
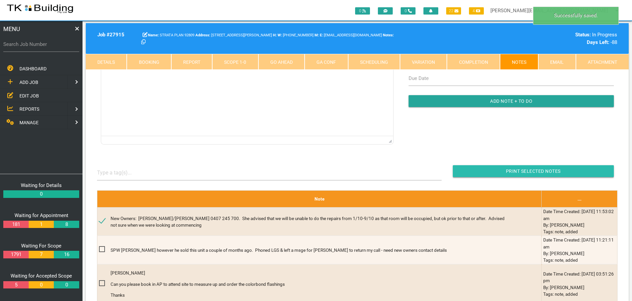
click at [459, 171] on input "button" at bounding box center [533, 171] width 161 height 12
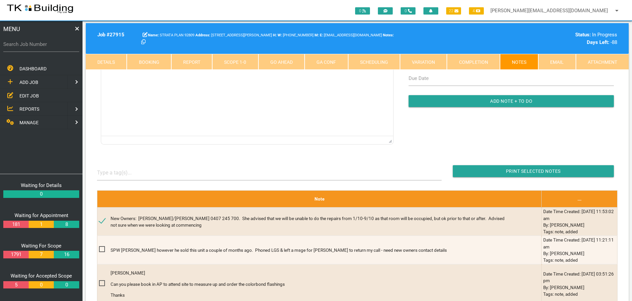
click at [29, 96] on span "EDIT JOB" at bounding box center [28, 95] width 19 height 5
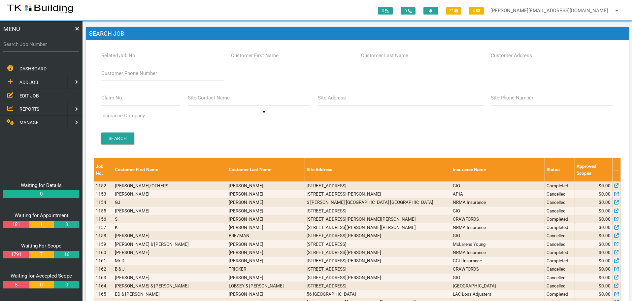
click at [345, 99] on label "Site Address" at bounding box center [332, 98] width 28 height 8
click at [345, 99] on input "Site Address" at bounding box center [401, 97] width 166 height 15
type input "787 Hunter"
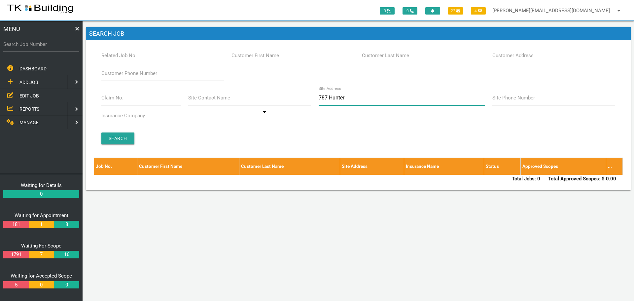
click at [347, 98] on input "787 Hunter" at bounding box center [402, 97] width 166 height 15
type input "7"
click at [23, 50] on input "Search Job Number" at bounding box center [41, 44] width 76 height 15
type input "27915"
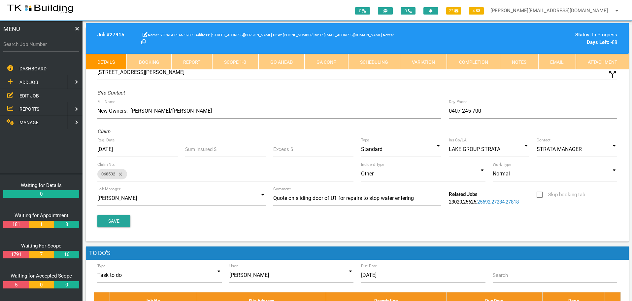
click at [142, 59] on link "Booking" at bounding box center [149, 62] width 44 height 16
select select "8"
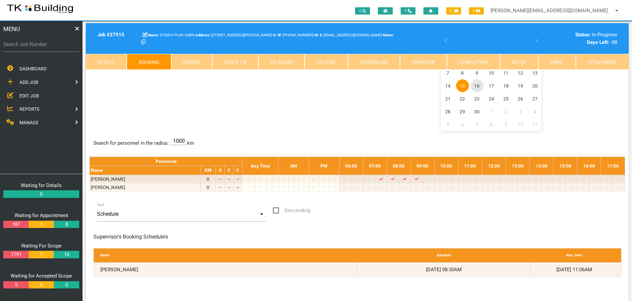
click at [478, 85] on span "16" at bounding box center [477, 85] width 13 height 13
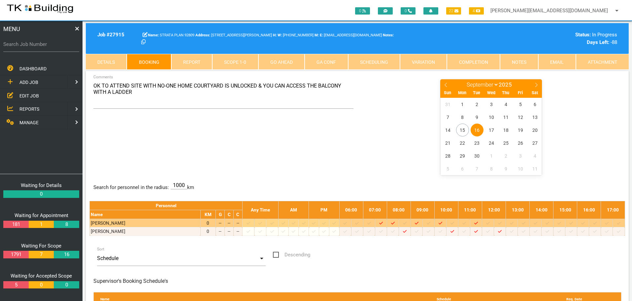
click at [407, 224] on icon at bounding box center [405, 223] width 4 height 3
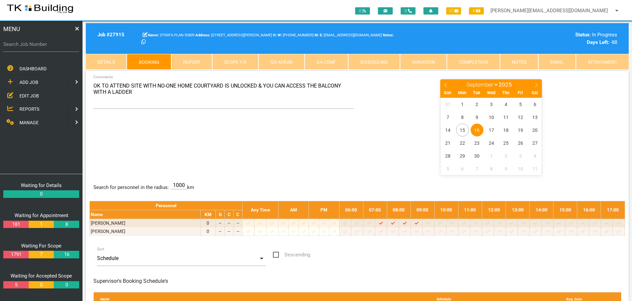
click at [354, 141] on div "OK TO ATTEND SITE WITH NO-ONE HOME COURTYARD IS UNLOCKED & YOU CAN ACCESS THE B…" at bounding box center [357, 127] width 536 height 96
click at [26, 48] on label "Search Job Number" at bounding box center [41, 45] width 76 height 8
click at [26, 48] on input "Search Job Number" at bounding box center [41, 44] width 76 height 15
click at [24, 94] on span "EDIT JOB" at bounding box center [28, 95] width 19 height 5
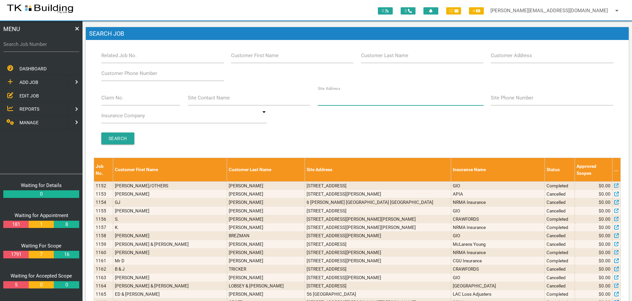
click at [358, 100] on input "Site Address" at bounding box center [401, 97] width 166 height 15
type input "301 Darby"
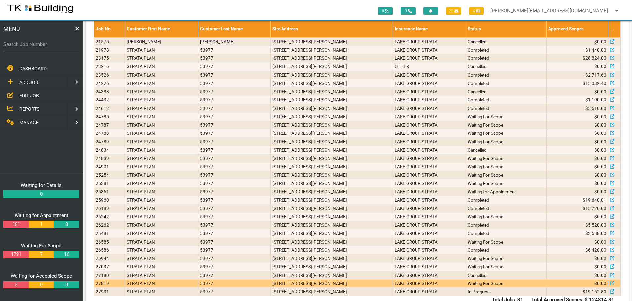
scroll to position [156, 0]
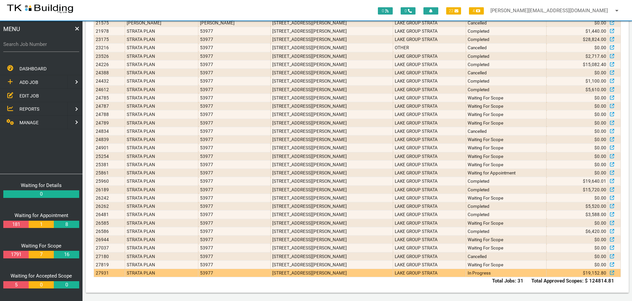
click at [284, 274] on td "3/301 Darby St, Bar Beach NSW 2300, Australia" at bounding box center [332, 273] width 122 height 8
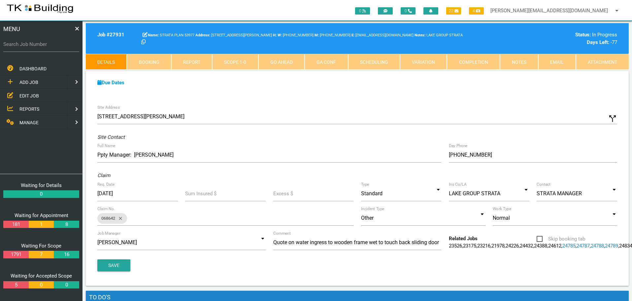
click at [27, 109] on span "REPORTS" at bounding box center [29, 108] width 20 height 5
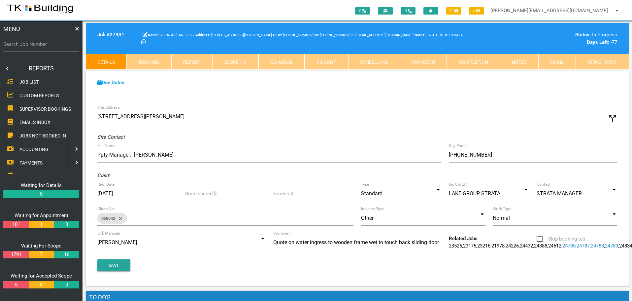
click at [27, 109] on span "SUPERVISOR BOOKINGS" at bounding box center [45, 108] width 52 height 5
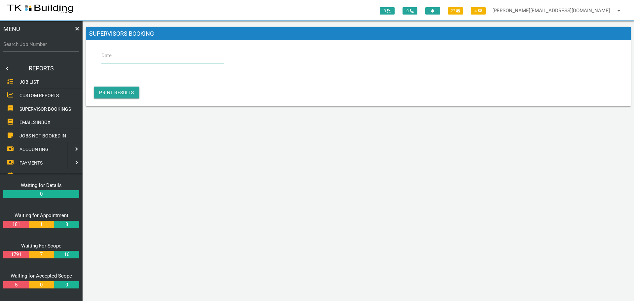
click at [125, 57] on input "Date" at bounding box center [162, 55] width 123 height 15
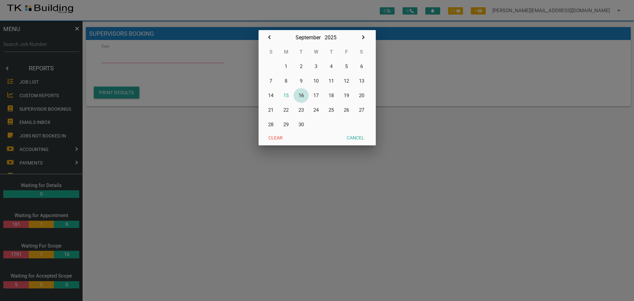
click at [301, 93] on button "16" at bounding box center [301, 95] width 15 height 15
type input "16/09/2025"
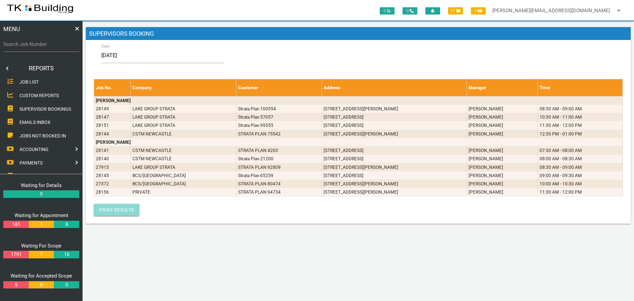
click at [128, 209] on link "Print Results" at bounding box center [117, 210] width 46 height 12
click at [48, 46] on label "Search Job Number" at bounding box center [41, 45] width 76 height 8
click at [48, 46] on input "Search Job Number" at bounding box center [41, 44] width 76 height 15
type input "27857"
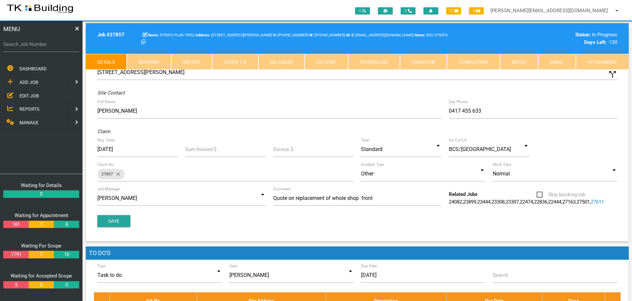
click at [149, 61] on link "Booking" at bounding box center [149, 62] width 44 height 16
select select "8"
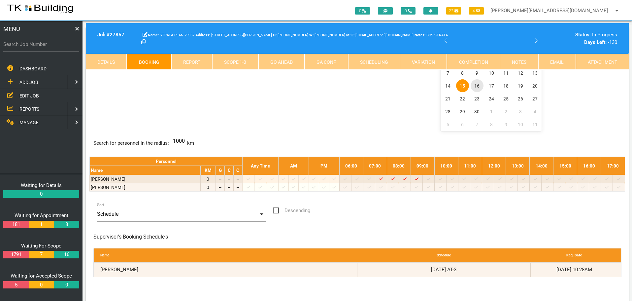
click at [475, 86] on span "16" at bounding box center [477, 85] width 13 height 13
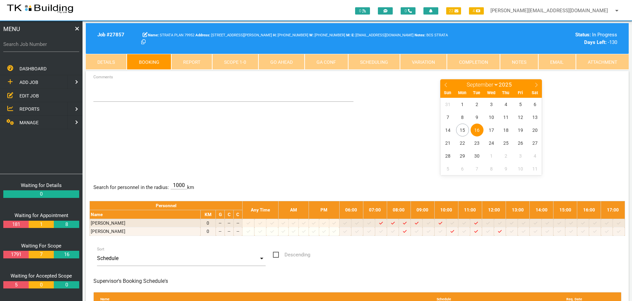
click at [477, 128] on span "16" at bounding box center [477, 129] width 13 height 13
click at [476, 129] on span "16" at bounding box center [477, 129] width 13 height 13
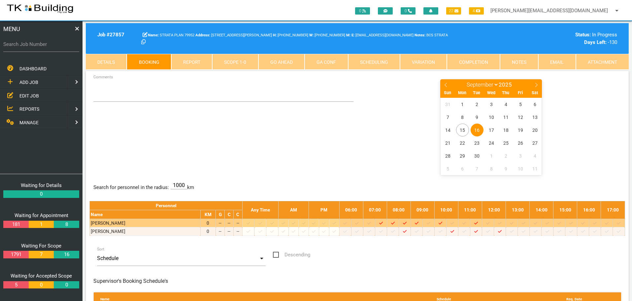
click at [431, 223] on icon at bounding box center [429, 223] width 4 height 4
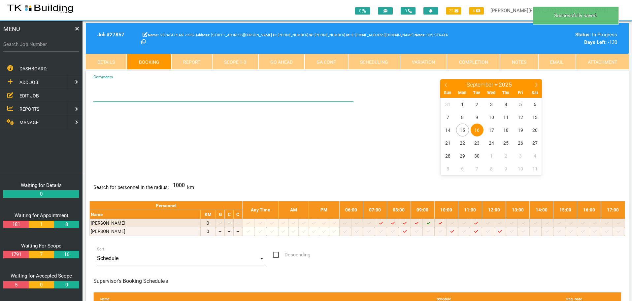
click at [123, 93] on textarea "Comments" at bounding box center [223, 90] width 260 height 23
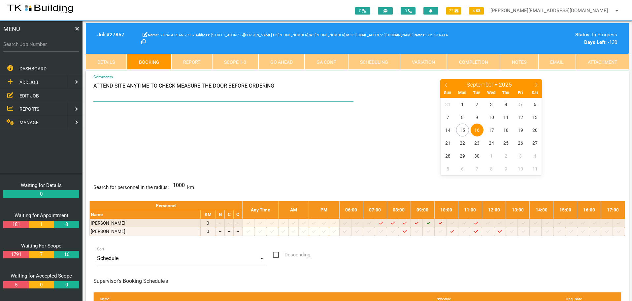
type textarea "ATTEND SITE ANYTIME TO CHECK MEASURE THE DOOR BEFORE ORDERING"
click at [284, 141] on div "ATTEND SITE ANYTIME TO CHECK MEASURE THE DOOR BEFORE ORDERING Comments January …" at bounding box center [357, 127] width 536 height 96
click at [272, 149] on div "ATTEND SITE ANYTIME TO CHECK MEASURE THE DOOR BEFORE ORDERING Comments January …" at bounding box center [357, 127] width 536 height 96
click at [54, 50] on input "Search Job Number" at bounding box center [41, 44] width 76 height 15
type input "28155"
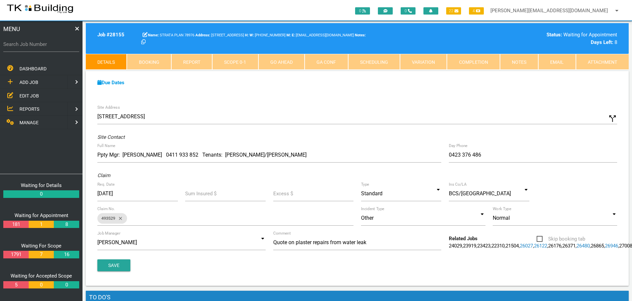
click at [144, 57] on link "Booking" at bounding box center [149, 62] width 44 height 16
select select "8"
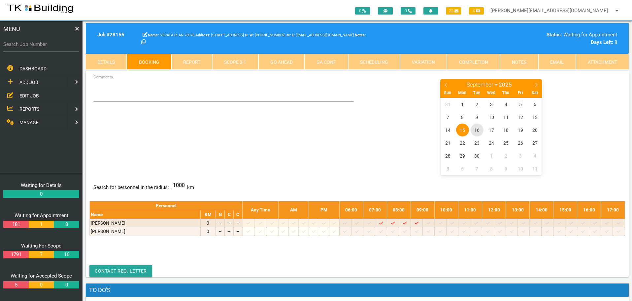
click at [477, 130] on span "16" at bounding box center [477, 129] width 13 height 13
click at [33, 94] on span "EDIT JOB" at bounding box center [28, 95] width 19 height 5
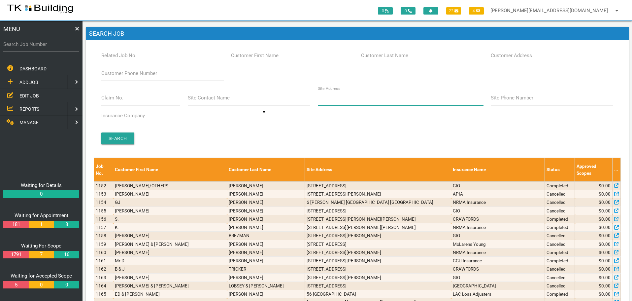
click at [369, 100] on input "Site Address" at bounding box center [401, 97] width 166 height 15
type input "301 Darby"
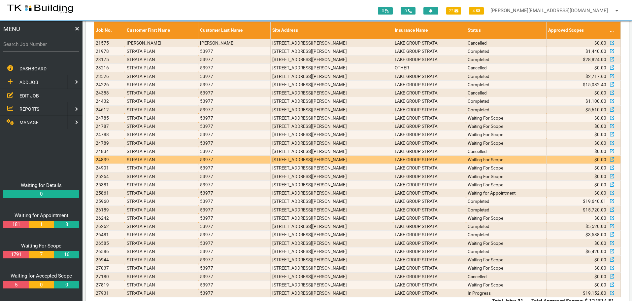
scroll to position [156, 0]
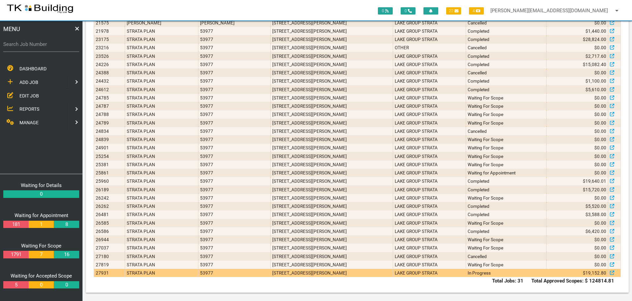
click at [373, 273] on td "3/301 Darby St, Bar Beach NSW 2300, Australia" at bounding box center [332, 273] width 122 height 8
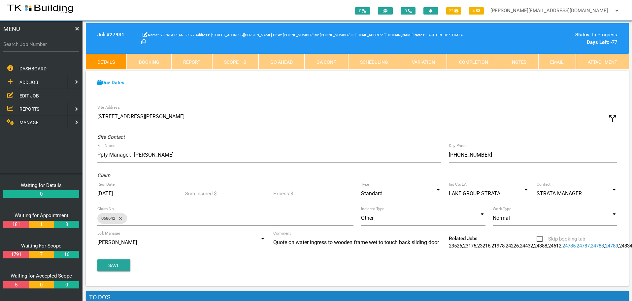
click at [149, 62] on link "Booking" at bounding box center [149, 62] width 44 height 16
select select "8"
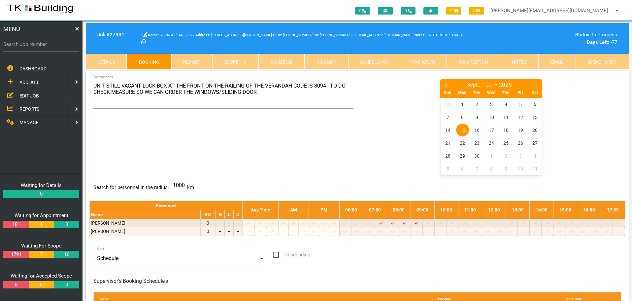
click at [113, 62] on link "Details" at bounding box center [106, 62] width 41 height 16
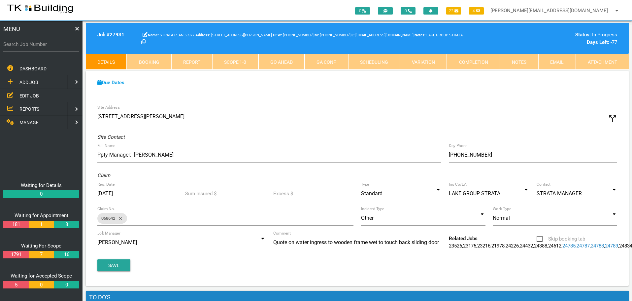
click at [155, 61] on link "Booking" at bounding box center [149, 62] width 44 height 16
select select "8"
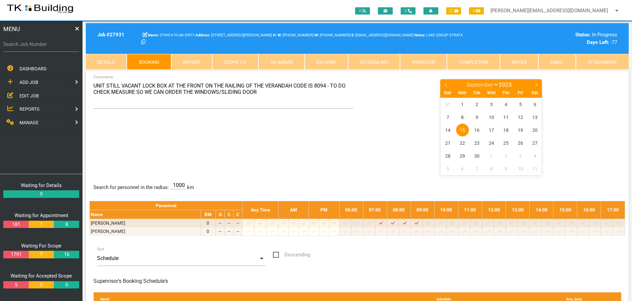
click at [110, 63] on link "Details" at bounding box center [106, 62] width 41 height 16
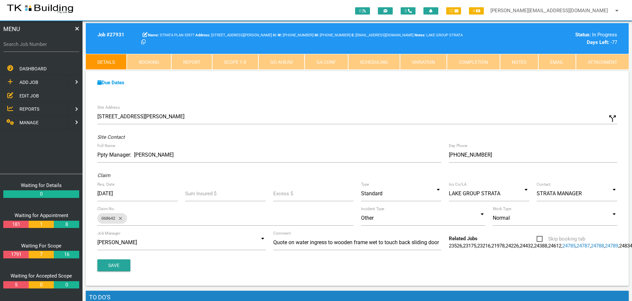
click at [146, 60] on link "Booking" at bounding box center [149, 62] width 44 height 16
select select "8"
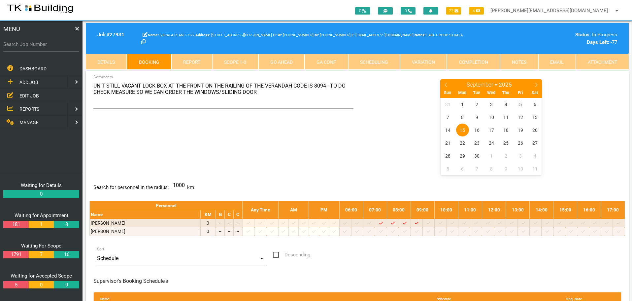
click at [241, 60] on link "Scope 1 - 0" at bounding box center [235, 62] width 46 height 16
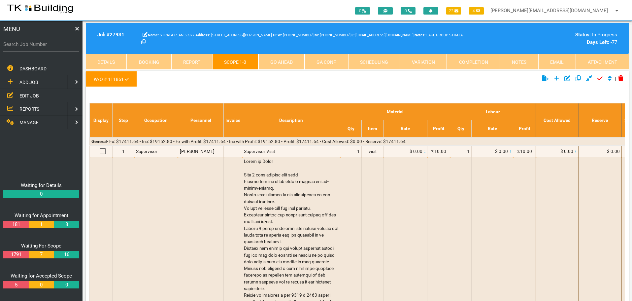
click at [105, 59] on link "Details" at bounding box center [106, 62] width 41 height 16
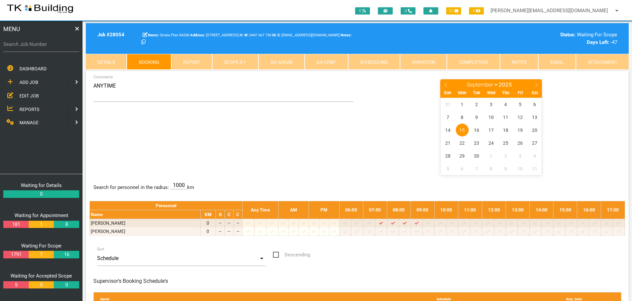
select select "8"
click at [37, 48] on input "Search Job Number" at bounding box center [41, 44] width 76 height 15
type input "28118"
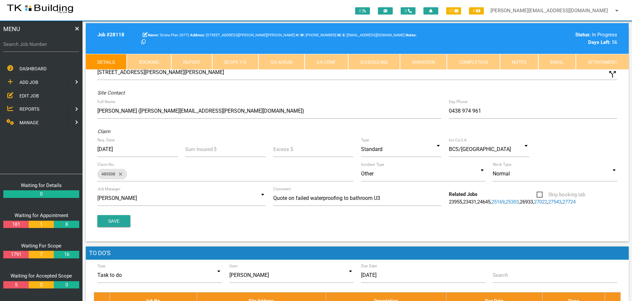
click at [516, 60] on link "Notes" at bounding box center [519, 62] width 38 height 16
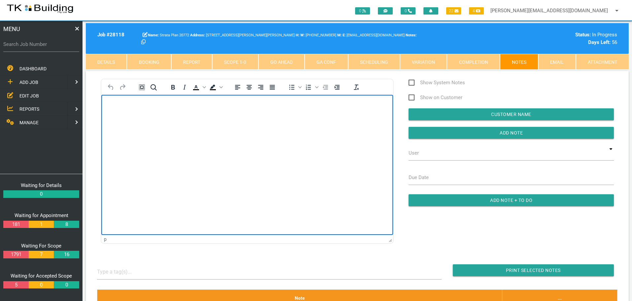
click at [120, 94] on html at bounding box center [247, 109] width 292 height 30
click at [252, 105] on p "[PERSON_NAME] returned my call and ok to commence repairs [DATE][DATE] at7.30." at bounding box center [247, 105] width 275 height 5
click at [286, 106] on p "[PERSON_NAME] returned my call and ok to commence repairs [DATE][DATE] at 7.30." at bounding box center [247, 105] width 275 height 5
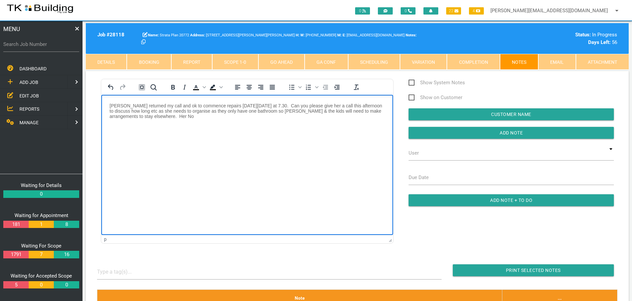
click at [128, 111] on p "[PERSON_NAME] returned my call and ok to commence repairs [DATE][DATE] at 7.30.…" at bounding box center [247, 111] width 275 height 16
click at [199, 118] on p "[PERSON_NAME] returned my call and ok to commence repairs [DATE][DATE] at 7.30.…" at bounding box center [247, 111] width 275 height 16
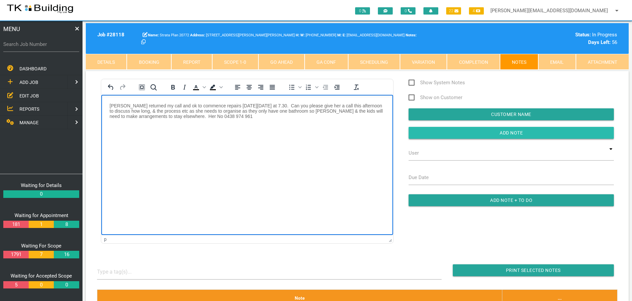
click at [458, 133] on input "Add Note" at bounding box center [511, 133] width 205 height 12
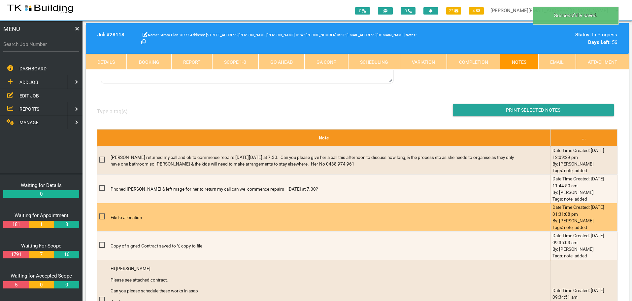
scroll to position [165, 0]
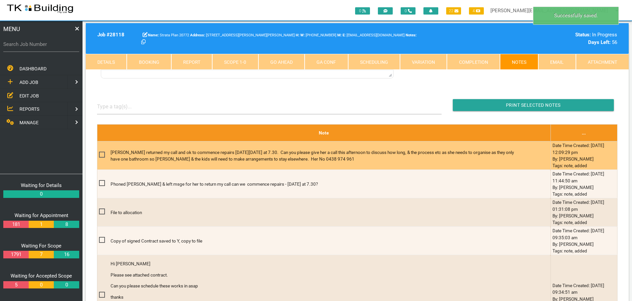
click at [102, 154] on span at bounding box center [105, 155] width 12 height 8
click at [102, 154] on input "checkbox" at bounding box center [101, 153] width 4 height 4
checkbox input "true"
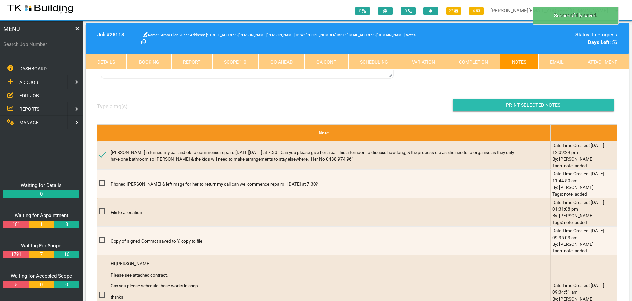
click at [493, 102] on input "button" at bounding box center [533, 105] width 161 height 12
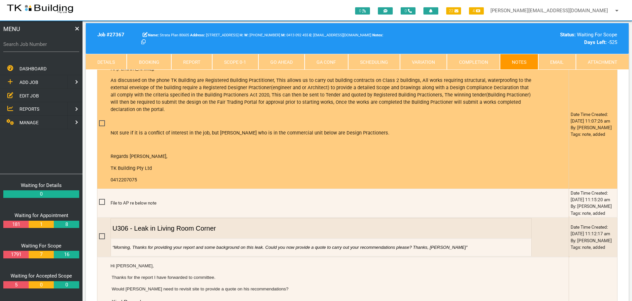
scroll to position [165, 0]
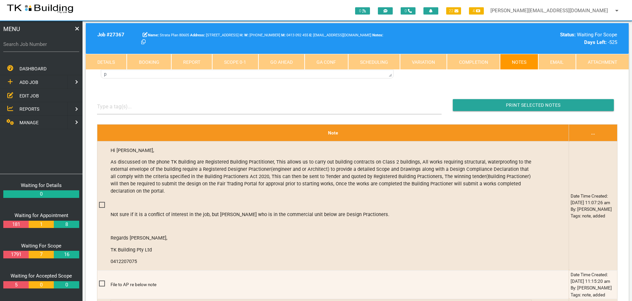
click at [153, 63] on link "Booking" at bounding box center [149, 62] width 44 height 16
select select "8"
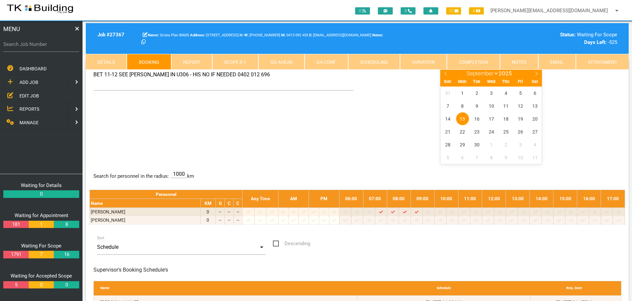
scroll to position [0, 0]
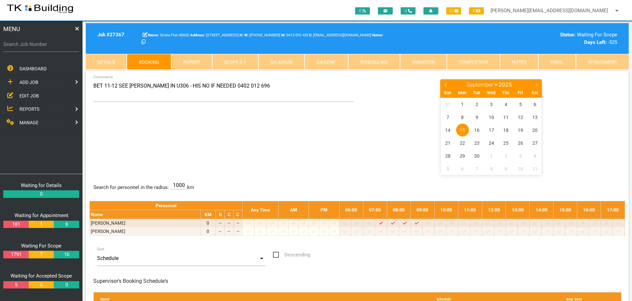
click at [518, 61] on link "Notes" at bounding box center [519, 62] width 38 height 16
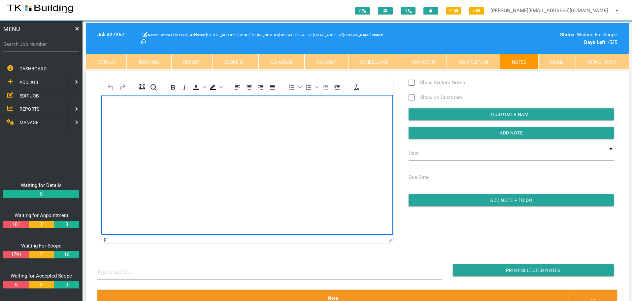
click at [123, 104] on p "Rich Text Area. Press ALT-0 for help." at bounding box center [247, 105] width 275 height 5
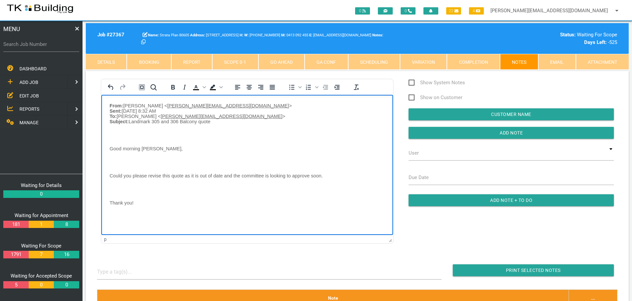
click at [113, 136] on p "Rich Text Area. Press ALT-0 for help." at bounding box center [247, 134] width 275 height 5
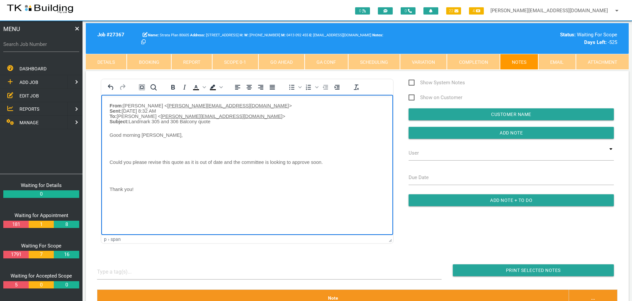
click at [115, 147] on body "From: Andrew Stevenson < andrew@novo.net.au > Sent: Friday, 12 September 2025 8…" at bounding box center [247, 155] width 292 height 105
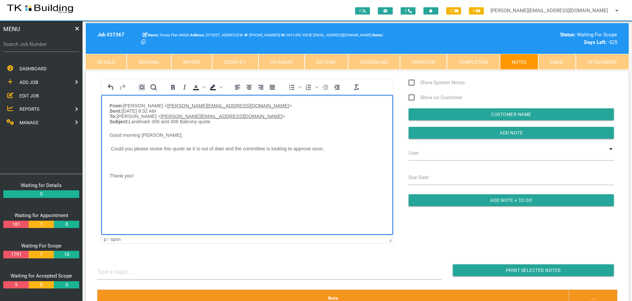
click at [115, 160] on body "From: Andrew Stevenson < andrew@novo.net.au > Sent: Friday, 12 September 2025 8…" at bounding box center [247, 149] width 292 height 92
click at [151, 164] on p "Thank you!" at bounding box center [247, 161] width 275 height 5
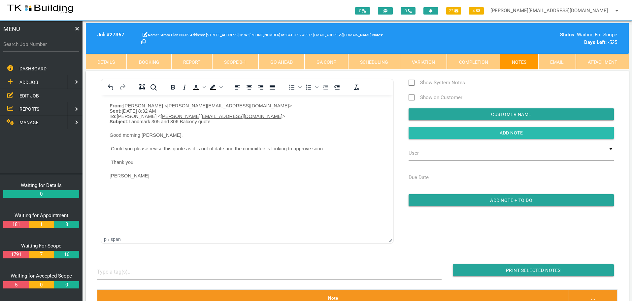
click at [418, 134] on input "button" at bounding box center [511, 133] width 205 height 12
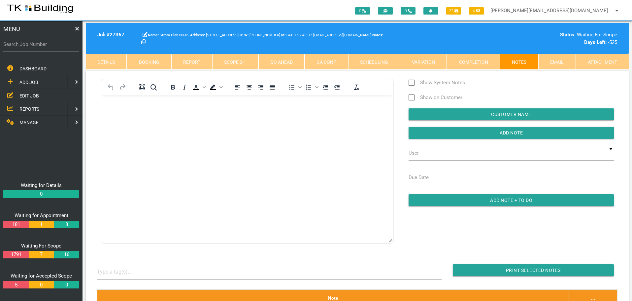
click at [114, 105] on p "Rich Text Area. Press ALT-0 for help." at bounding box center [247, 105] width 275 height 5
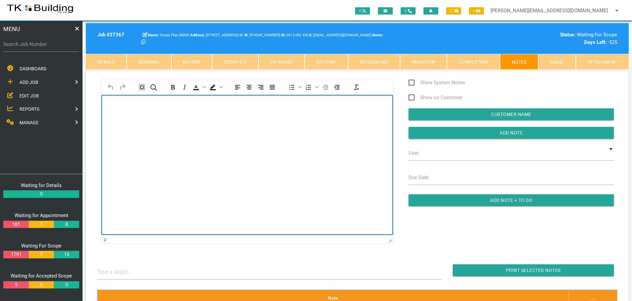
scroll to position [32, 0]
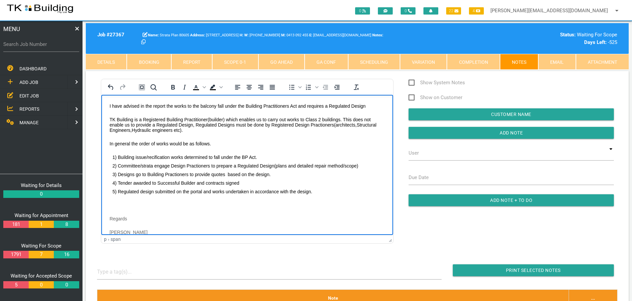
click at [111, 202] on p "Rich Text Area. Press ALT-0 for help." at bounding box center [247, 204] width 275 height 5
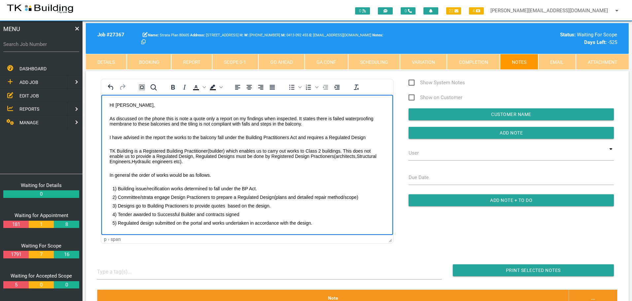
scroll to position [0, 0]
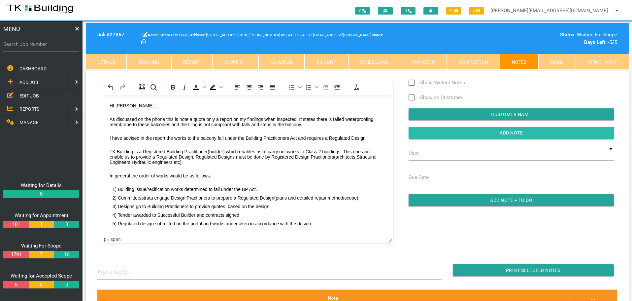
click at [433, 134] on input "button" at bounding box center [511, 133] width 205 height 12
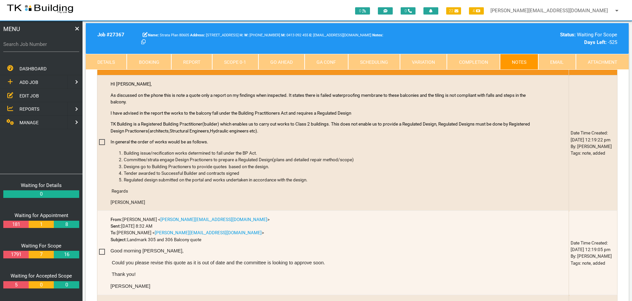
scroll to position [33, 0]
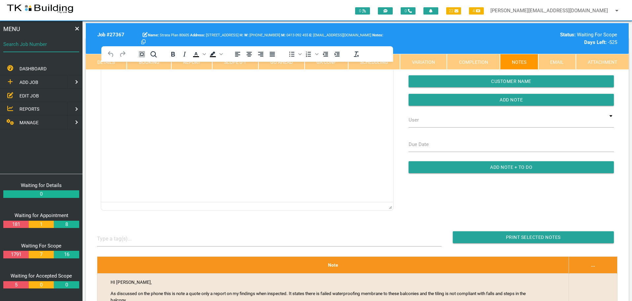
click at [39, 49] on input "Search Job Number" at bounding box center [41, 44] width 76 height 15
type input "26368"
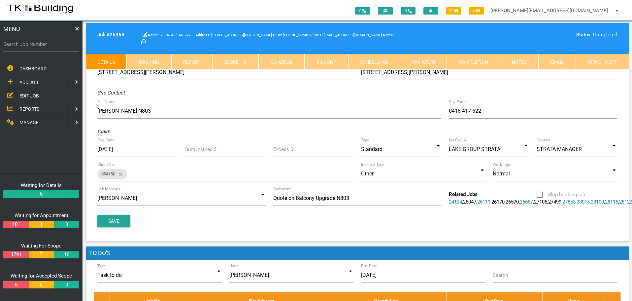
click at [517, 58] on link "Notes" at bounding box center [519, 62] width 38 height 16
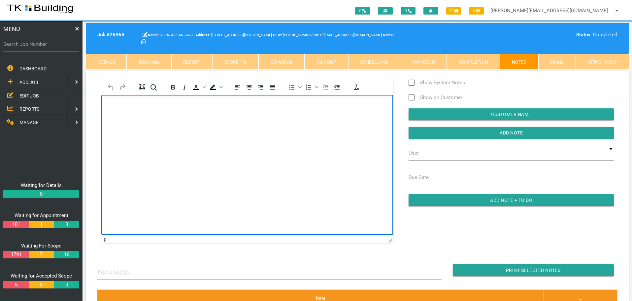
click at [169, 124] on html at bounding box center [247, 109] width 292 height 30
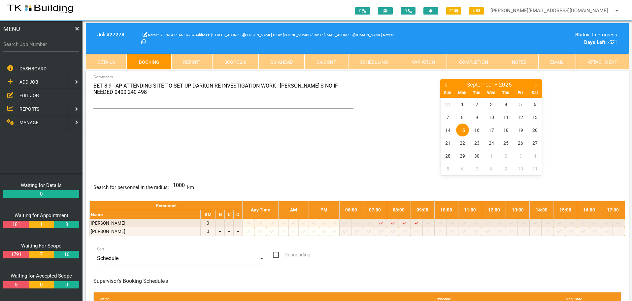
select select "8"
click at [143, 92] on div "BET 8-9 - AP ATTENDING SITE TO SET UP DARKON RE INVESTIGATION WORK - [PERSON_NA…" at bounding box center [357, 251] width 543 height 360
click at [22, 94] on span "EDIT JOB" at bounding box center [28, 95] width 19 height 5
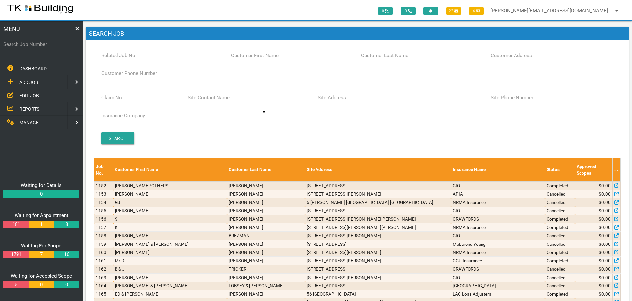
click at [395, 58] on label "Customer Last Name" at bounding box center [384, 56] width 47 height 8
click at [395, 58] on input "Customer Last Name" at bounding box center [422, 55] width 122 height 15
type input "51327"
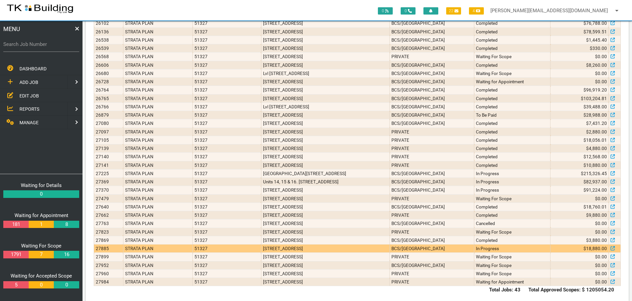
scroll to position [256, 0]
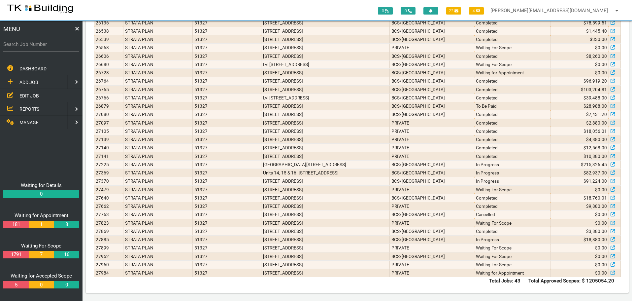
click at [24, 81] on span "ADD JOB" at bounding box center [28, 82] width 19 height 5
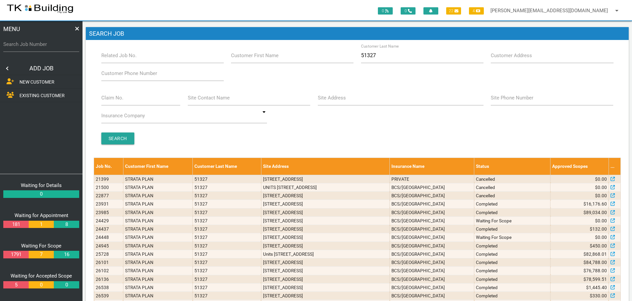
click at [27, 97] on span "EXISTING CUSTOMER" at bounding box center [41, 95] width 45 height 5
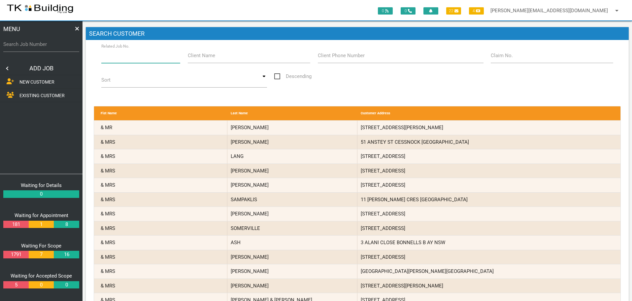
click at [144, 59] on input "Related Job No." at bounding box center [140, 55] width 79 height 15
type input "27984"
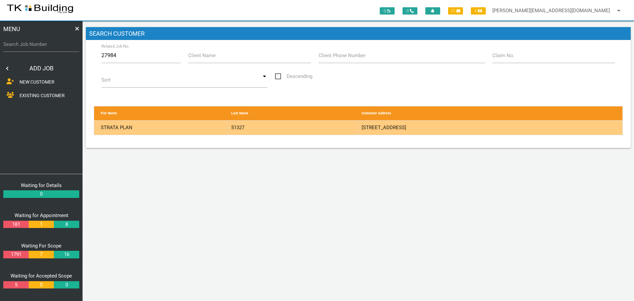
click at [328, 127] on div "51327" at bounding box center [293, 128] width 130 height 14
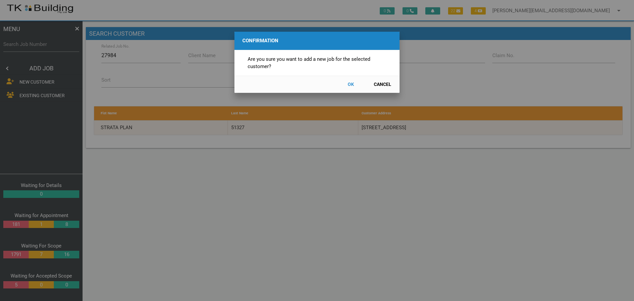
click at [353, 83] on button "OK" at bounding box center [350, 85] width 29 height 12
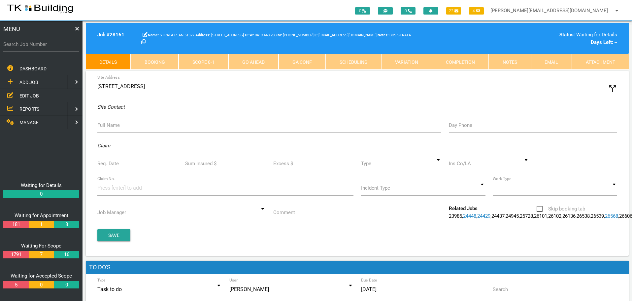
click at [613, 89] on icon "call_split" at bounding box center [613, 89] width 10 height 10
click at [376, 91] on input "Custom Address" at bounding box center [489, 86] width 256 height 15
type input "Units 13 & 31, 48 Zaara St, Newcastle NSW 2300"
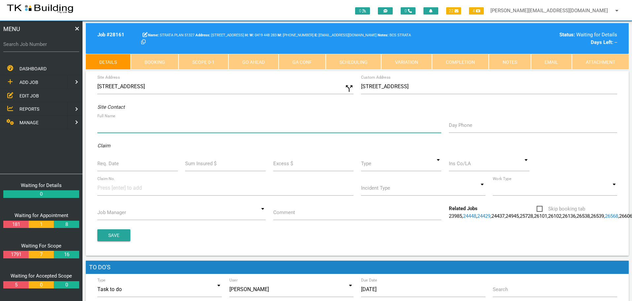
click at [124, 129] on input "Full Name" at bounding box center [269, 125] width 344 height 15
type input "U13: Jesse Novo 0448 448 376 U31: Narelle"
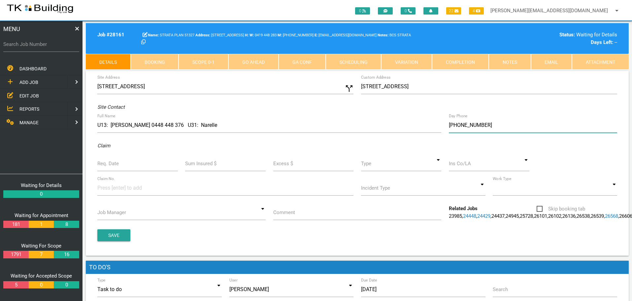
type input "(04) 0105 6772"
click at [120, 163] on input "Req. Date" at bounding box center [137, 163] width 81 height 15
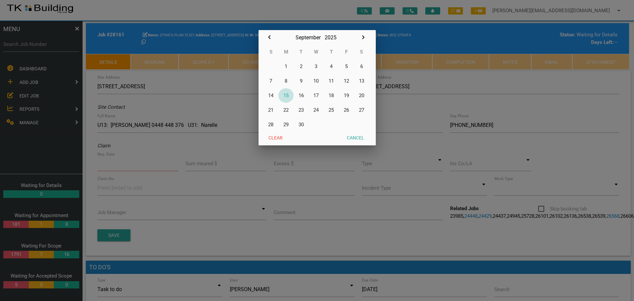
click at [286, 96] on button "15" at bounding box center [285, 95] width 15 height 15
type input "[DATE]"
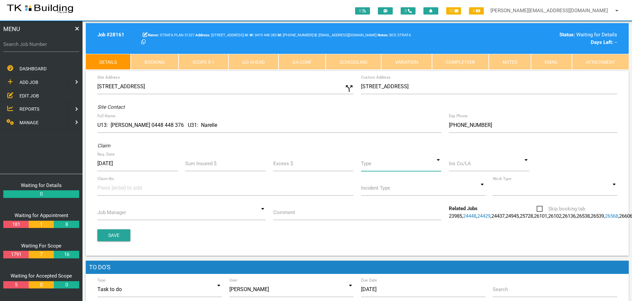
click at [437, 166] on input at bounding box center [401, 163] width 81 height 15
click at [404, 191] on span "Standard" at bounding box center [401, 194] width 81 height 17
type input "Standard"
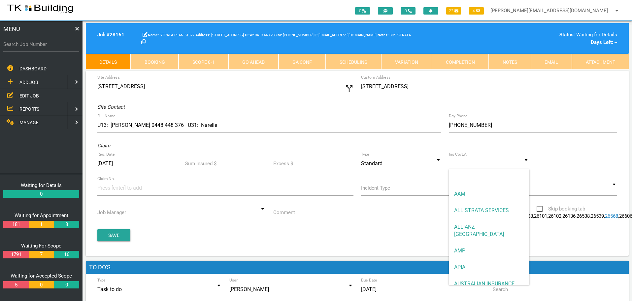
click at [466, 169] on div "AAMI ALL STRATA SERVICES ALLIANZ AUSTRALIA AMP APIA AUSTRALIAN INSURANCE REPAIR…" at bounding box center [489, 163] width 81 height 15
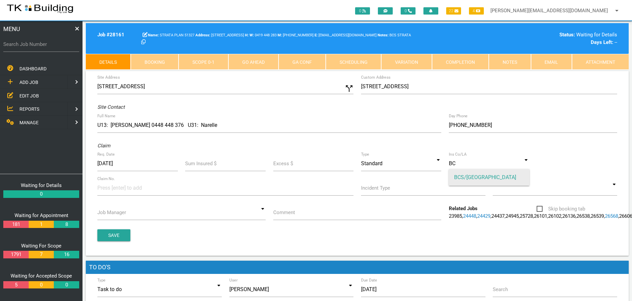
click at [460, 175] on span "BCS/[GEOGRAPHIC_DATA]" at bounding box center [489, 177] width 81 height 17
type input "BCS/[GEOGRAPHIC_DATA]"
click at [110, 189] on input at bounding box center [122, 187] width 50 height 15
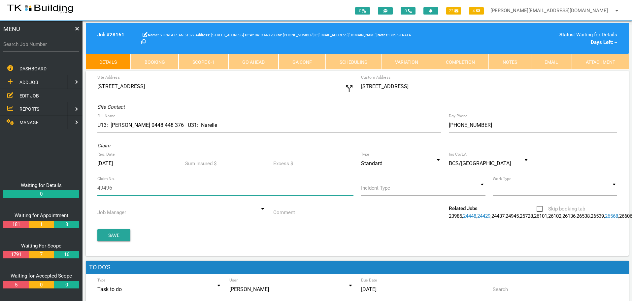
type input "494966"
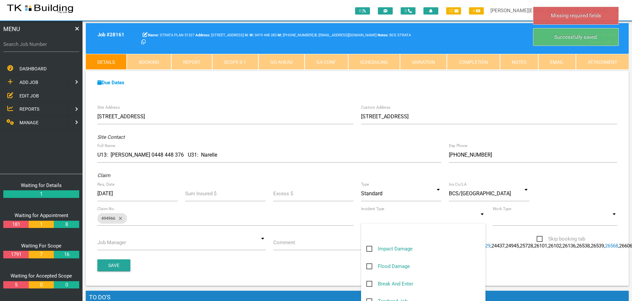
click at [482, 219] on input at bounding box center [423, 217] width 124 height 15
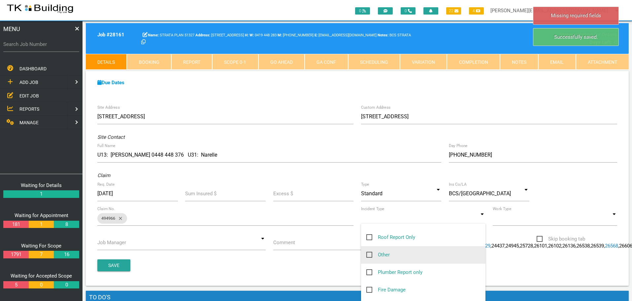
click at [369, 255] on span "Other" at bounding box center [377, 255] width 23 height 8
click at [369, 255] on input "Other" at bounding box center [368, 253] width 4 height 4
checkbox input "true"
type input "Other"
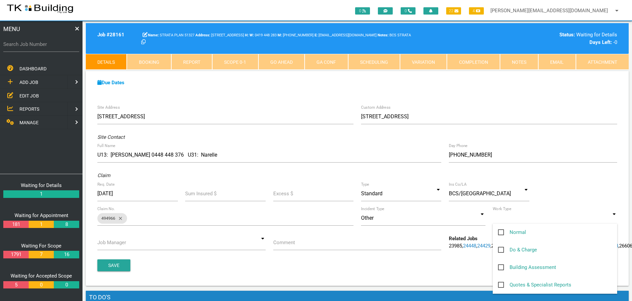
click at [614, 220] on input at bounding box center [555, 217] width 124 height 15
click at [502, 232] on span "Normal" at bounding box center [512, 232] width 28 height 8
click at [502, 232] on input "Normal" at bounding box center [500, 230] width 4 height 4
checkbox input "true"
type input "Normal"
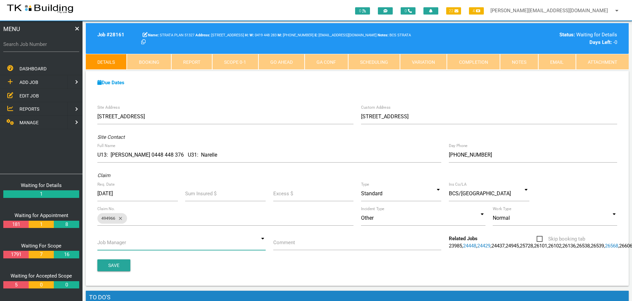
click at [263, 243] on input at bounding box center [181, 242] width 168 height 15
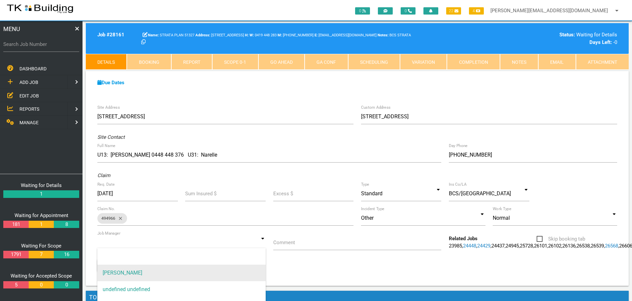
click at [244, 274] on span "[PERSON_NAME]" at bounding box center [181, 272] width 168 height 17
type input "[PERSON_NAME]"
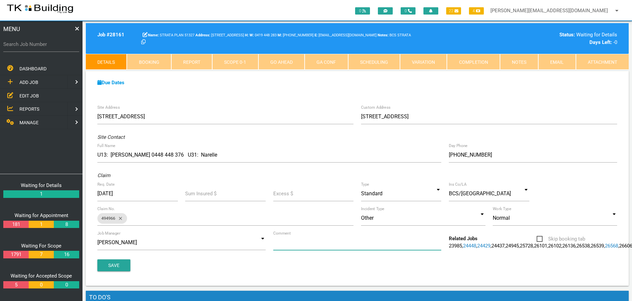
click at [302, 246] on input "Comment" at bounding box center [357, 242] width 168 height 15
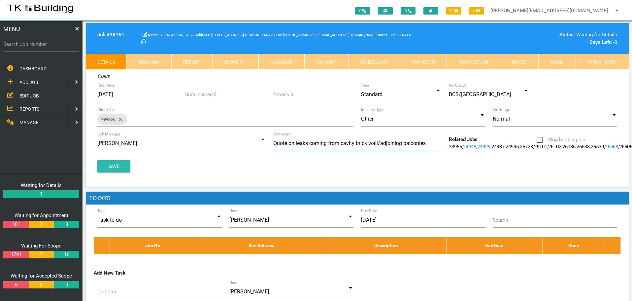
type input "Quote on leaks coming from cavity brick wall/adjoining balconies"
click at [101, 172] on button "Save" at bounding box center [113, 166] width 33 height 12
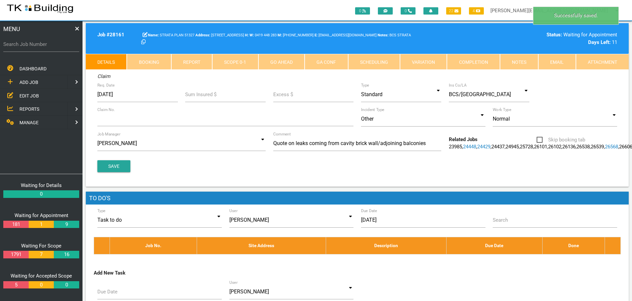
click at [158, 60] on link "Booking" at bounding box center [149, 62] width 44 height 16
select select "8"
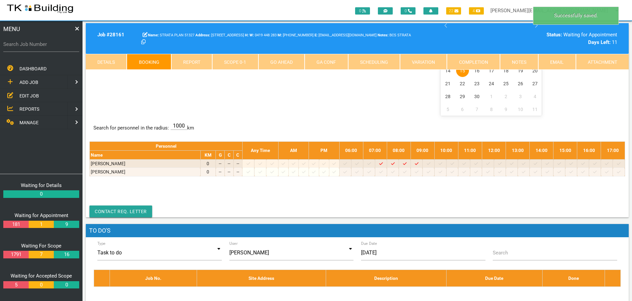
scroll to position [0, 0]
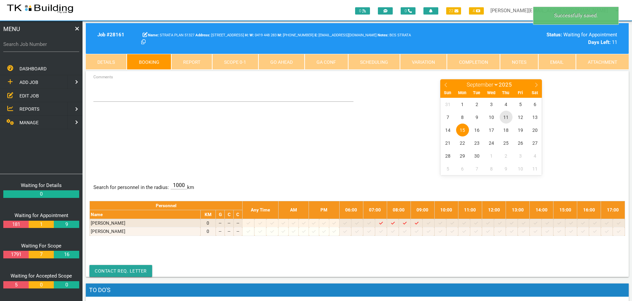
click at [508, 117] on span "11" at bounding box center [506, 117] width 13 height 13
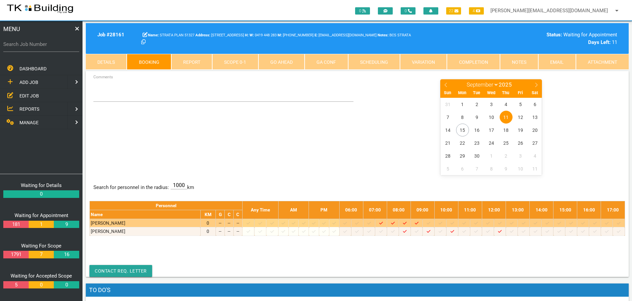
click at [274, 223] on icon at bounding box center [272, 223] width 4 height 4
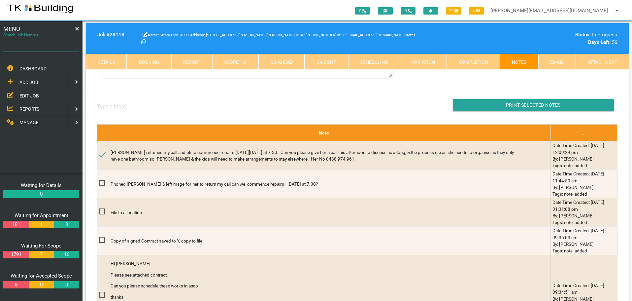
click at [39, 49] on input "Search Job Number" at bounding box center [41, 44] width 76 height 15
type input "27954"
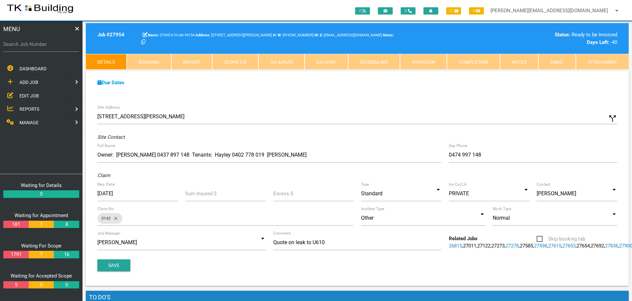
click at [38, 47] on label "Search Job Number" at bounding box center [41, 45] width 76 height 8
click at [38, 47] on input "Search Job Number" at bounding box center [41, 44] width 76 height 15
type input "27931"
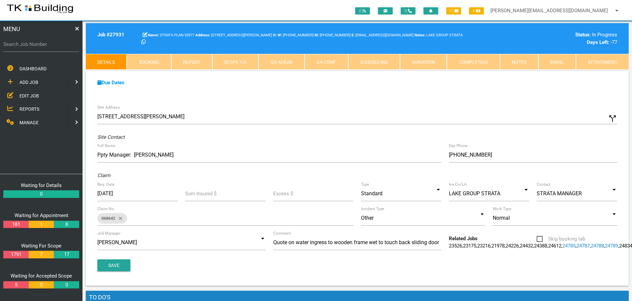
click at [26, 106] on span "REPORTS" at bounding box center [29, 108] width 20 height 5
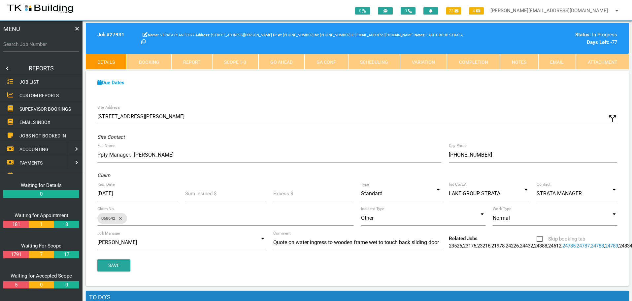
click at [59, 107] on span "SUPERVISOR BOOKINGS" at bounding box center [45, 108] width 52 height 5
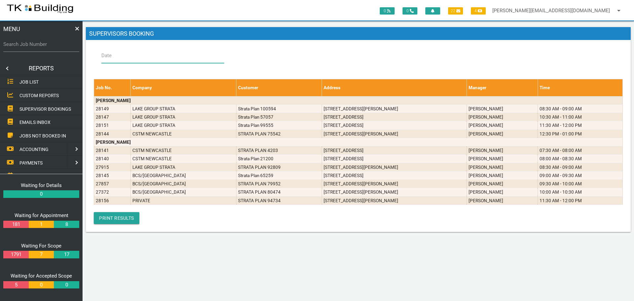
click at [138, 55] on input "Date" at bounding box center [162, 55] width 123 height 15
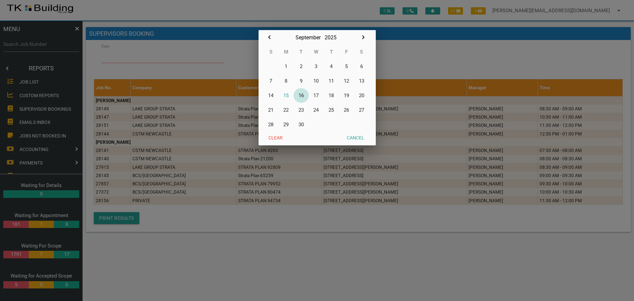
click at [303, 94] on button "16" at bounding box center [301, 95] width 15 height 15
type input "[DATE]"
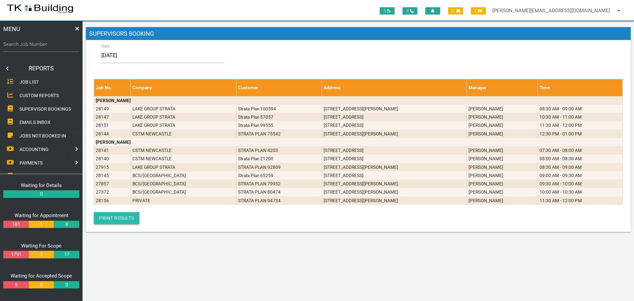
click at [111, 217] on link "Print Results" at bounding box center [117, 218] width 46 height 12
click at [35, 49] on input "Search Job Number" at bounding box center [41, 44] width 76 height 15
type input "27853"
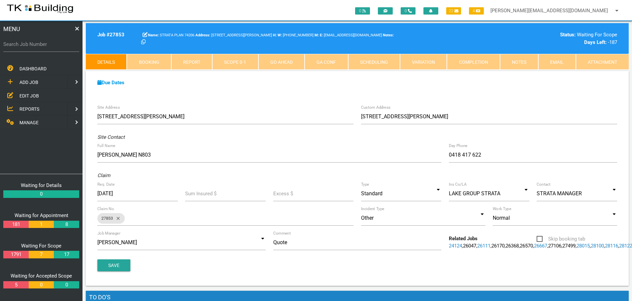
click at [27, 95] on span "EDIT JOB" at bounding box center [28, 95] width 19 height 5
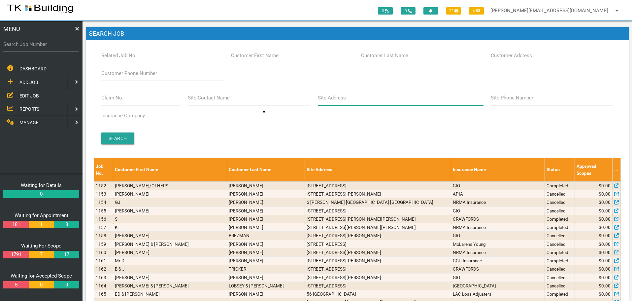
click at [345, 101] on input "Site Address" at bounding box center [401, 97] width 166 height 15
type input "575 Hunter"
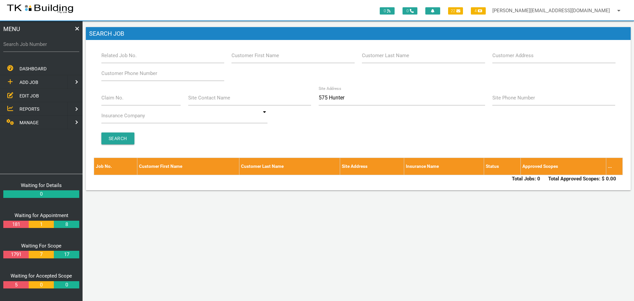
click at [30, 94] on span "EDIT JOB" at bounding box center [28, 95] width 19 height 5
click at [351, 98] on input "575 Hunter" at bounding box center [402, 97] width 166 height 15
type input "5"
click at [26, 50] on input "Search Job Number" at bounding box center [41, 44] width 76 height 15
type input "27853"
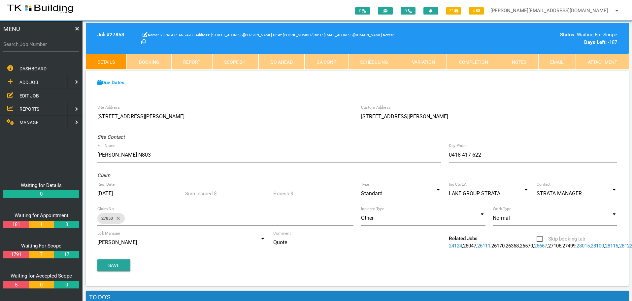
click at [519, 63] on link "Notes" at bounding box center [519, 62] width 38 height 16
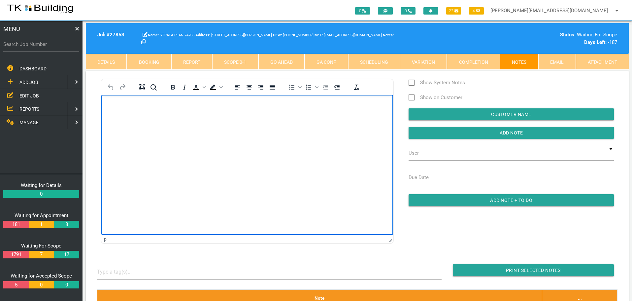
click at [129, 107] on p "Rich Text Area. Press ALT-0 for help." at bounding box center [247, 105] width 275 height 5
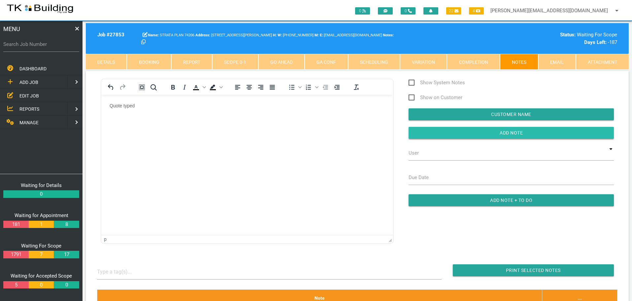
click at [452, 132] on input "button" at bounding box center [511, 133] width 205 height 12
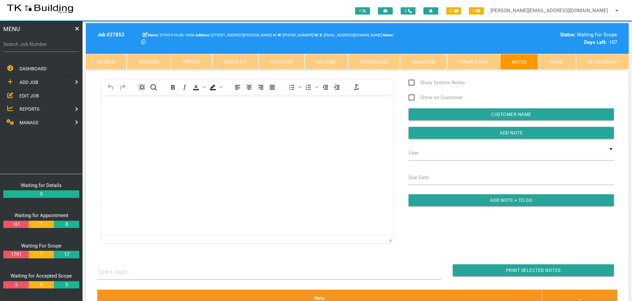
click at [54, 48] on label "Search Job Number" at bounding box center [41, 45] width 76 height 8
click at [54, 48] on input "Search Job Number" at bounding box center [41, 44] width 76 height 15
type input "27822"
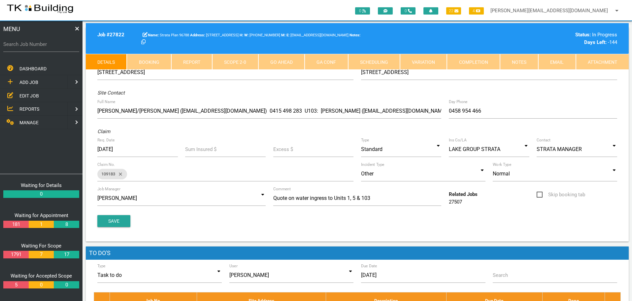
click at [520, 61] on link "Notes" at bounding box center [519, 62] width 38 height 16
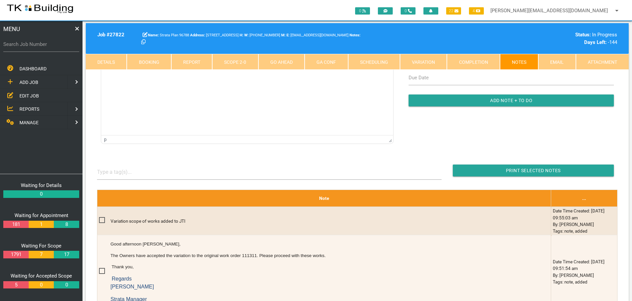
scroll to position [132, 0]
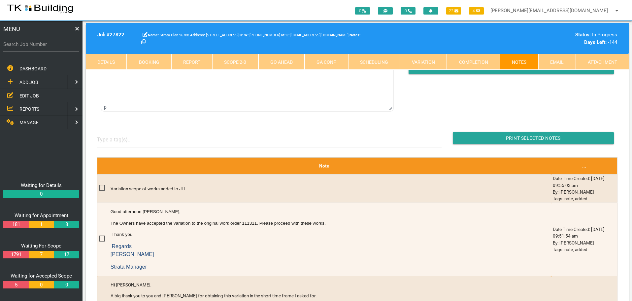
click at [238, 61] on link "Scope 2 - 0" at bounding box center [235, 62] width 46 height 16
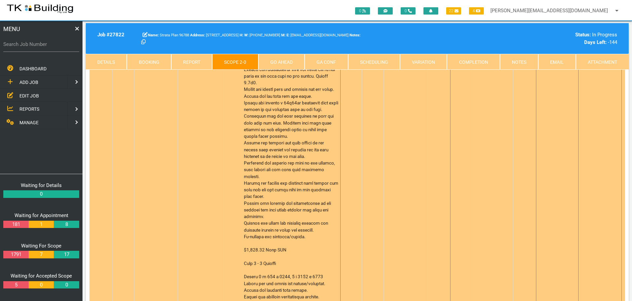
scroll to position [0, 0]
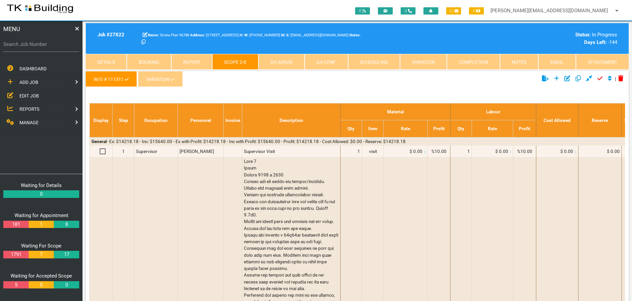
click at [165, 79] on link "VARIATION" at bounding box center [160, 79] width 45 height 16
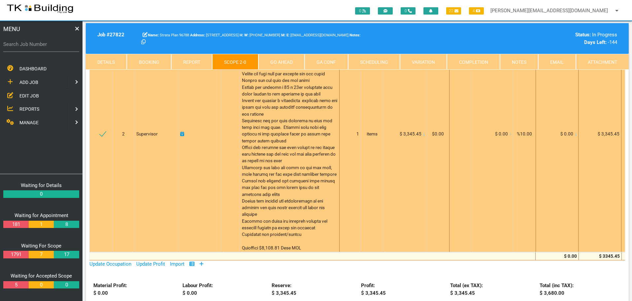
scroll to position [165, 0]
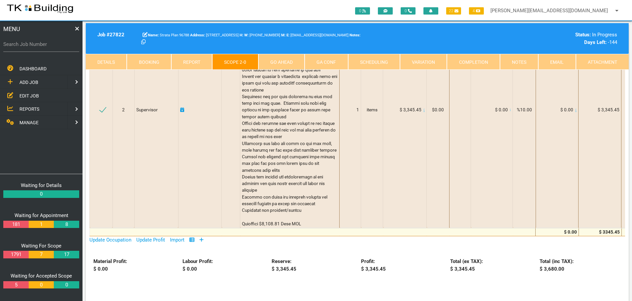
click at [479, 63] on link "Completion" at bounding box center [473, 62] width 53 height 16
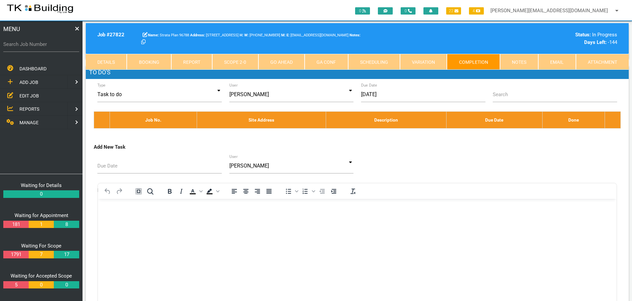
scroll to position [0, 0]
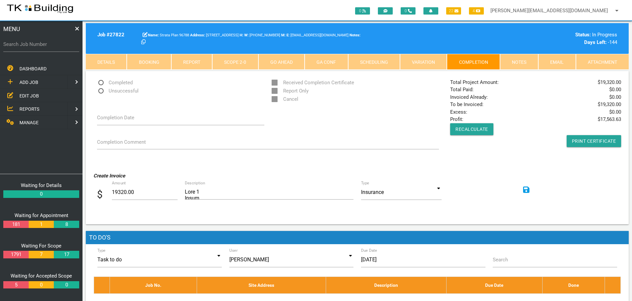
click at [40, 47] on label "Search Job Number" at bounding box center [41, 45] width 76 height 8
click at [40, 47] on input "Search Job Number" at bounding box center [41, 44] width 76 height 15
type input "28118"
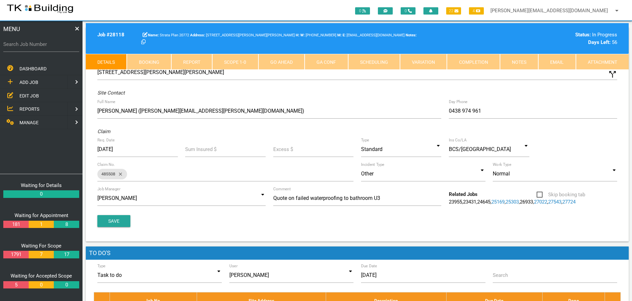
click at [521, 63] on link "Notes" at bounding box center [519, 62] width 38 height 16
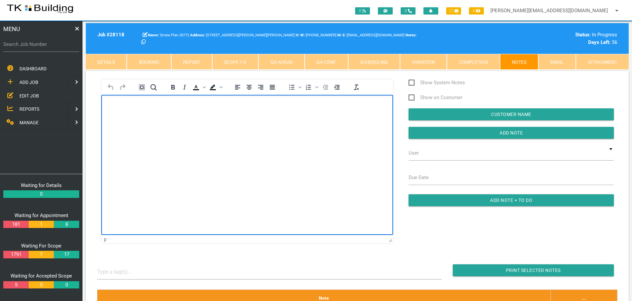
click at [116, 103] on p "Rich Text Area. Press ALT-0 for help." at bounding box center [247, 105] width 275 height 5
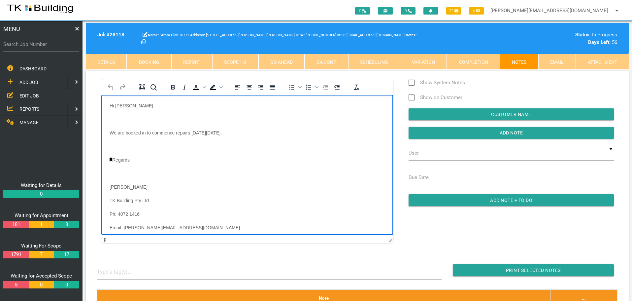
scroll to position [167, 0]
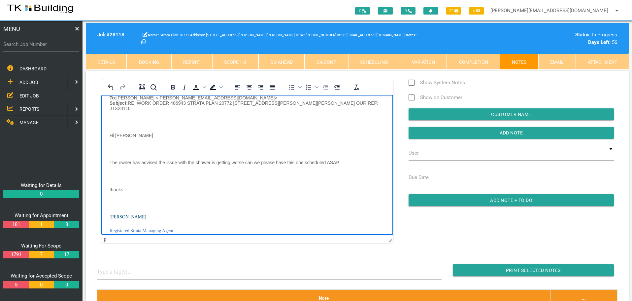
click at [110, 114] on body "Hi [PERSON_NAME] We are booked in to commence repairs [DATE][DATE]. Regards [PE…" at bounding box center [247, 95] width 292 height 320
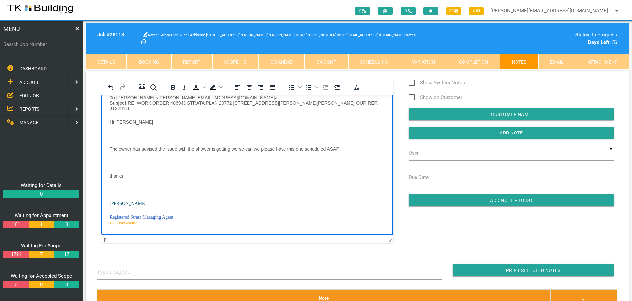
click at [113, 132] on p "Rich Text Area. Press ALT-0 for help." at bounding box center [247, 134] width 275 height 5
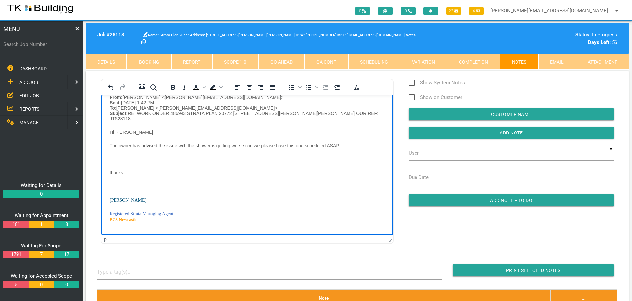
click at [110, 156] on p "Rich Text Area. Press ALT-0 for help." at bounding box center [247, 158] width 275 height 5
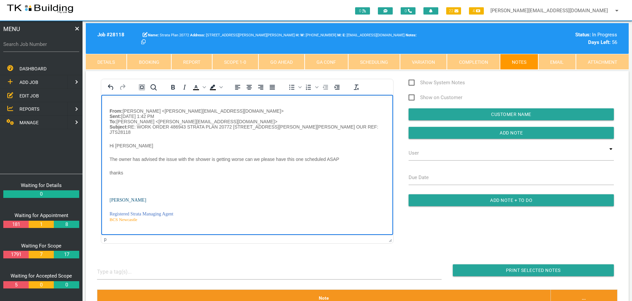
click at [114, 183] on p "Rich Text Area. Press ALT-0 for help." at bounding box center [247, 185] width 275 height 5
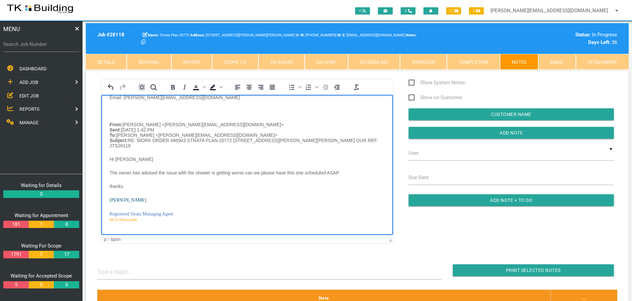
scroll to position [0, 0]
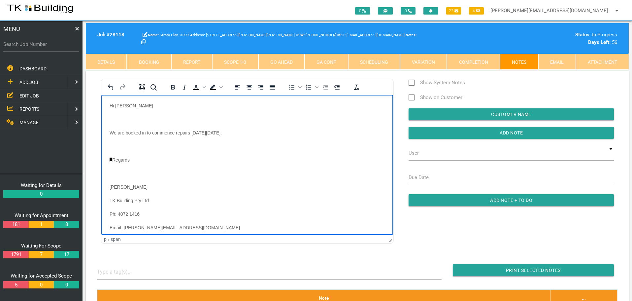
click at [114, 111] on body "Hi [PERSON_NAME] We are booked in to commence repairs [DATE][DATE]. Regards [PE…" at bounding box center [247, 236] width 292 height 266
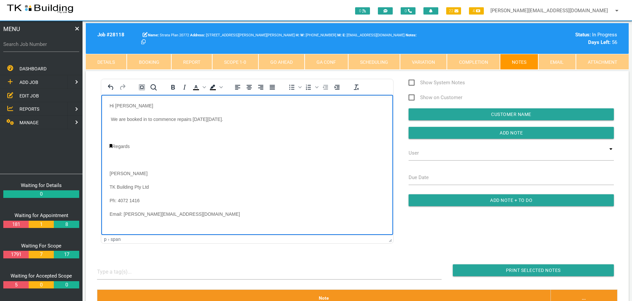
click at [110, 128] on body "Hi [PERSON_NAME] We are booked in to commence repairs [DATE][DATE]. Regards [PE…" at bounding box center [247, 229] width 292 height 252
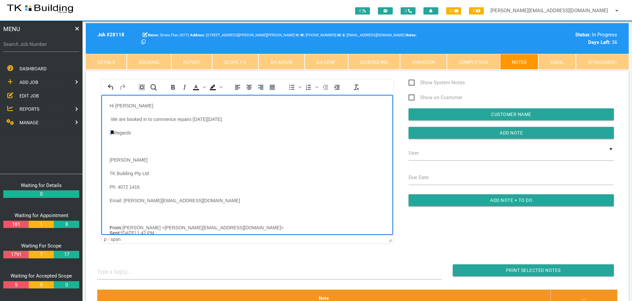
click at [111, 131] on link "Rich Text Area. Press ALT-0 for help." at bounding box center [112, 132] width 3 height 4
click at [113, 142] on body "Hi [PERSON_NAME] We are booked in to commence repairs [DATE][DATE]. Regards [PE…" at bounding box center [247, 222] width 292 height 239
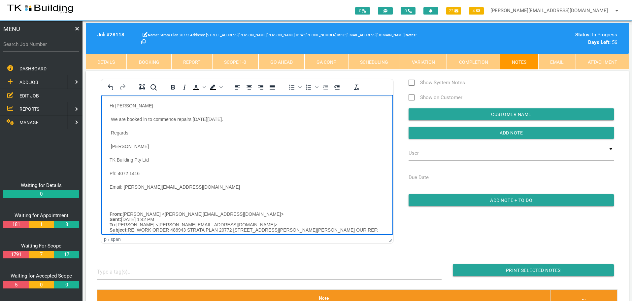
click at [117, 199] on p "Rich Text Area. Press ALT-0 for help." at bounding box center [247, 199] width 275 height 5
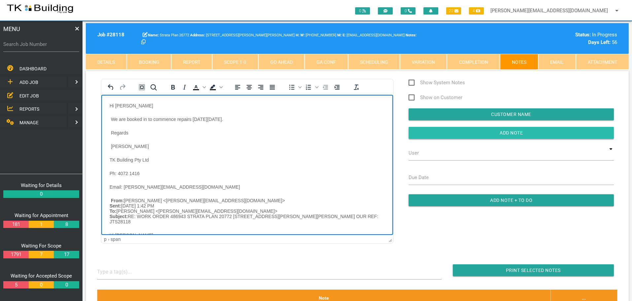
click at [422, 135] on input "Add Note" at bounding box center [511, 133] width 205 height 12
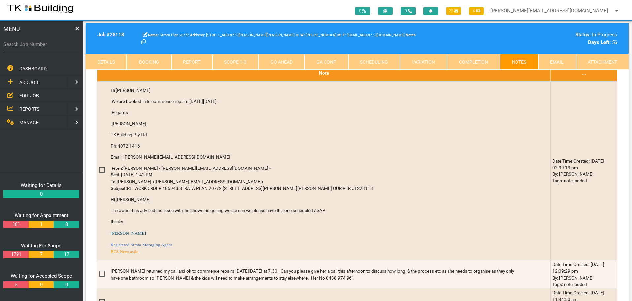
scroll to position [231, 0]
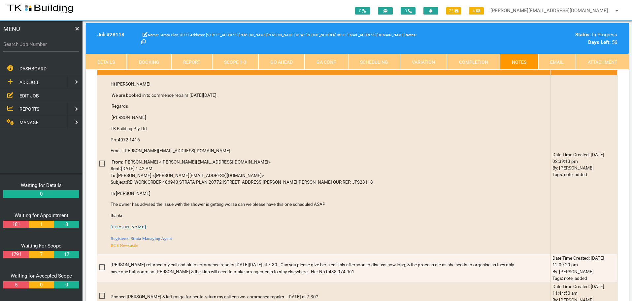
click at [31, 94] on span "EDIT JOB" at bounding box center [28, 95] width 19 height 5
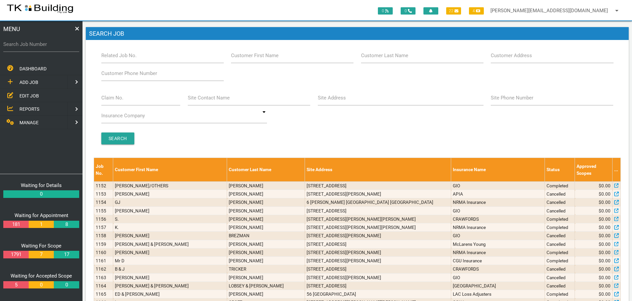
click at [341, 99] on label "Site Address" at bounding box center [332, 98] width 28 height 8
click at [341, 99] on input "Site Address" at bounding box center [401, 97] width 166 height 15
type input "452 [PERSON_NAME]"
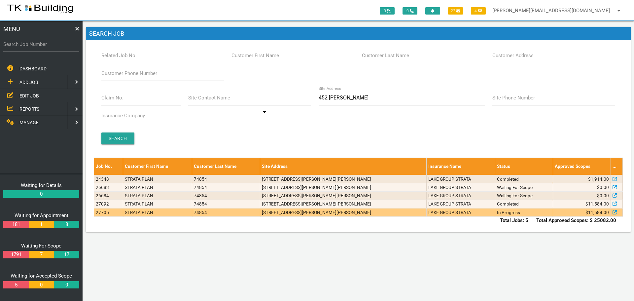
click at [389, 213] on td "[STREET_ADDRESS][PERSON_NAME][PERSON_NAME]" at bounding box center [343, 212] width 166 height 8
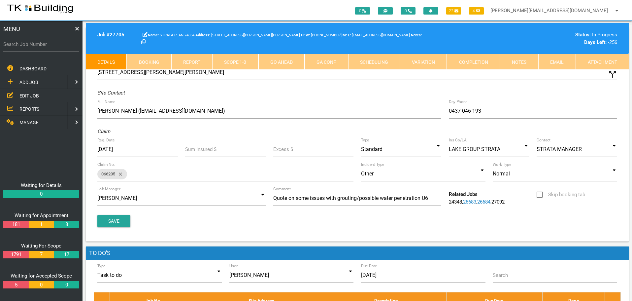
click at [527, 64] on link "Notes" at bounding box center [519, 62] width 38 height 16
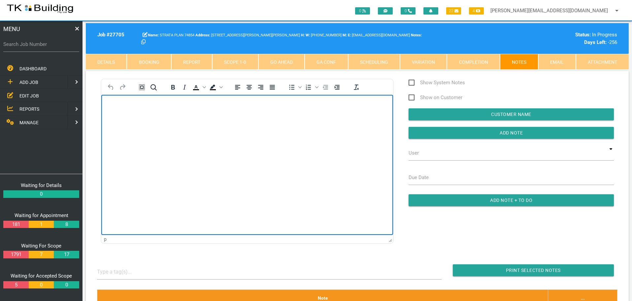
click at [116, 111] on body "Rich Text Area. Press ALT-0 for help." at bounding box center [247, 114] width 292 height 22
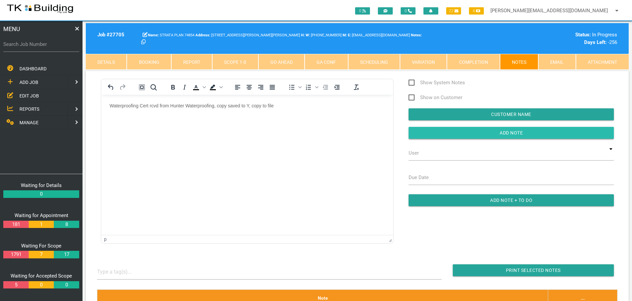
click at [456, 135] on input "button" at bounding box center [511, 133] width 205 height 12
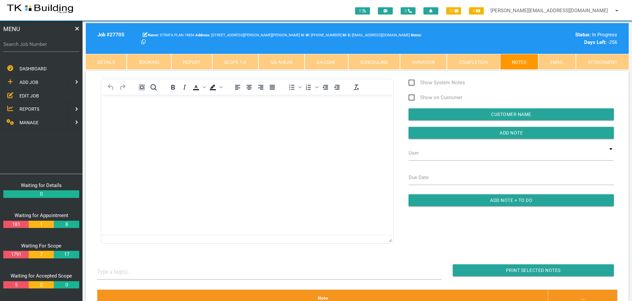
click at [30, 107] on span "REPORTS" at bounding box center [29, 108] width 20 height 5
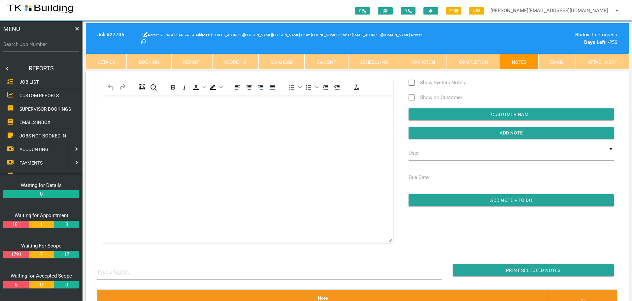
click at [30, 107] on span "SUPERVISOR BOOKINGS" at bounding box center [45, 108] width 52 height 5
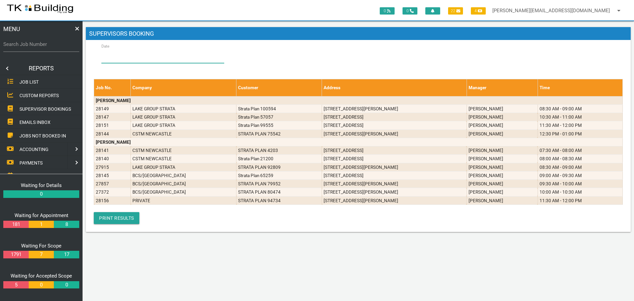
click at [114, 57] on input "Date" at bounding box center [162, 55] width 123 height 15
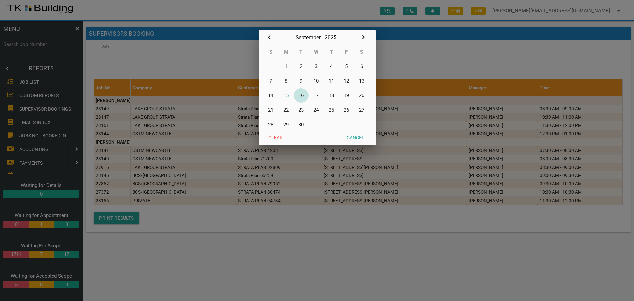
click at [302, 96] on button "16" at bounding box center [301, 95] width 15 height 15
type input "[DATE]"
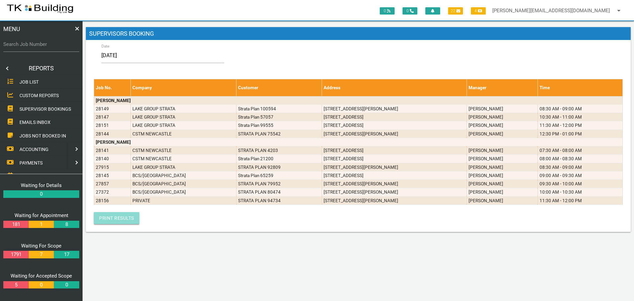
click at [125, 222] on link "Print Results" at bounding box center [117, 218] width 46 height 12
click at [7, 69] on link at bounding box center [6, 68] width 13 height 13
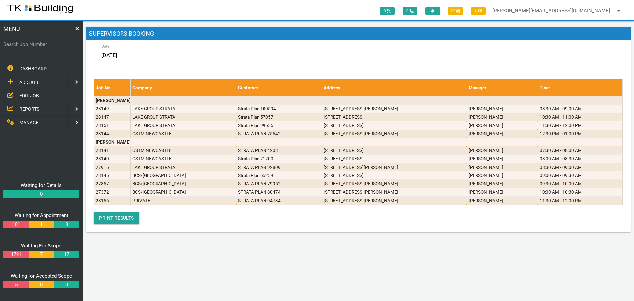
click at [27, 95] on span "EDIT JOB" at bounding box center [28, 95] width 19 height 5
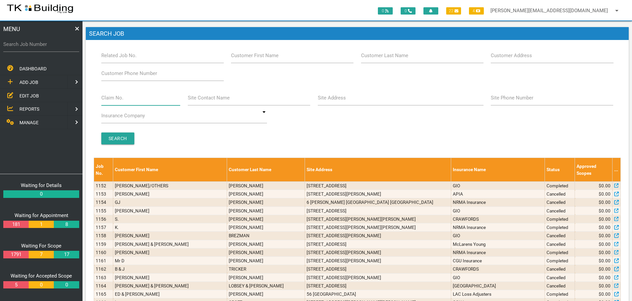
drag, startPoint x: 114, startPoint y: 102, endPoint x: 109, endPoint y: 93, distance: 10.4
click at [113, 101] on input "Claim No." at bounding box center [140, 97] width 79 height 15
type input "070882"
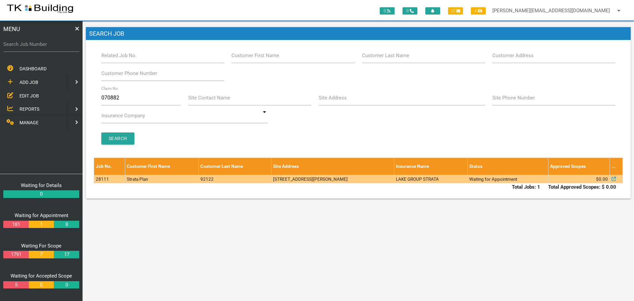
click at [260, 180] on td "92122" at bounding box center [235, 179] width 73 height 8
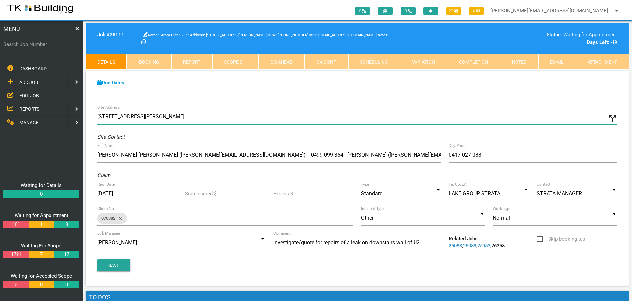
click at [102, 115] on input "[STREET_ADDRESS][PERSON_NAME]" at bounding box center [357, 116] width 520 height 15
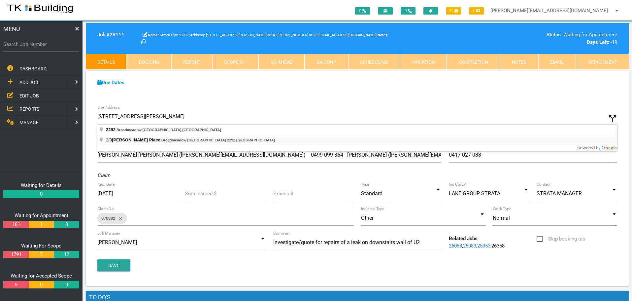
type input "[STREET_ADDRESS][PERSON_NAME]"
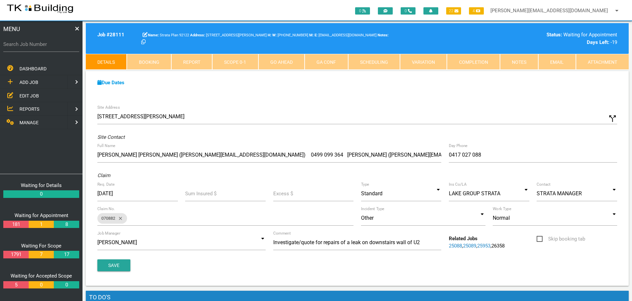
click at [609, 119] on icon "call_split" at bounding box center [613, 119] width 10 height 10
click at [370, 118] on label "Custom Address" at bounding box center [379, 117] width 37 height 8
click at [370, 118] on input "Custom Address" at bounding box center [489, 116] width 256 height 15
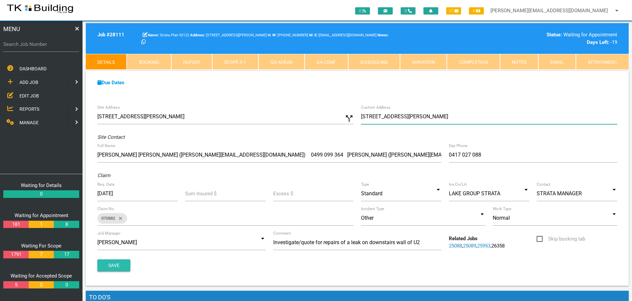
type input "[STREET_ADDRESS][PERSON_NAME]"
click at [112, 262] on button "Save" at bounding box center [113, 265] width 33 height 12
click at [30, 47] on label "Search Job Number" at bounding box center [41, 45] width 76 height 8
click at [30, 47] on input "Search Job Number" at bounding box center [41, 44] width 76 height 15
type input "27965"
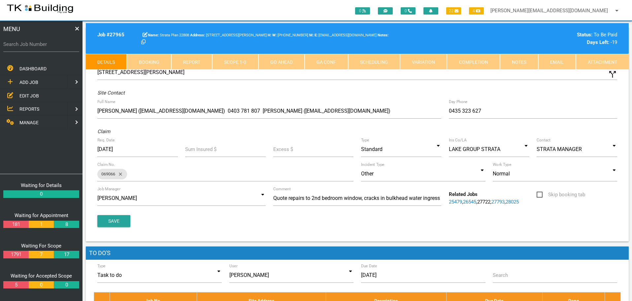
click at [524, 61] on link "Notes" at bounding box center [519, 62] width 38 height 16
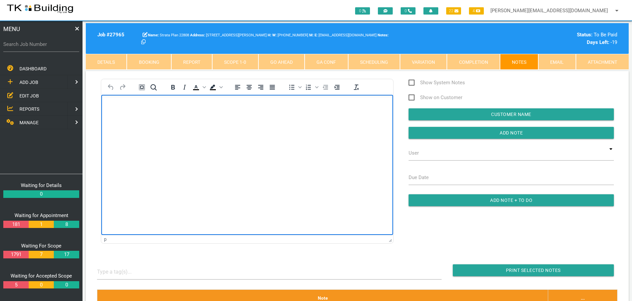
click at [131, 109] on body "Rich Text Area. Press ALT-0 for help." at bounding box center [247, 114] width 292 height 22
click at [114, 109] on body "Rich Text Area. Press ALT-0 for help." at bounding box center [247, 114] width 292 height 22
paste body "Rich Text Area. Press ALT-0 for help."
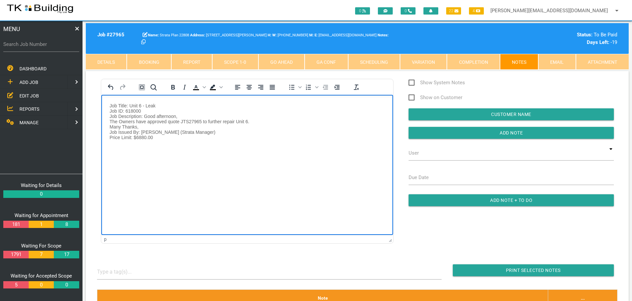
click at [110, 103] on p "Job Title: Unit 6 - Leak Job ID: 618000 Job Description: Good afternoon, The Ow…" at bounding box center [247, 121] width 275 height 37
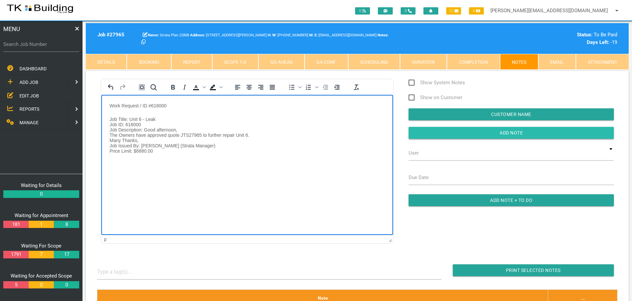
click at [437, 131] on input "Add Note" at bounding box center [511, 133] width 205 height 12
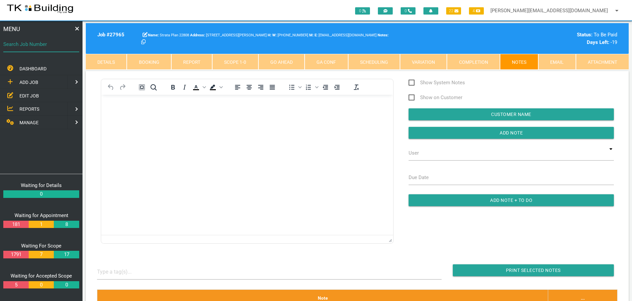
click at [54, 50] on input "Search Job Number" at bounding box center [41, 44] width 76 height 15
type input "28149"
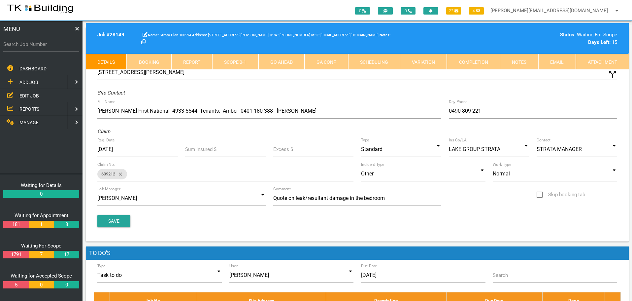
click at [155, 62] on link "Booking" at bounding box center [149, 62] width 44 height 16
select select "8"
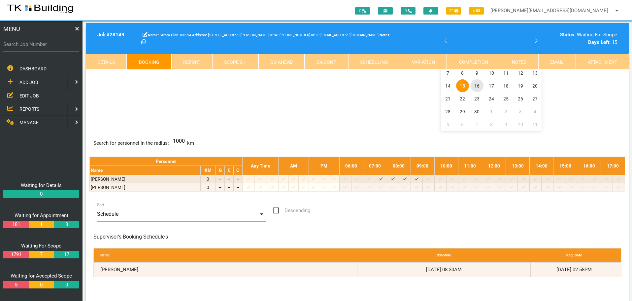
click at [478, 84] on span "16" at bounding box center [477, 85] width 13 height 13
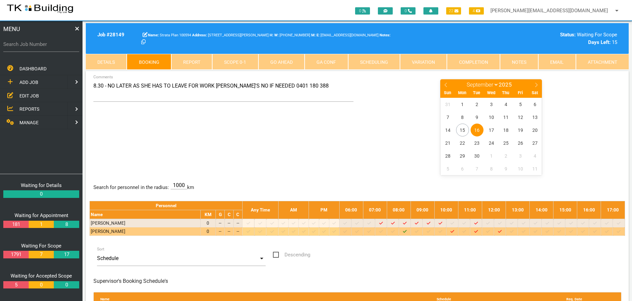
click at [407, 232] on icon "Job: 28149 Scope: First Scope Suburb: [PERSON_NAME] Customer: Strata Plan 100594" at bounding box center [405, 231] width 4 height 4
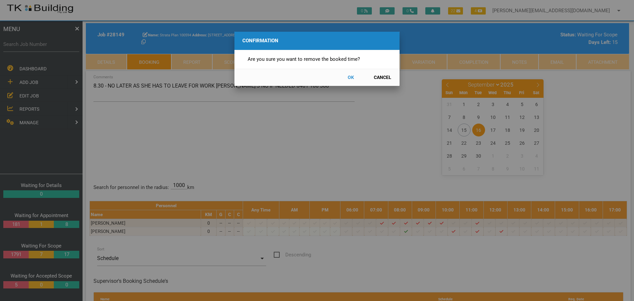
click at [350, 76] on button "OK" at bounding box center [350, 78] width 29 height 12
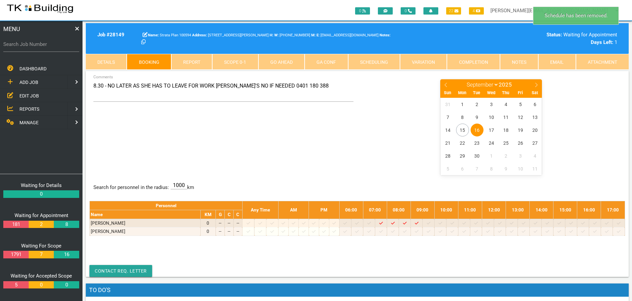
scroll to position [21, 0]
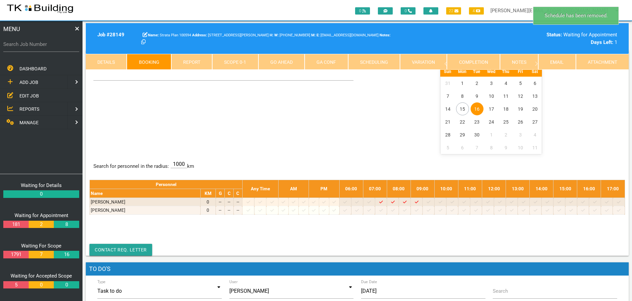
click at [478, 108] on span "16" at bounding box center [477, 108] width 13 height 13
click at [28, 107] on span "REPORTS" at bounding box center [29, 108] width 20 height 5
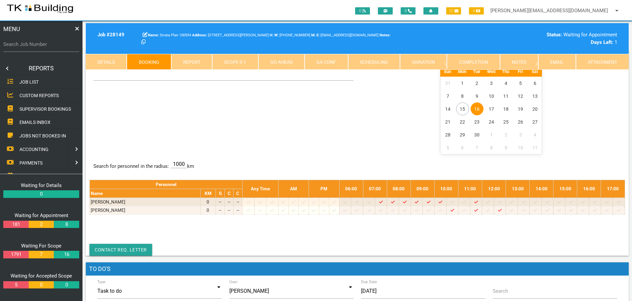
scroll to position [0, 0]
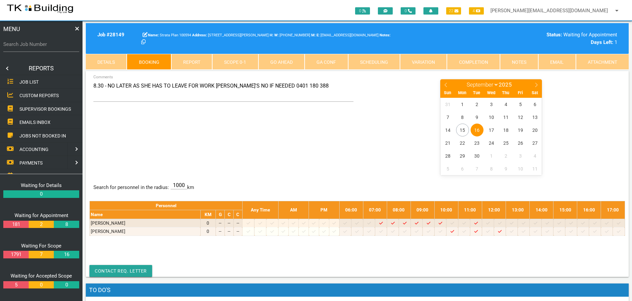
click at [28, 107] on span "SUPERVISOR BOOKINGS" at bounding box center [45, 108] width 52 height 5
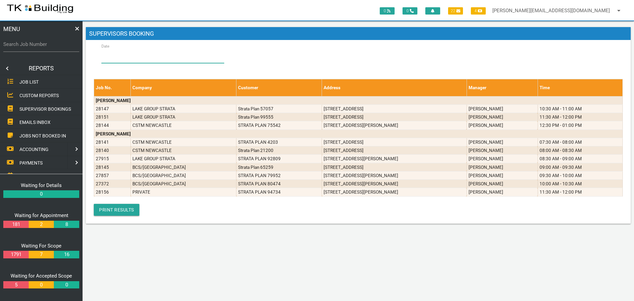
click at [135, 55] on input "Date" at bounding box center [162, 55] width 123 height 15
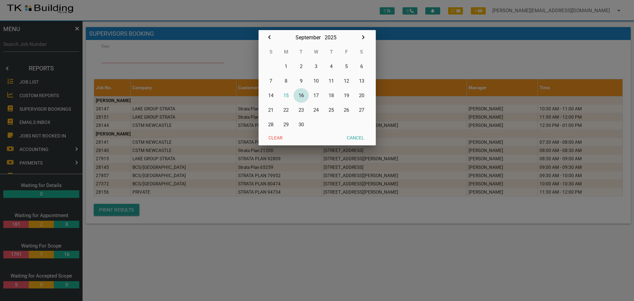
click at [302, 94] on button "16" at bounding box center [301, 95] width 15 height 15
type input "[DATE]"
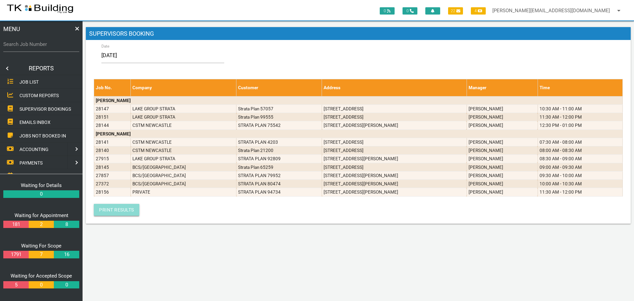
click at [121, 209] on link "Print Results" at bounding box center [117, 210] width 46 height 12
click at [55, 46] on label "Search Job Number" at bounding box center [41, 45] width 76 height 8
click at [55, 46] on input "Search Job Number" at bounding box center [41, 44] width 76 height 15
type input "27764"
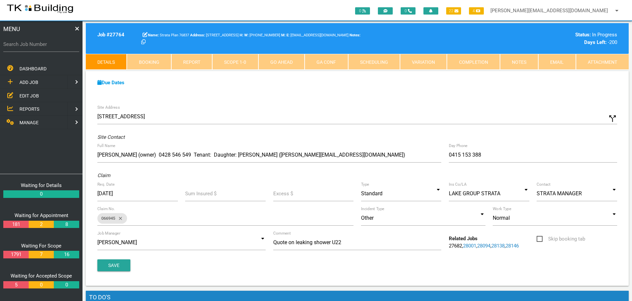
click at [29, 46] on label "Search Job Number" at bounding box center [41, 45] width 76 height 8
click at [29, 46] on input "Search Job Number" at bounding box center [41, 44] width 76 height 15
type input "25770"
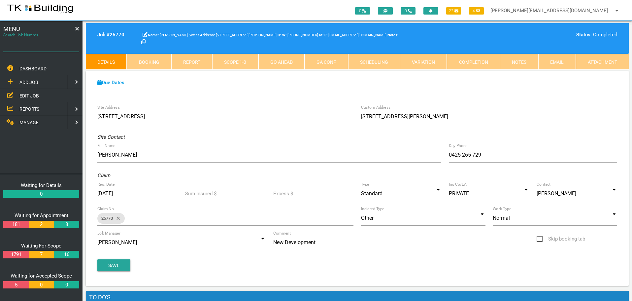
click at [38, 48] on input "Search Job Number" at bounding box center [41, 44] width 76 height 15
type input "27906"
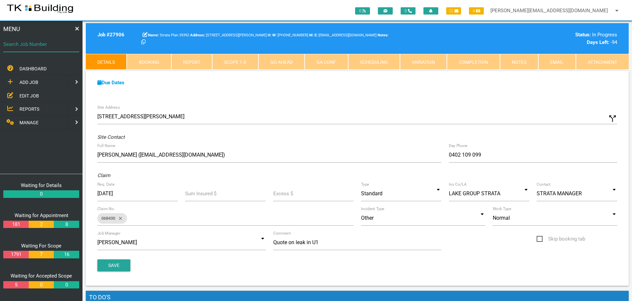
click at [38, 49] on input "Search Job Number" at bounding box center [41, 44] width 76 height 15
type input "27750"
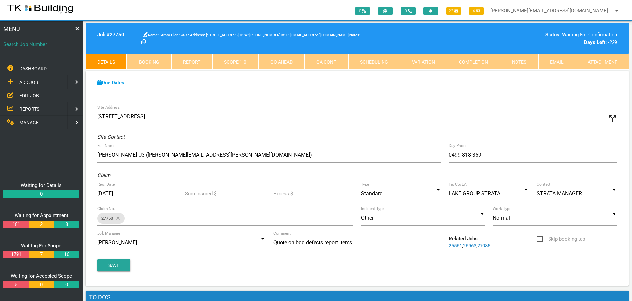
click at [29, 48] on input "Search Job Number" at bounding box center [41, 44] width 76 height 15
type input "27641"
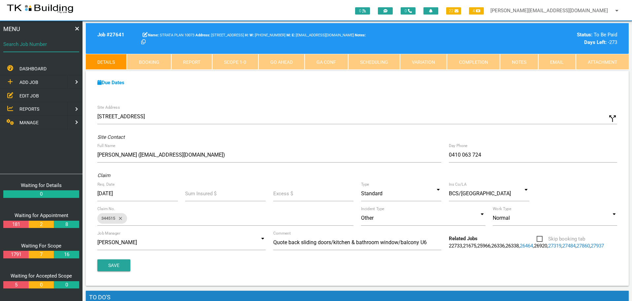
click at [19, 50] on input "Search Job Number" at bounding box center [41, 44] width 76 height 15
type input "26102"
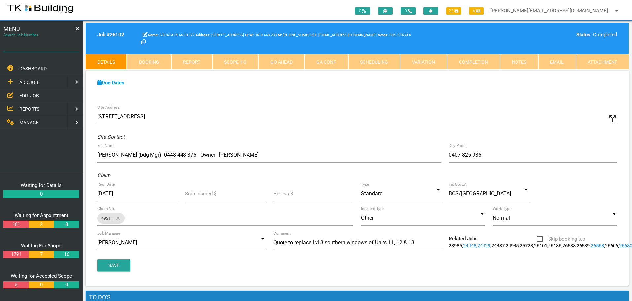
click at [25, 49] on input "Search Job Number" at bounding box center [41, 44] width 76 height 15
type input "25770"
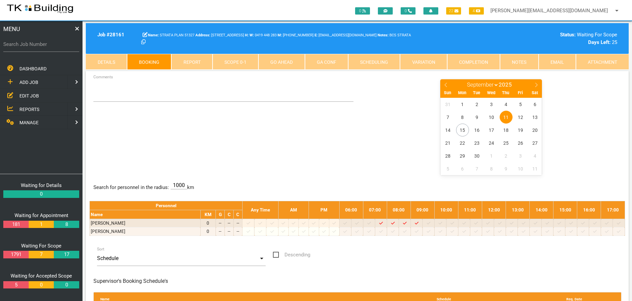
select select "8"
click at [55, 48] on label "Search Job Number" at bounding box center [41, 45] width 76 height 8
click at [55, 48] on input "Search Job Number" at bounding box center [41, 44] width 76 height 15
type input "27931"
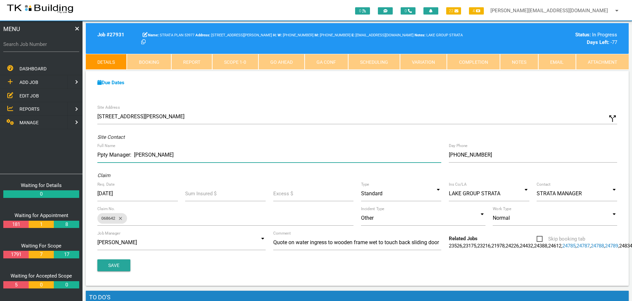
click at [171, 156] on input "Ppty Manager: [PERSON_NAME]" at bounding box center [269, 154] width 344 height 15
type input "Ppty Manager: [PERSON_NAME] 4908 5900 Tenants: [PERSON_NAME] 0430 050 421 [PERS…"
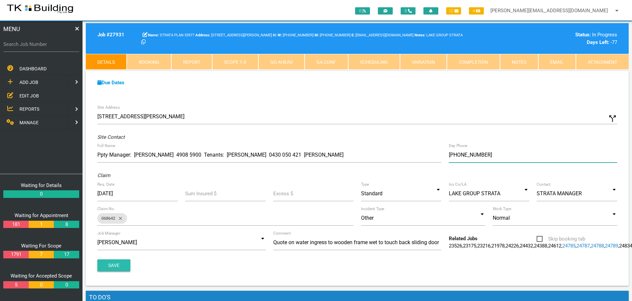
type input "[PHONE_NUMBER]"
click at [118, 271] on button "Save" at bounding box center [113, 265] width 33 height 12
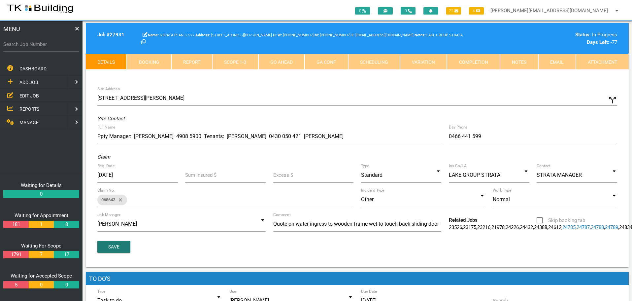
scroll to position [33, 0]
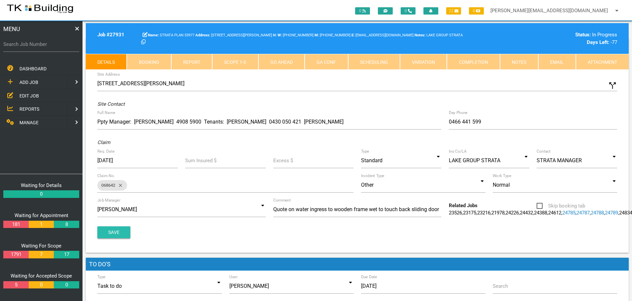
click at [111, 238] on button "Save" at bounding box center [113, 232] width 33 height 12
click at [110, 238] on button "Save" at bounding box center [113, 232] width 33 height 12
click at [236, 63] on link "Scope 1 - 0" at bounding box center [235, 62] width 46 height 16
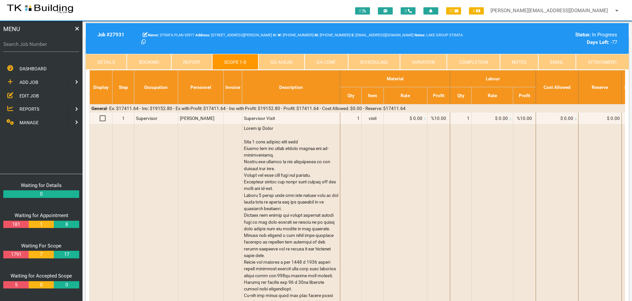
click at [512, 60] on link "Notes" at bounding box center [519, 62] width 38 height 16
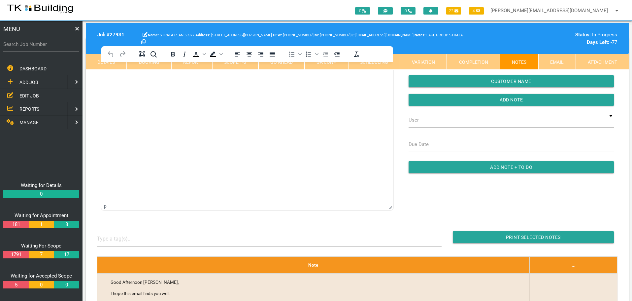
scroll to position [99, 0]
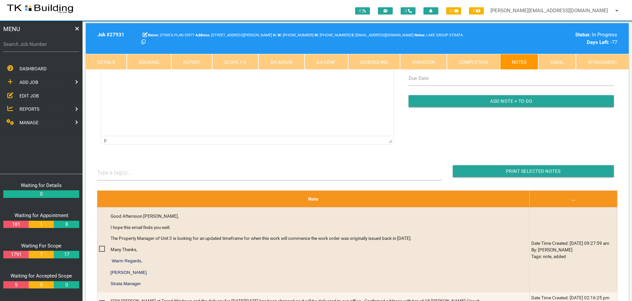
click at [244, 64] on link "Scope 1 - 0" at bounding box center [235, 62] width 46 height 16
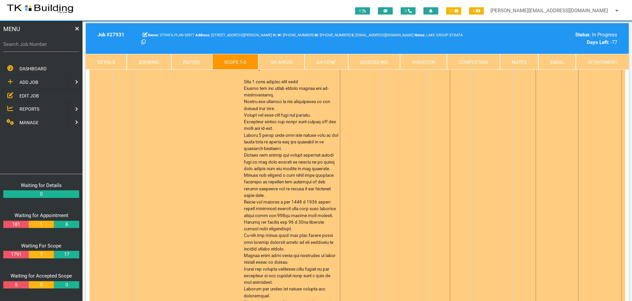
scroll to position [0, 0]
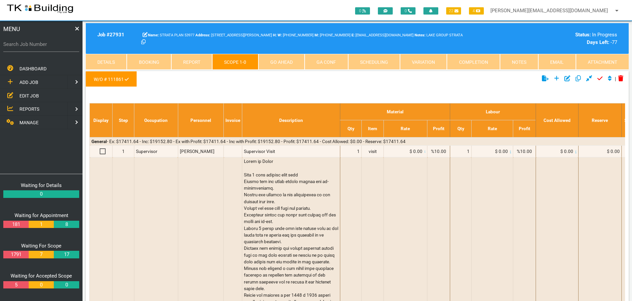
click at [514, 60] on link "Notes" at bounding box center [519, 62] width 38 height 16
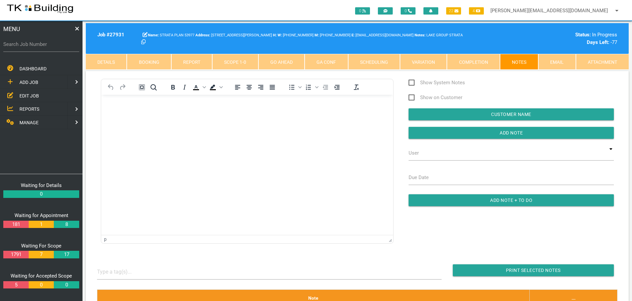
click at [121, 111] on body "Rich Text Area. Press ALT-0 for help." at bounding box center [247, 114] width 292 height 22
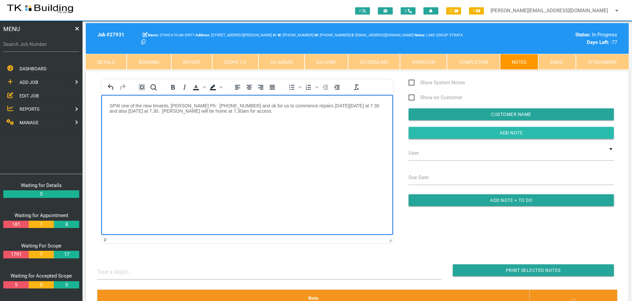
click at [420, 132] on input "Add Note" at bounding box center [511, 133] width 205 height 12
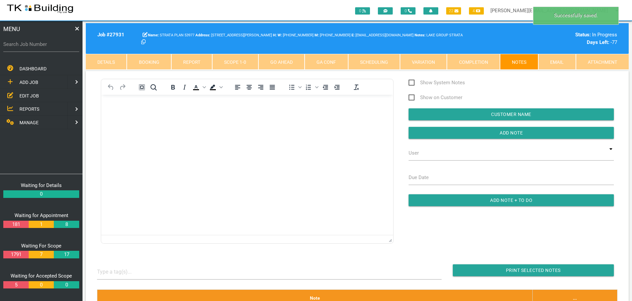
click at [112, 60] on link "Details" at bounding box center [106, 62] width 41 height 16
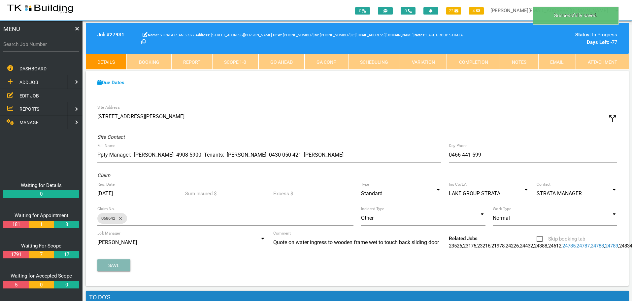
drag, startPoint x: 114, startPoint y: 297, endPoint x: 198, endPoint y: 253, distance: 95.4
click at [121, 271] on button "Save" at bounding box center [113, 265] width 33 height 12
click at [526, 60] on link "Notes" at bounding box center [519, 62] width 38 height 16
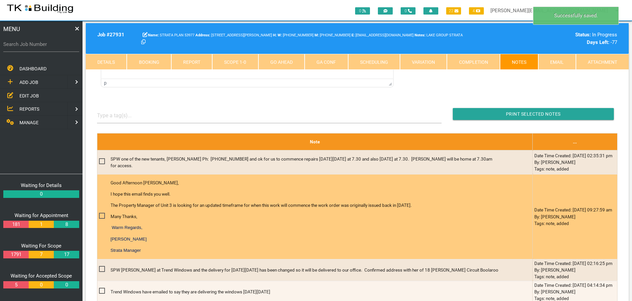
scroll to position [165, 0]
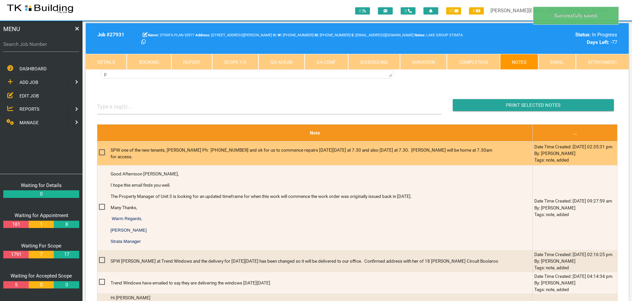
click at [101, 150] on span at bounding box center [105, 152] width 12 height 8
click at [101, 150] on input "checkbox" at bounding box center [101, 150] width 4 height 4
checkbox input "true"
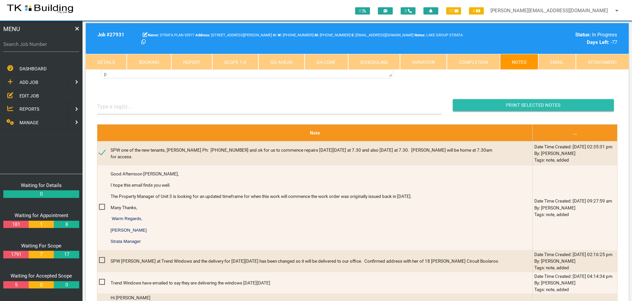
click at [550, 103] on input "Print Selected Notes" at bounding box center [533, 105] width 161 height 12
click at [226, 65] on link "Scope 1 - 0" at bounding box center [235, 62] width 46 height 16
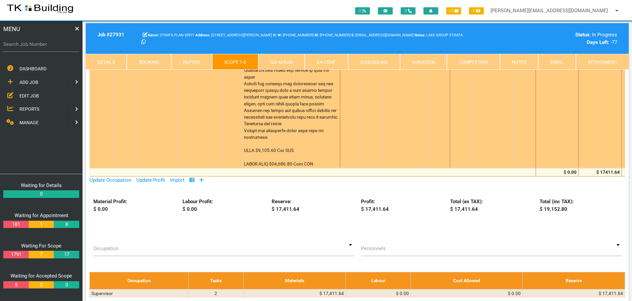
scroll to position [759, 0]
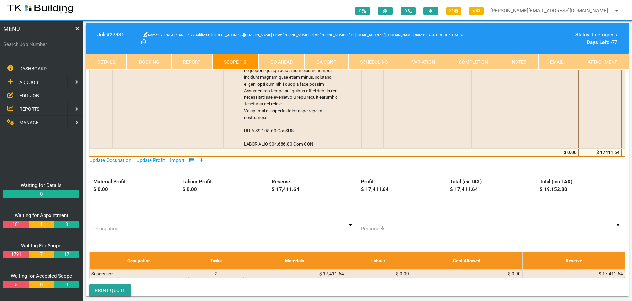
click at [528, 60] on link "Notes" at bounding box center [519, 62] width 38 height 16
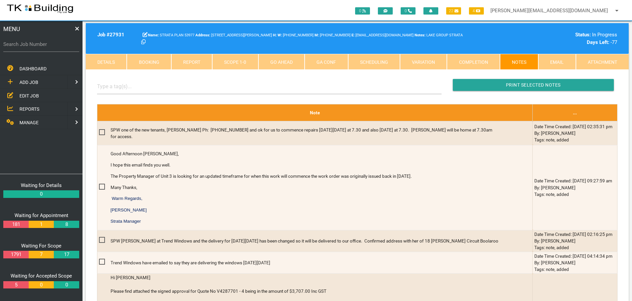
scroll to position [71, 0]
